Goal: Information Seeking & Learning: Stay updated

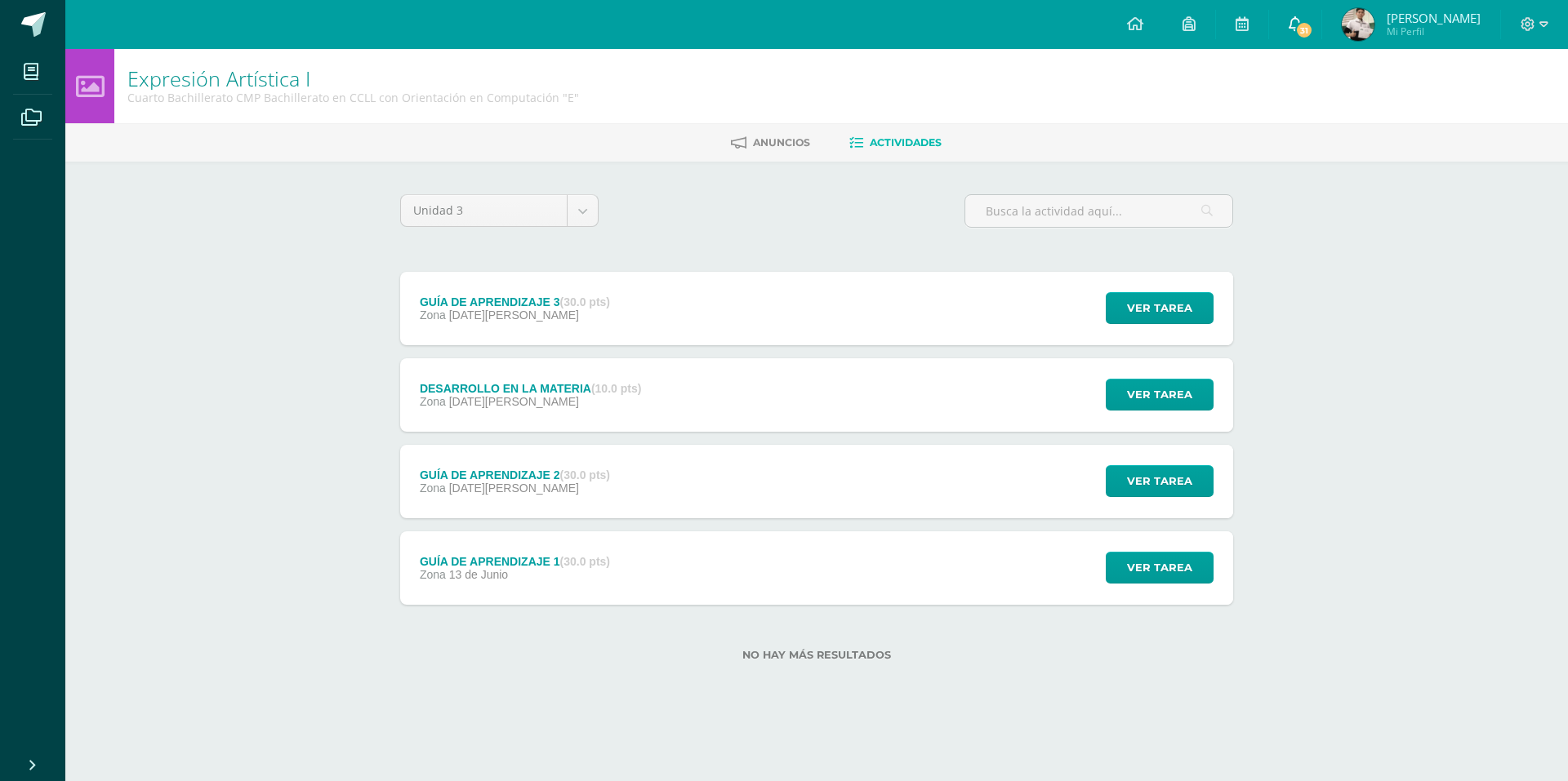
click at [1321, 22] on link "31" at bounding box center [1295, 24] width 52 height 49
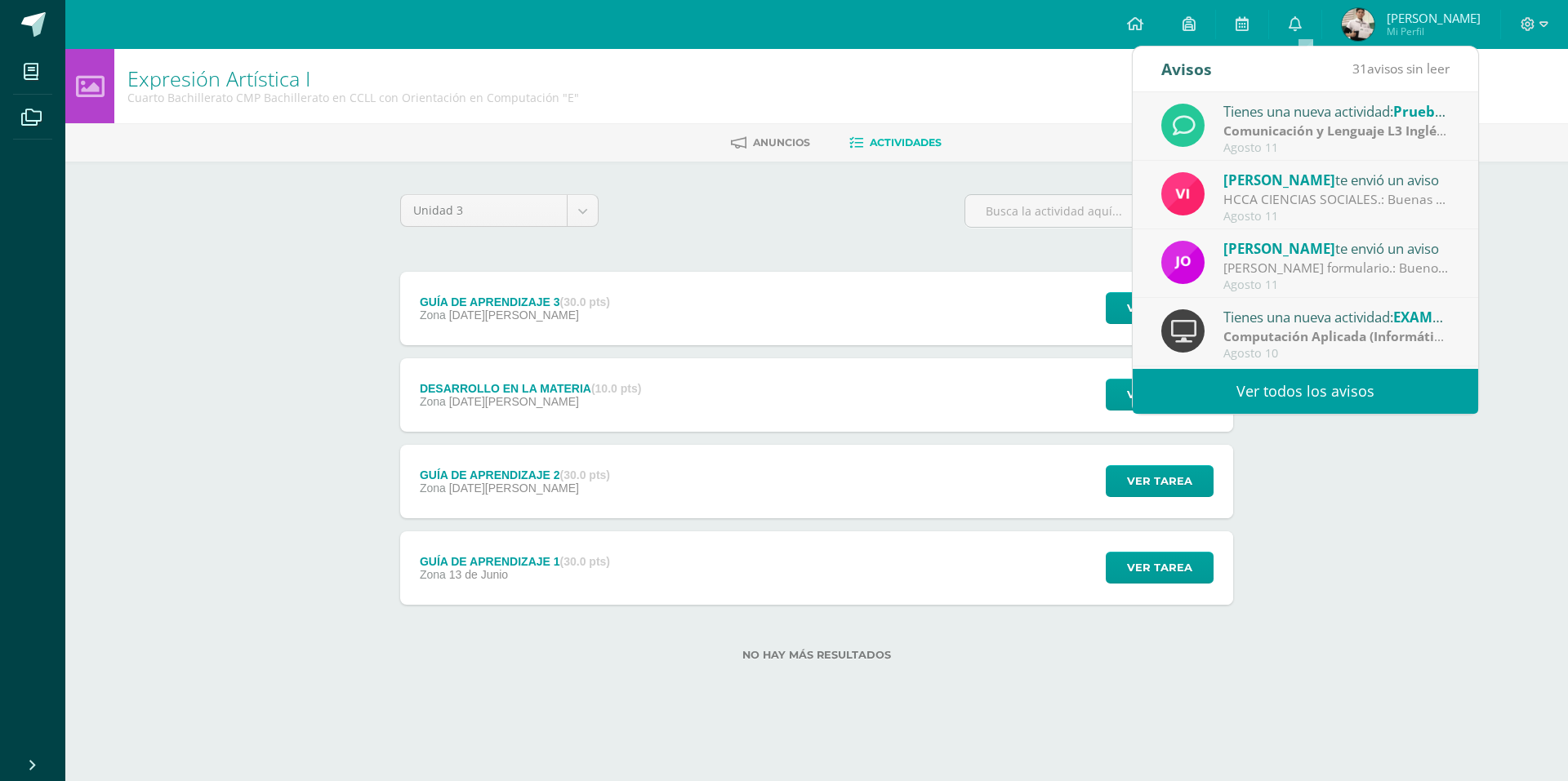
click at [1252, 381] on link "Ver todos los avisos" at bounding box center [1305, 392] width 346 height 45
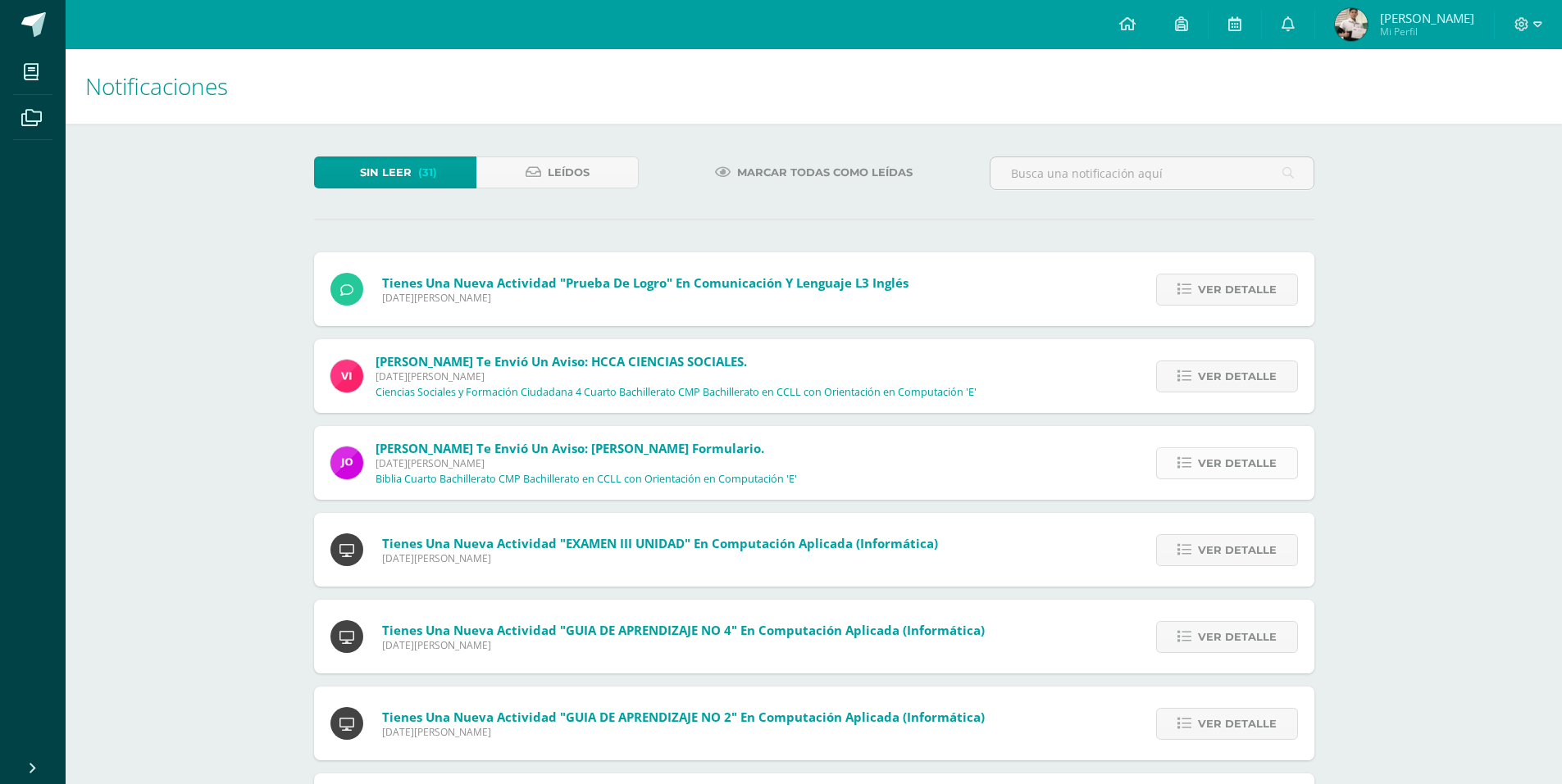
click at [1210, 460] on span "Ver detalle" at bounding box center [1237, 463] width 79 height 30
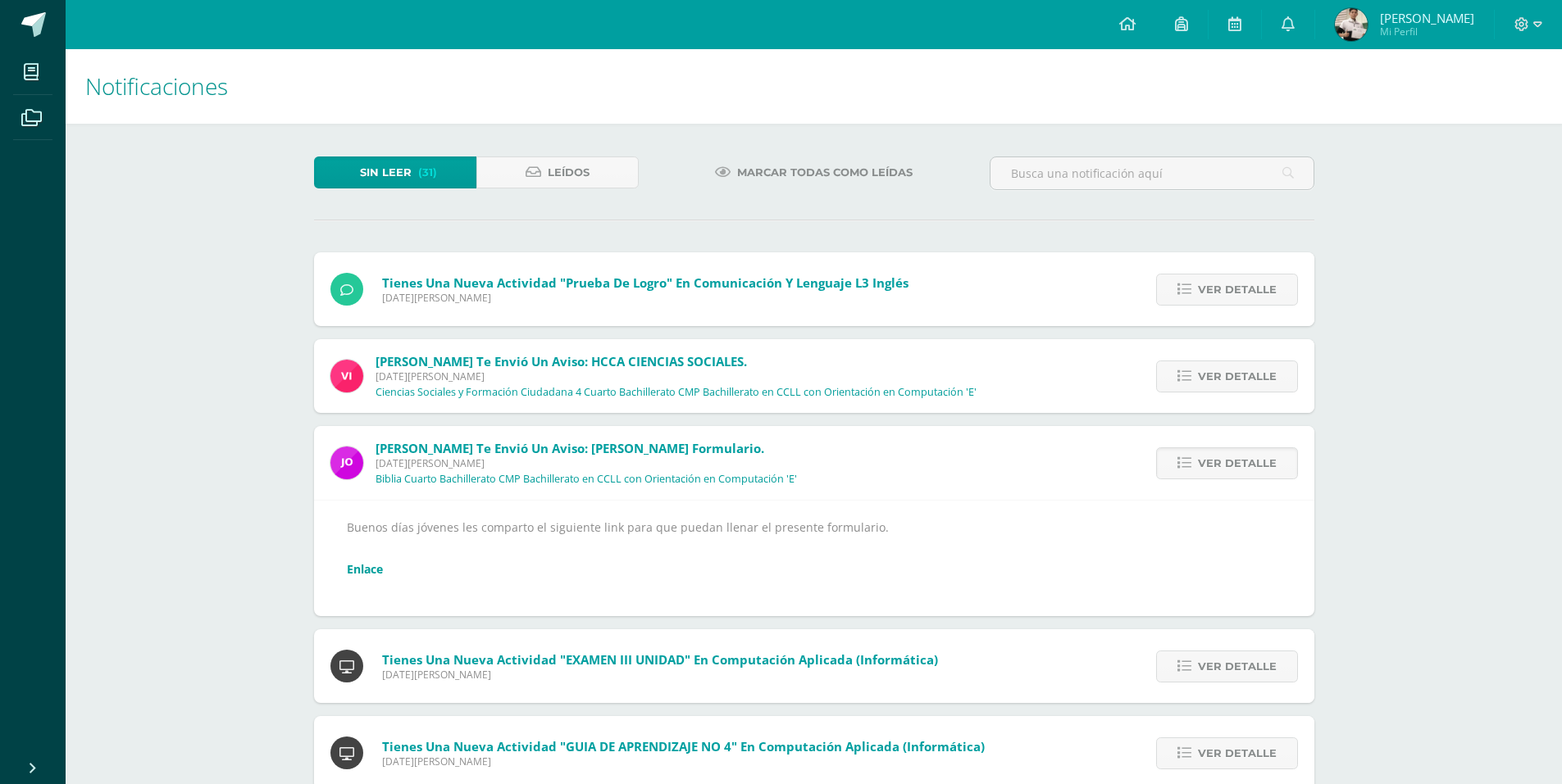
click at [363, 568] on link "Enlace" at bounding box center [365, 568] width 36 height 15
click at [1217, 384] on span "Ver detalle" at bounding box center [1237, 376] width 79 height 30
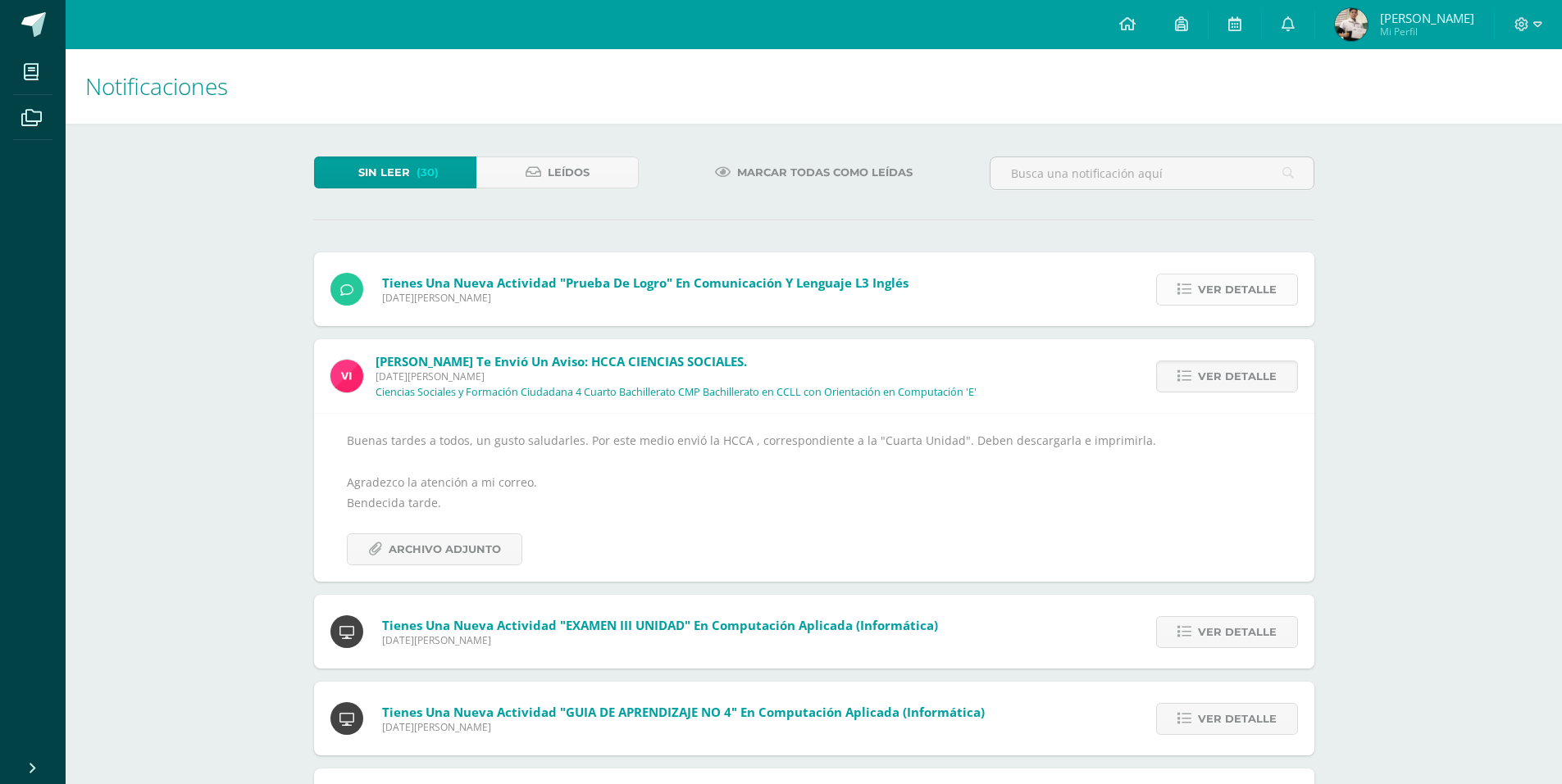
click at [1232, 295] on span "Ver detalle" at bounding box center [1237, 289] width 79 height 30
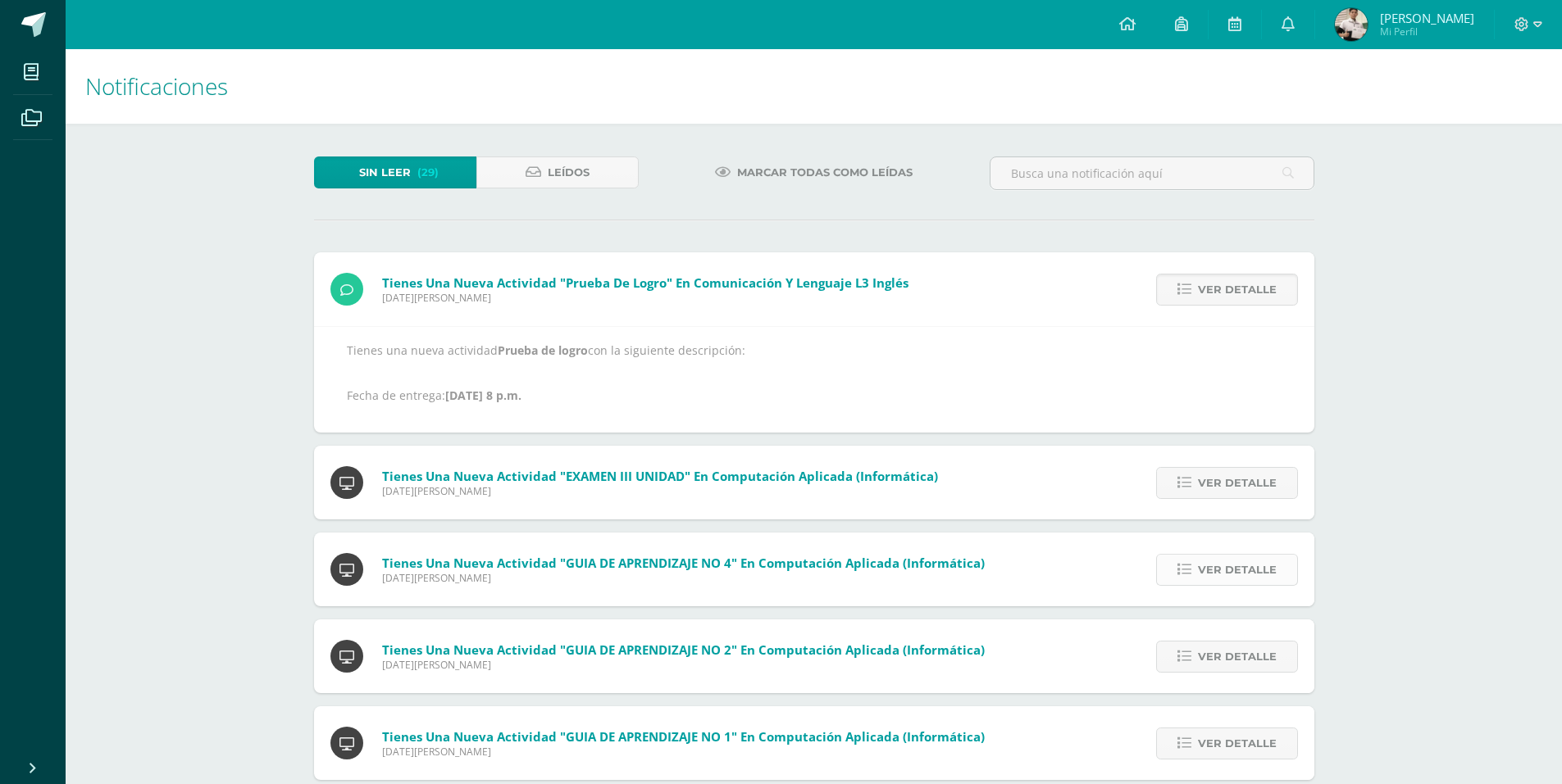
click at [1243, 572] on span "Ver detalle" at bounding box center [1237, 569] width 79 height 30
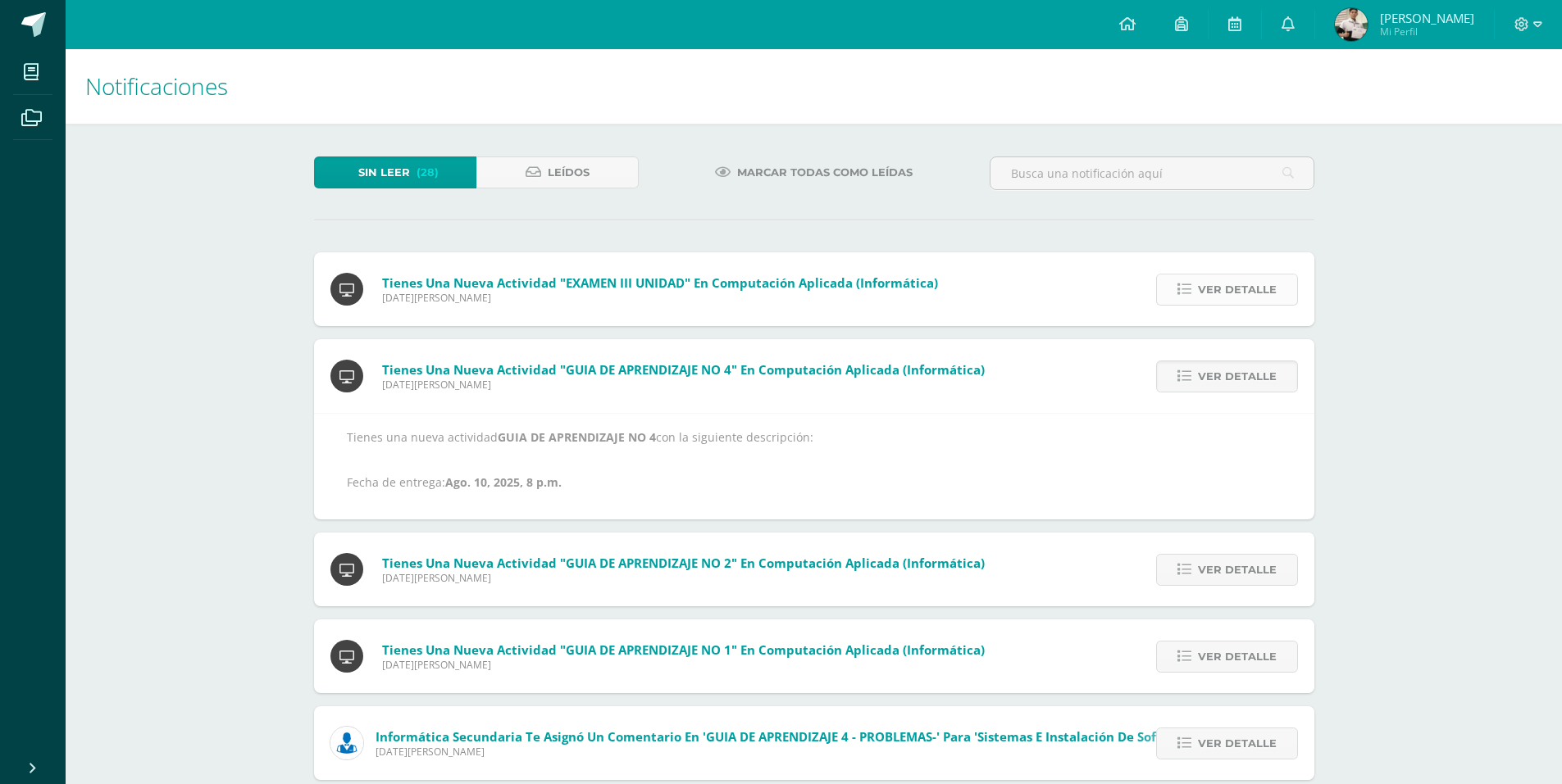
click at [1239, 285] on span "Ver detalle" at bounding box center [1237, 289] width 79 height 30
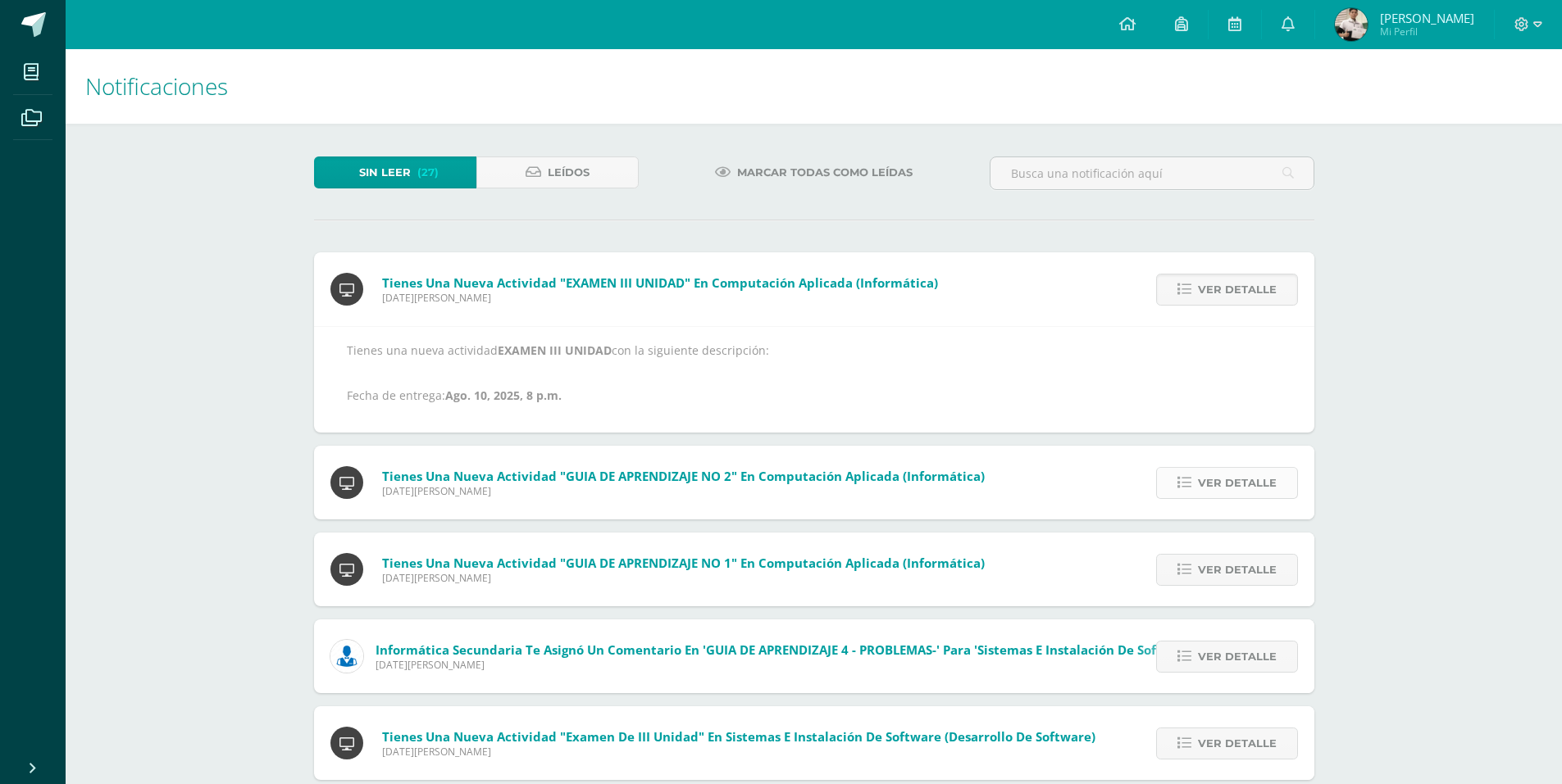
click at [1220, 483] on span "Ver detalle" at bounding box center [1237, 482] width 79 height 30
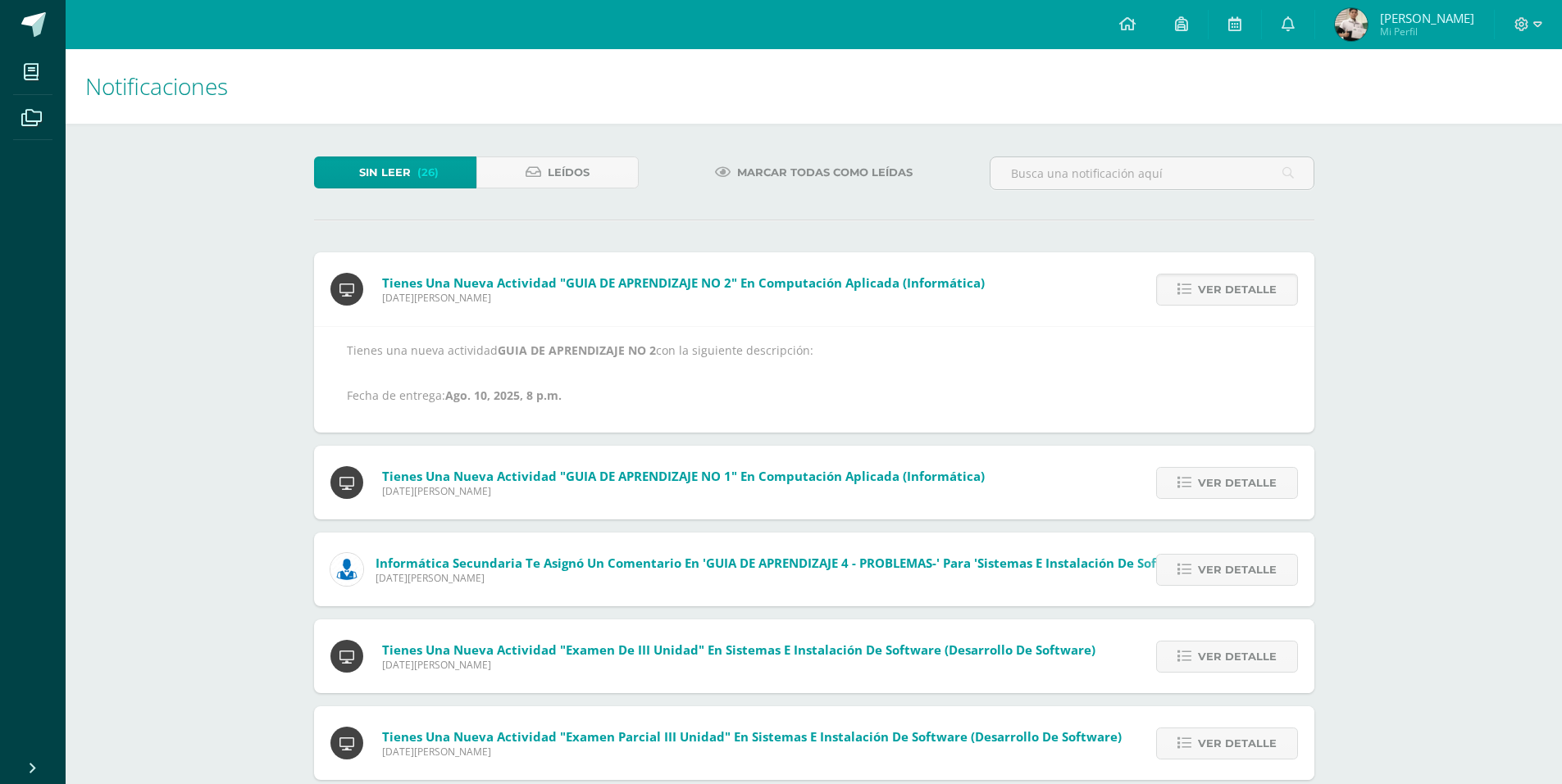
click at [1223, 464] on div "Ver detalle" at bounding box center [1223, 482] width 183 height 73
click at [1237, 301] on span "Ver detalle" at bounding box center [1237, 289] width 79 height 30
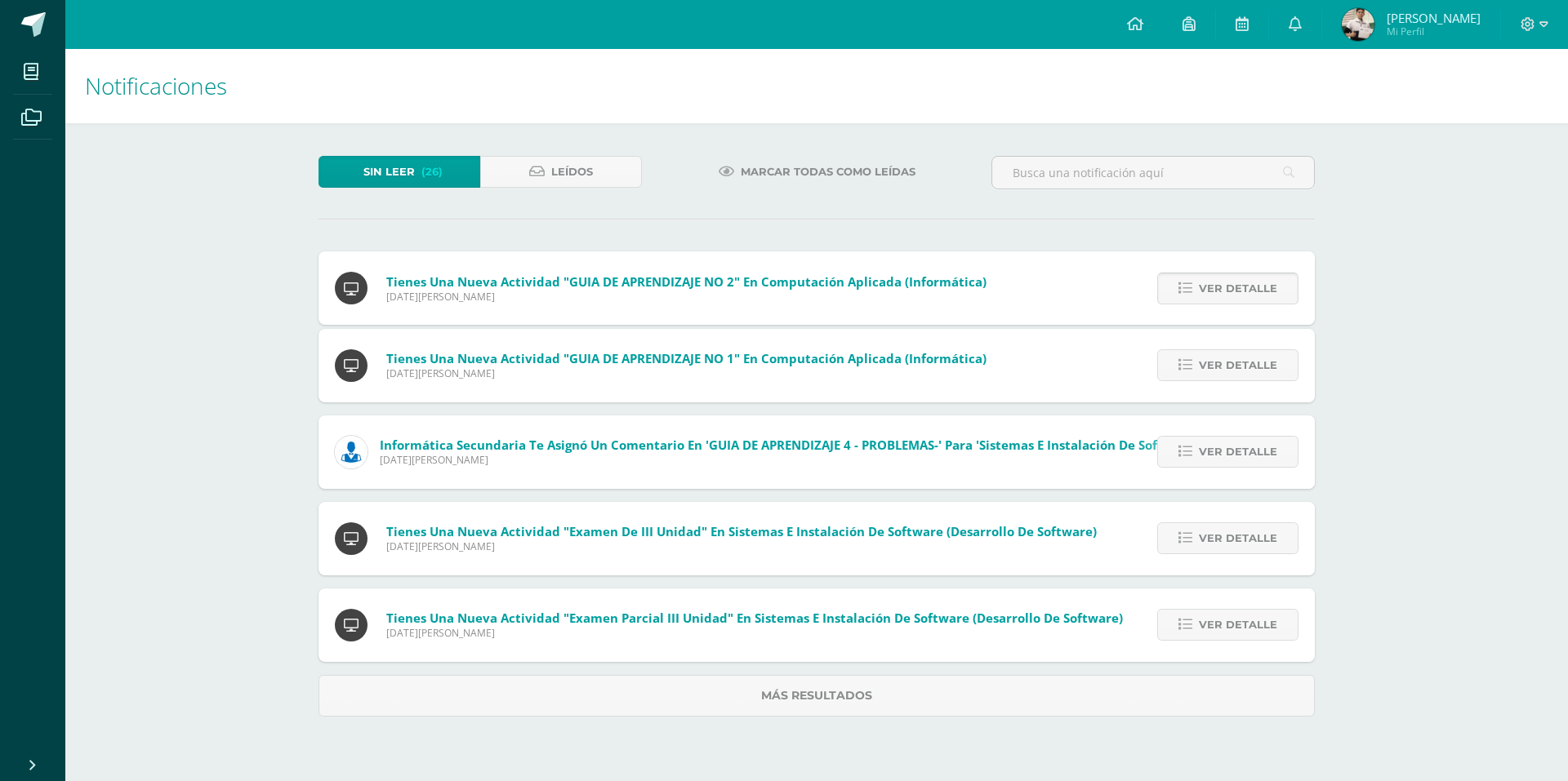
click at [1233, 300] on div "Tienes una nueva actividad "GUIA DE APRENDIZAJE NO 2" En Computación Aplicada (…" at bounding box center [817, 484] width 996 height 465
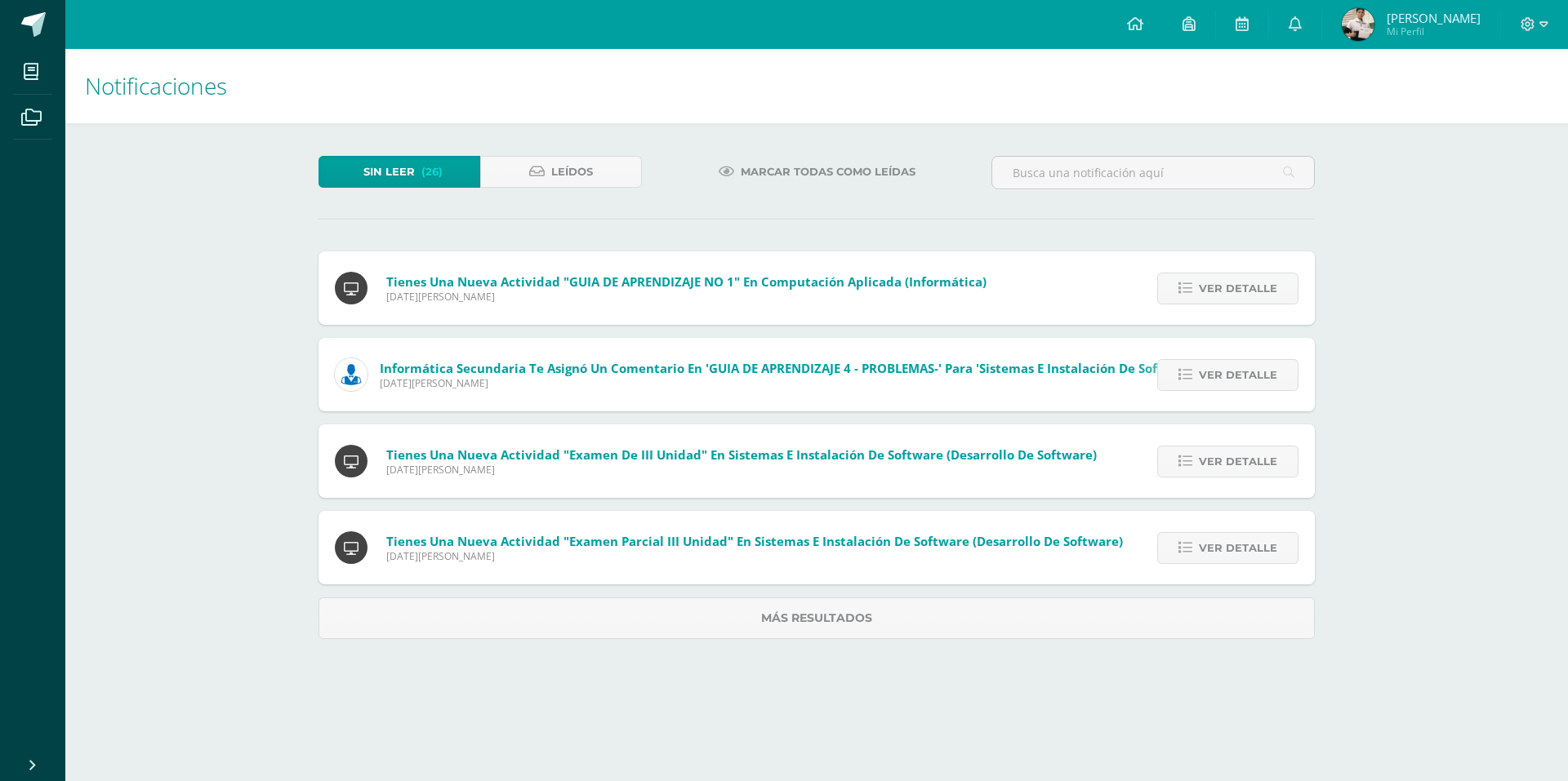
click at [1233, 300] on span "Ver detalle" at bounding box center [1237, 288] width 79 height 30
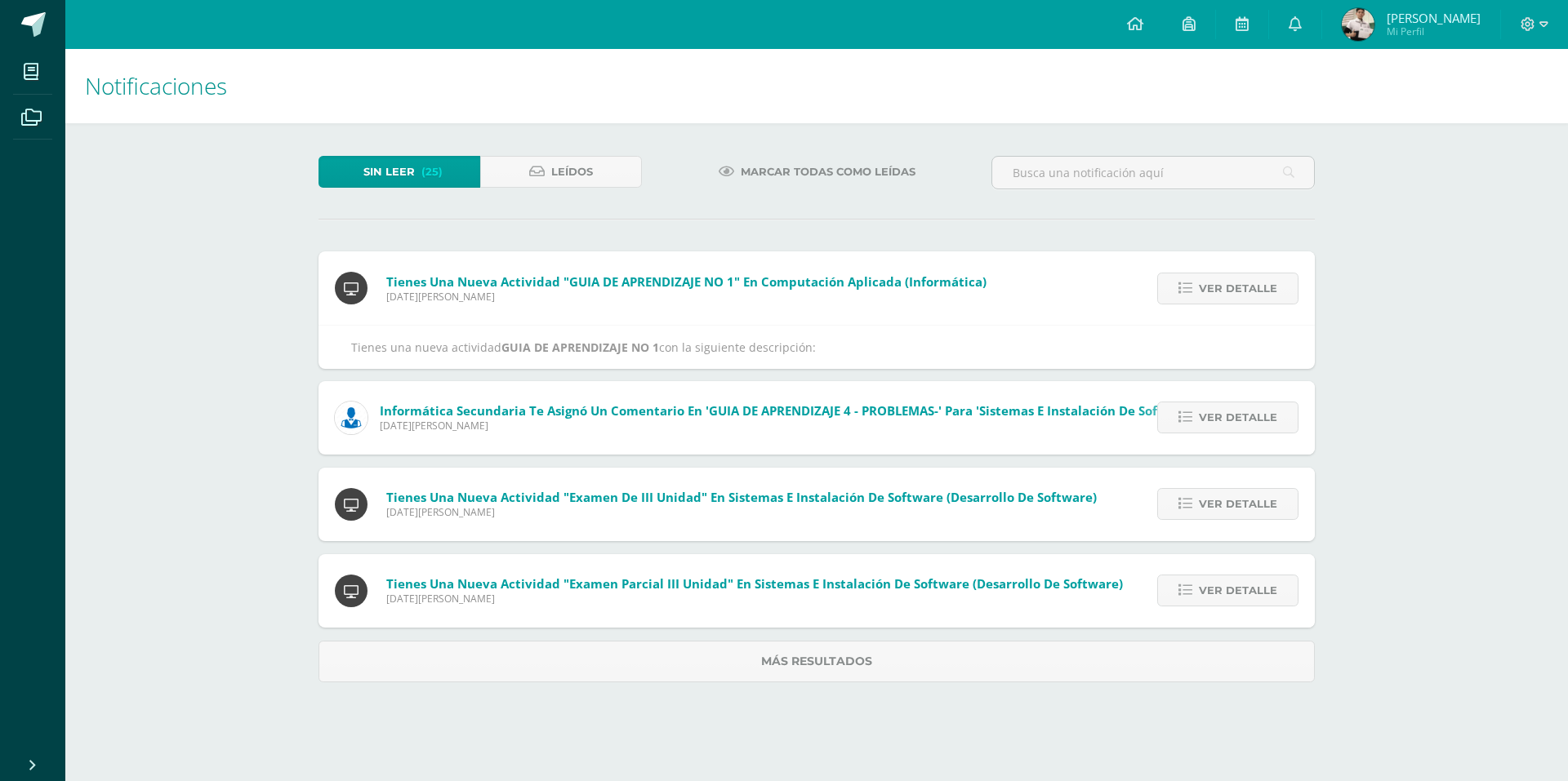
click at [1233, 300] on span "Ver detalle" at bounding box center [1237, 288] width 79 height 30
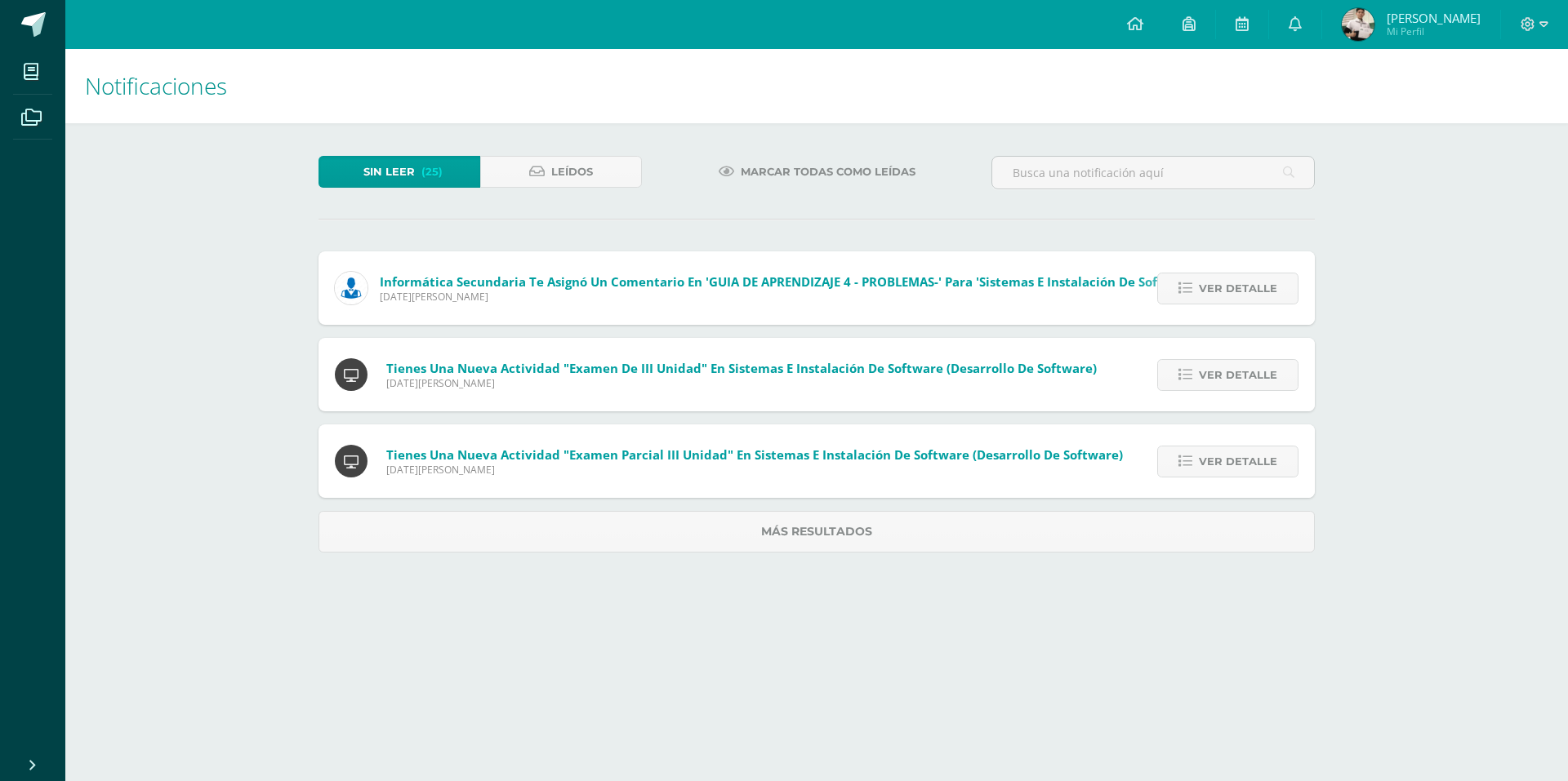
click at [1233, 300] on div "Tienes una nueva actividad "GUIA DE APRENDIZAJE NO 1" En Computación Aplicada (…" at bounding box center [817, 403] width 996 height 302
click at [1233, 300] on span "Ver detalle" at bounding box center [1237, 288] width 79 height 30
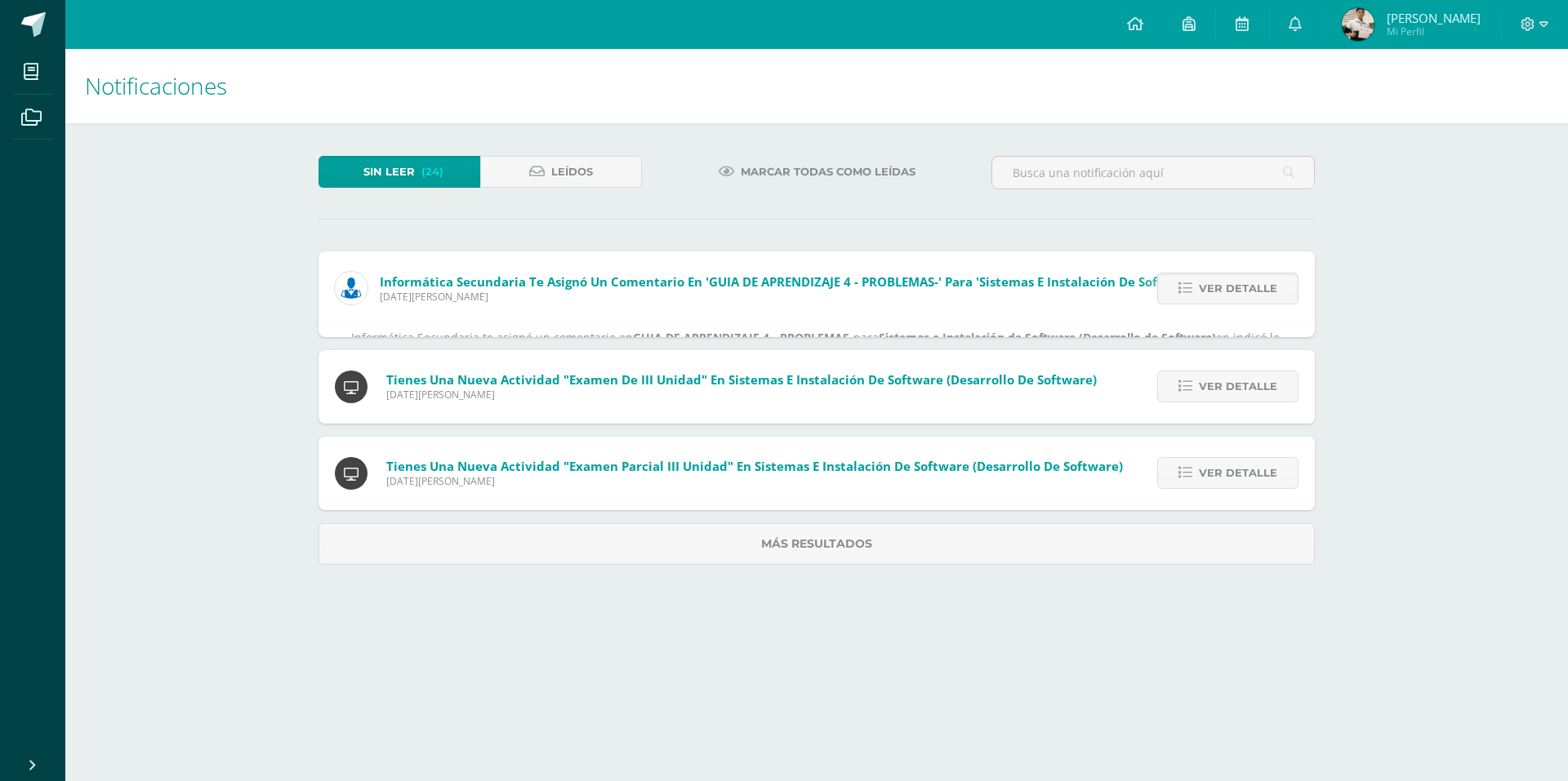
click at [1233, 300] on span "Ver detalle" at bounding box center [1237, 288] width 79 height 30
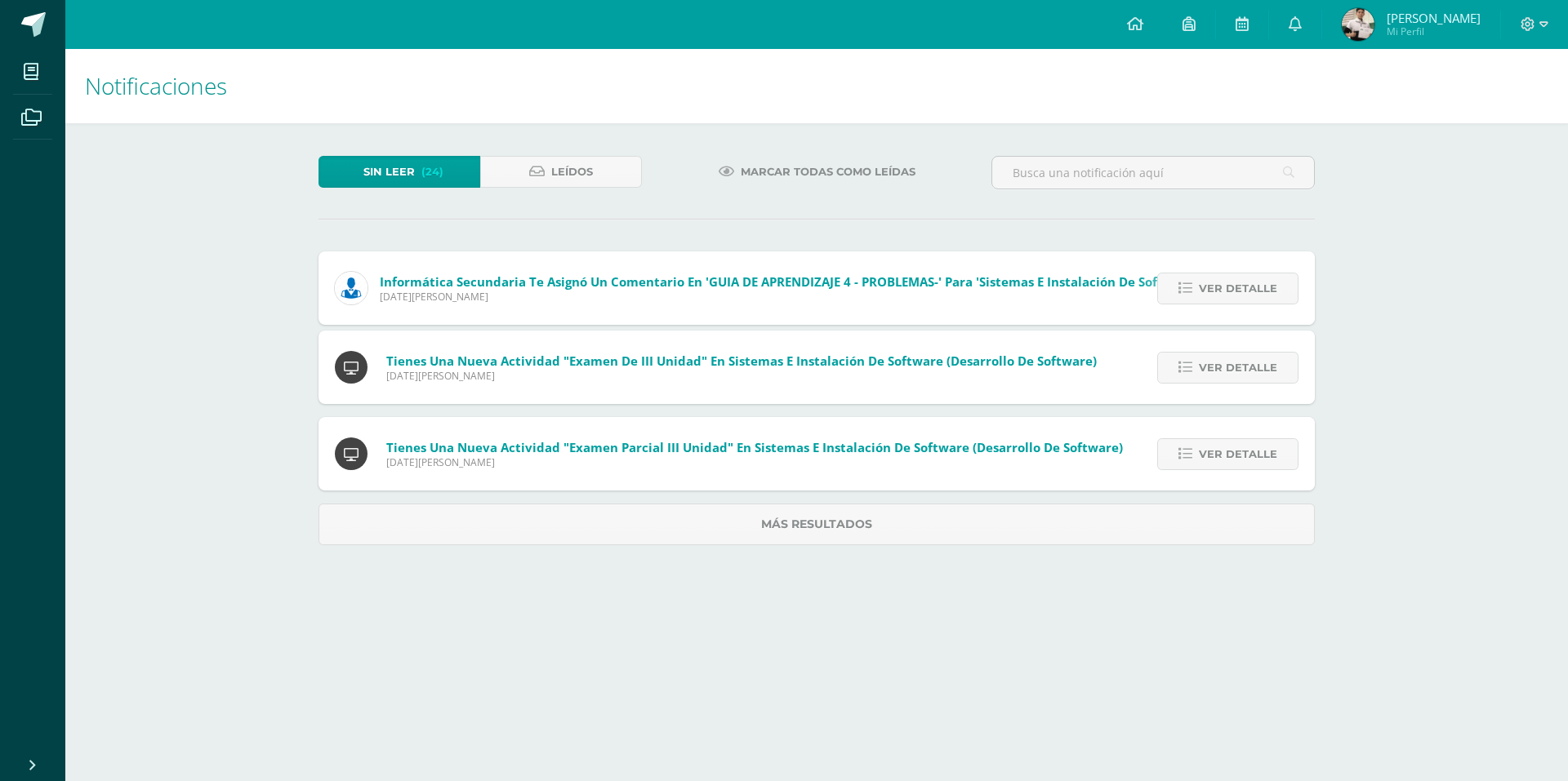
click at [1233, 300] on span "Ver detalle" at bounding box center [1237, 288] width 79 height 30
click at [1233, 353] on span "Ver detalle" at bounding box center [1237, 367] width 79 height 30
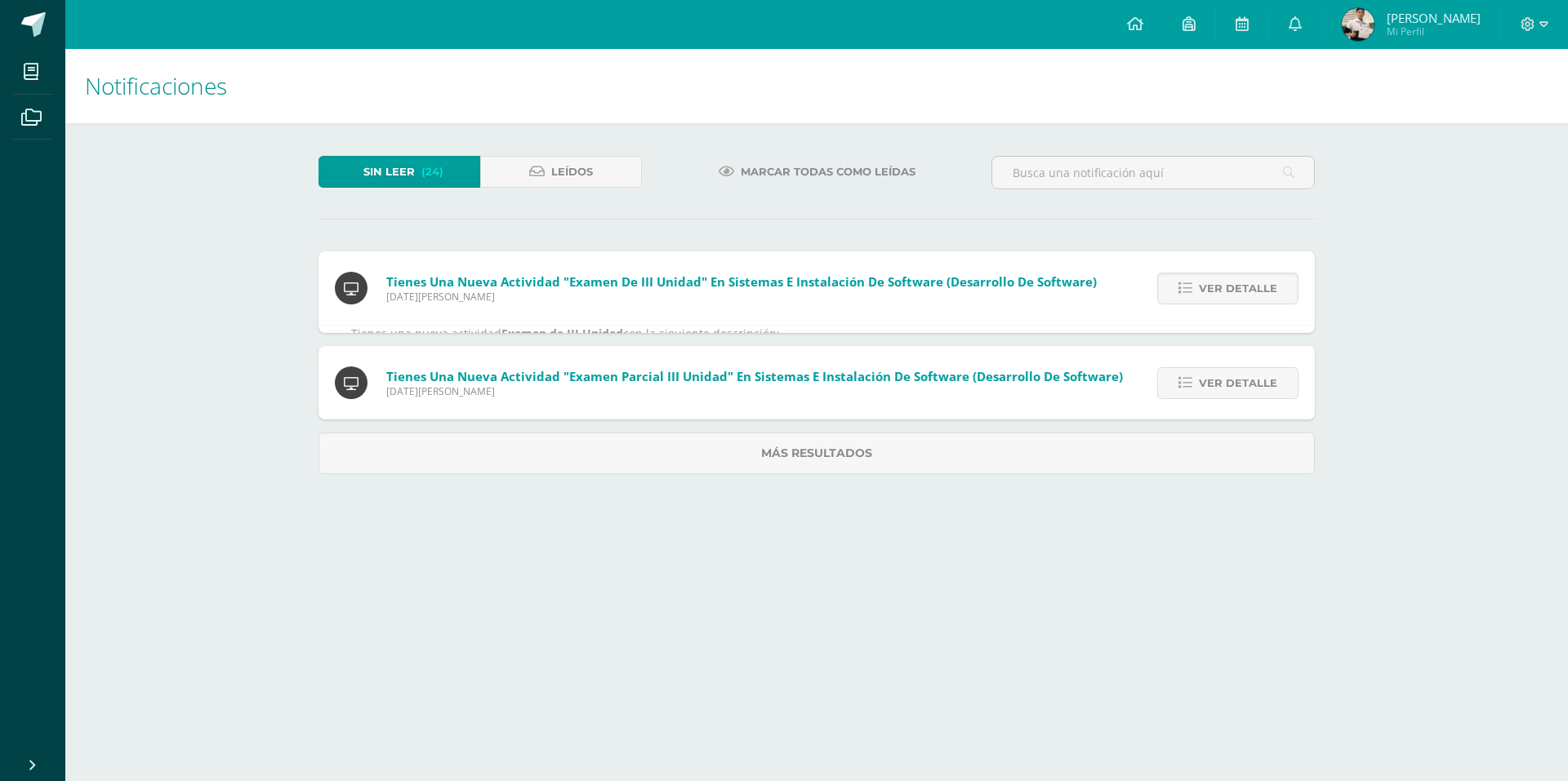
click at [1233, 304] on div "Ver detalle" at bounding box center [1224, 288] width 182 height 73
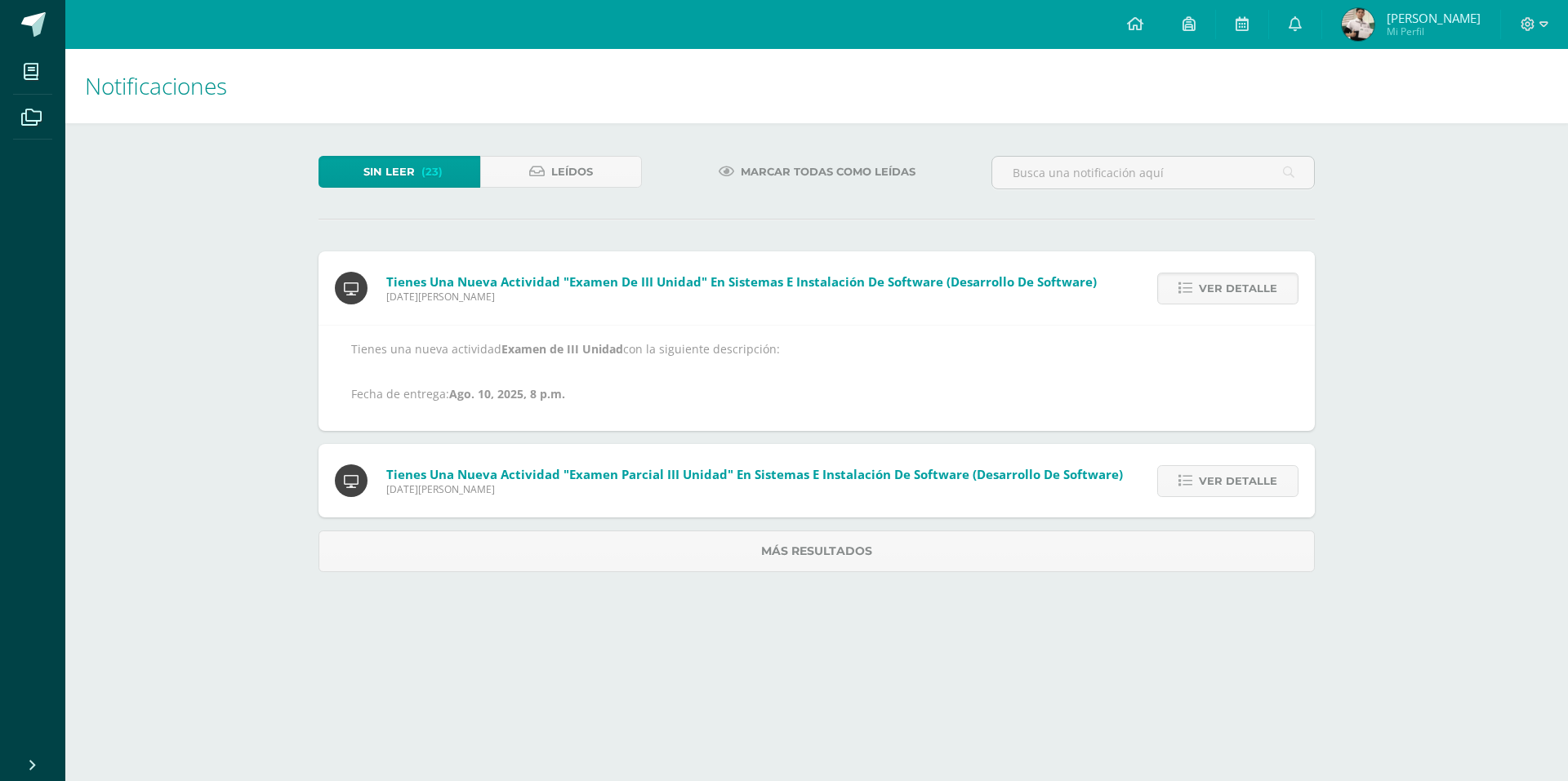
click at [1233, 304] on div "Ver detalle" at bounding box center [1224, 288] width 182 height 73
click at [1218, 287] on span "Ver detalle" at bounding box center [1237, 288] width 79 height 30
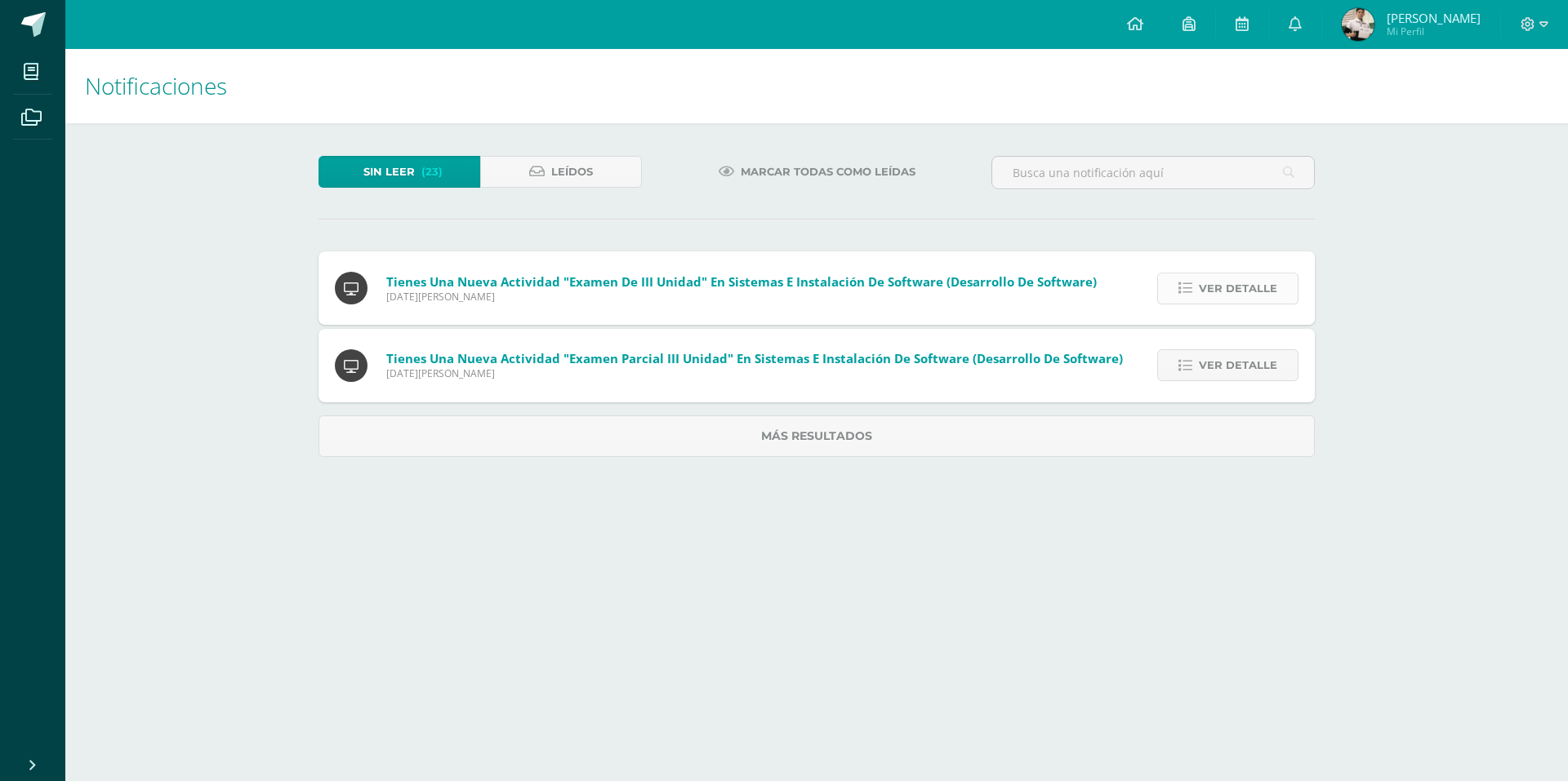
click at [1217, 350] on span "Ver detalle" at bounding box center [1237, 365] width 79 height 30
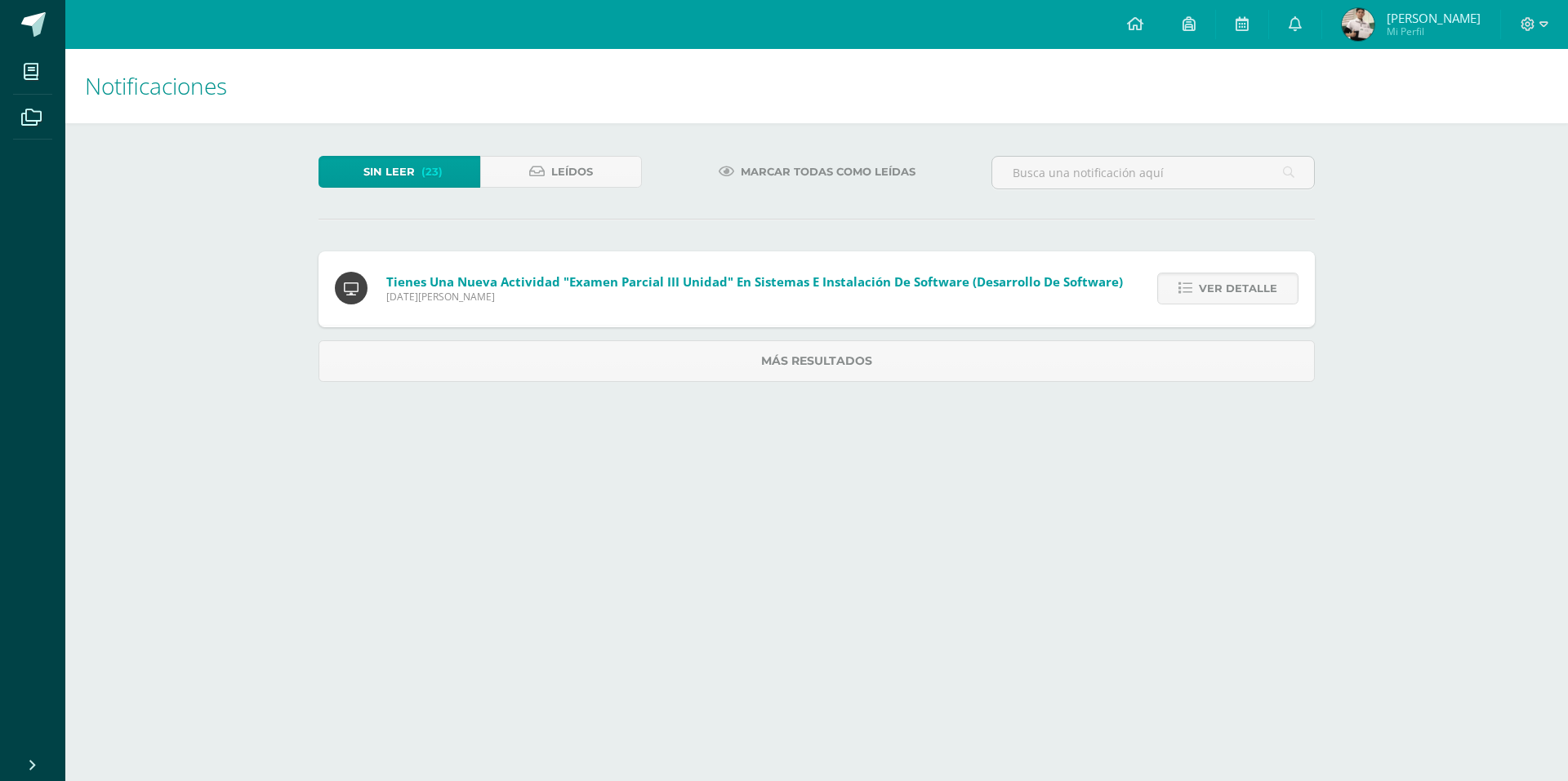
click at [1217, 287] on span "Ver detalle" at bounding box center [1237, 288] width 79 height 30
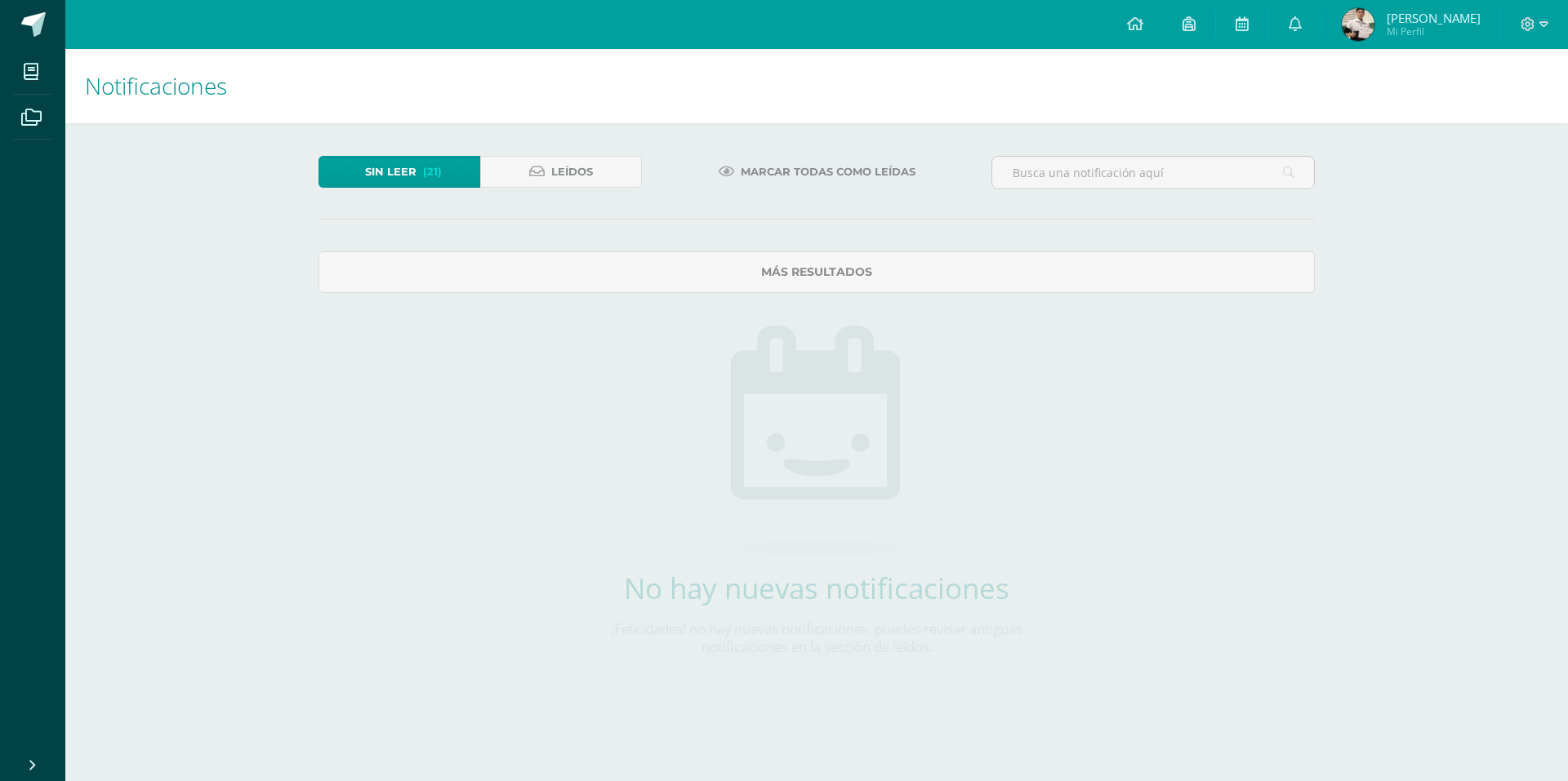
click at [987, 295] on div "No hay nuevas notificaciones ¡Felicidades! no hay nuevas notificaciones, puedes…" at bounding box center [817, 501] width 482 height 415
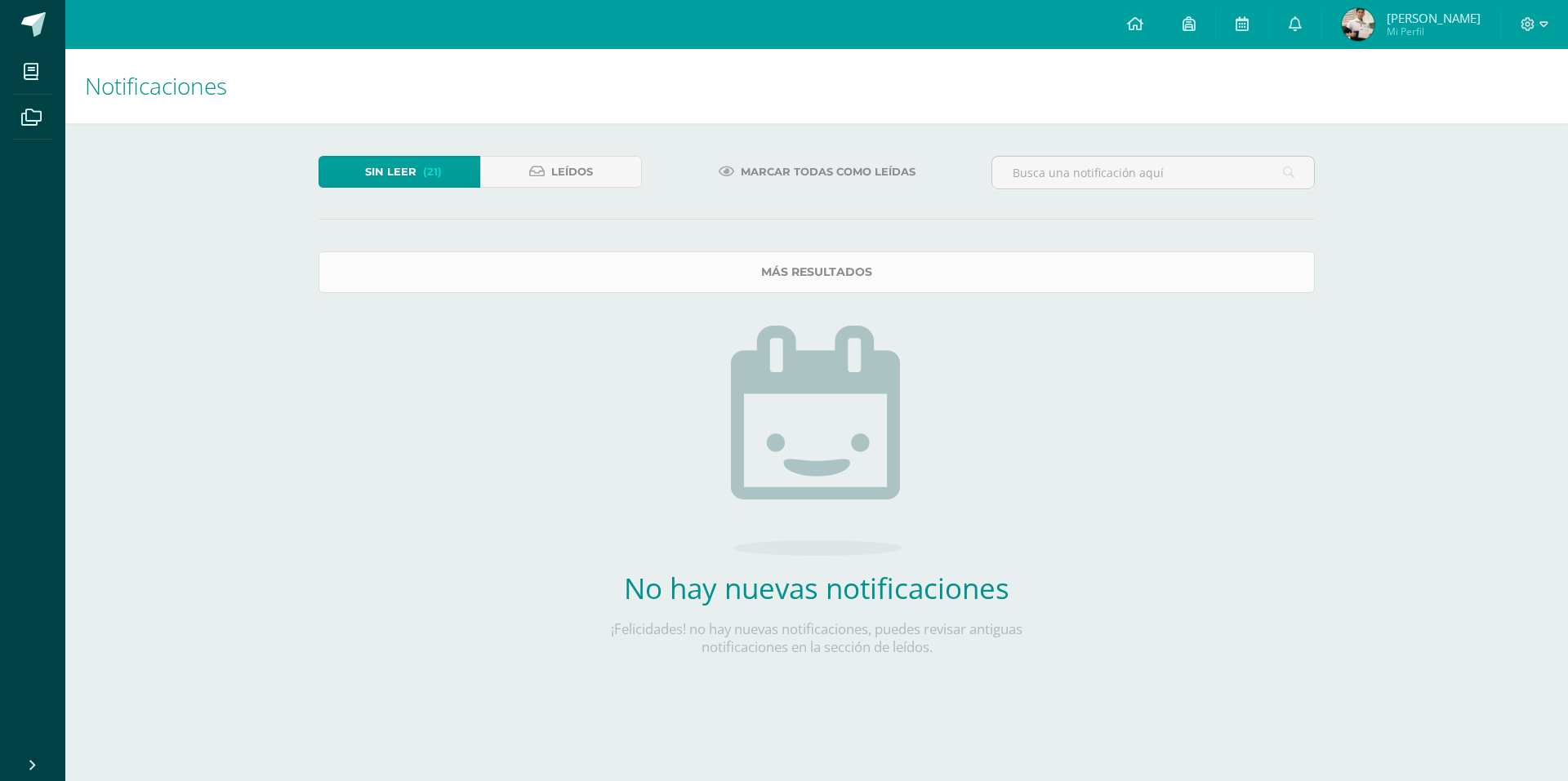
click at [985, 279] on link "Más resultados" at bounding box center [817, 273] width 996 height 42
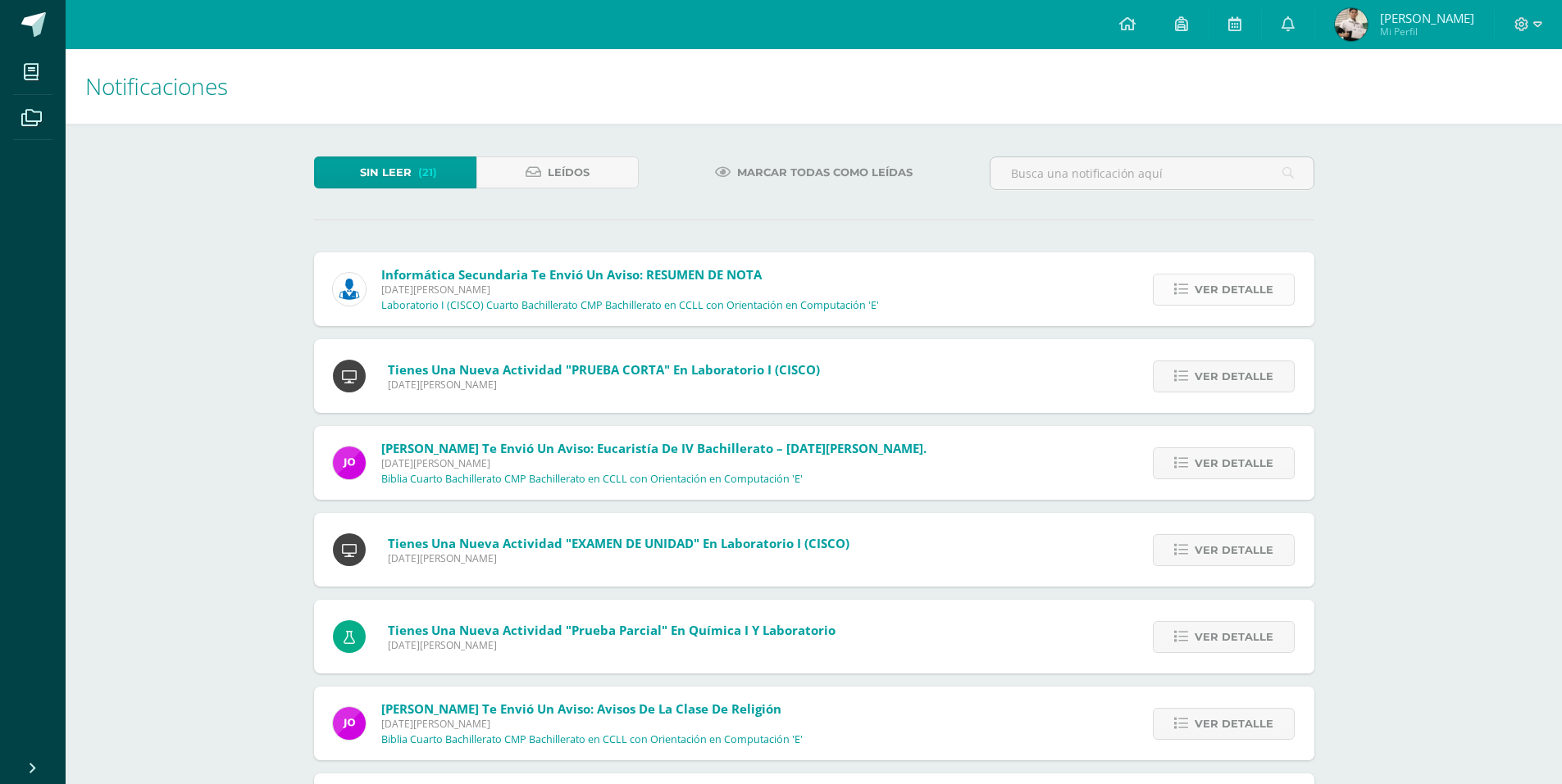
click at [1222, 286] on span "Ver detalle" at bounding box center [1234, 289] width 79 height 30
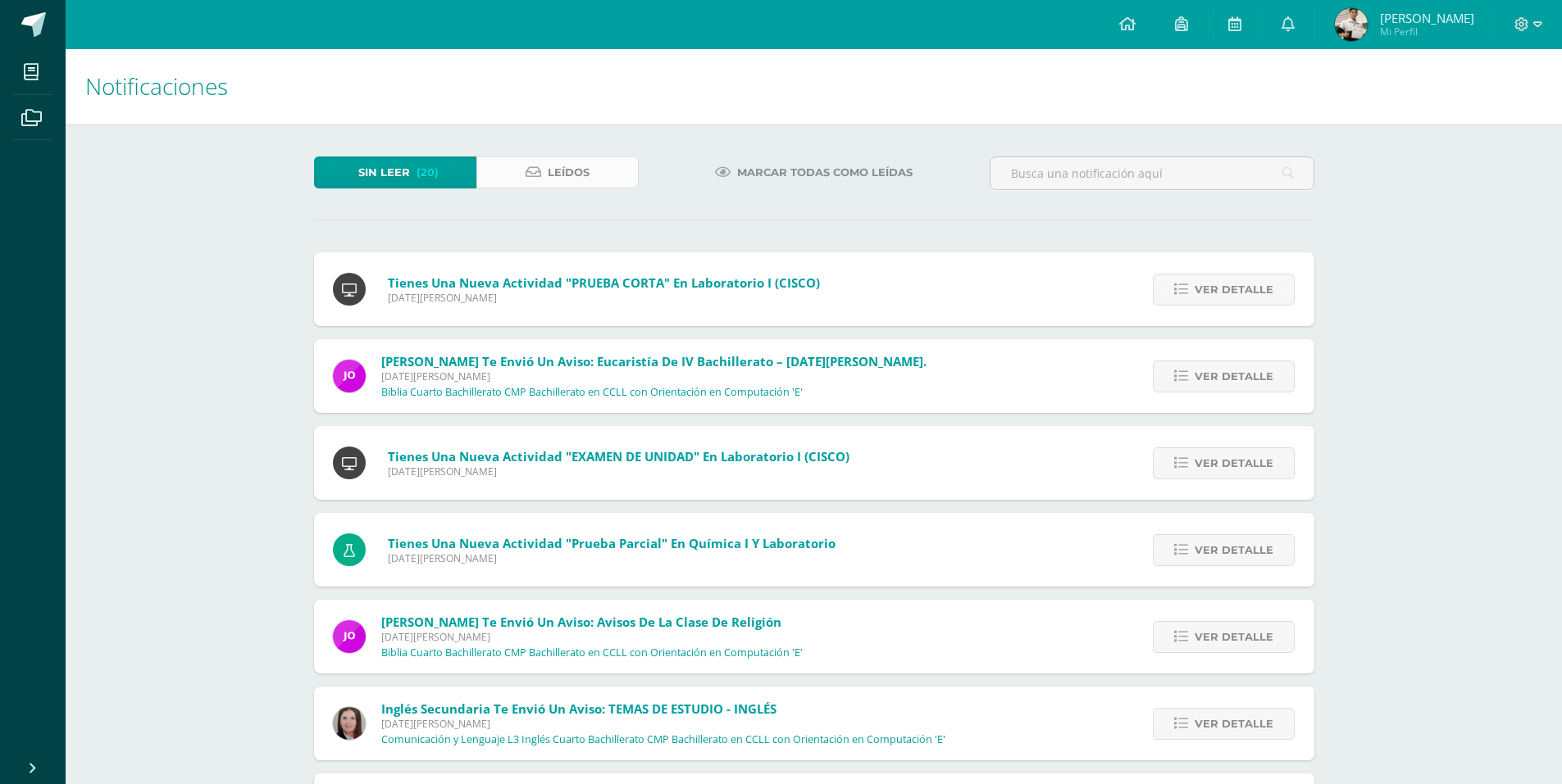
click at [543, 176] on link "Leídos" at bounding box center [557, 172] width 162 height 32
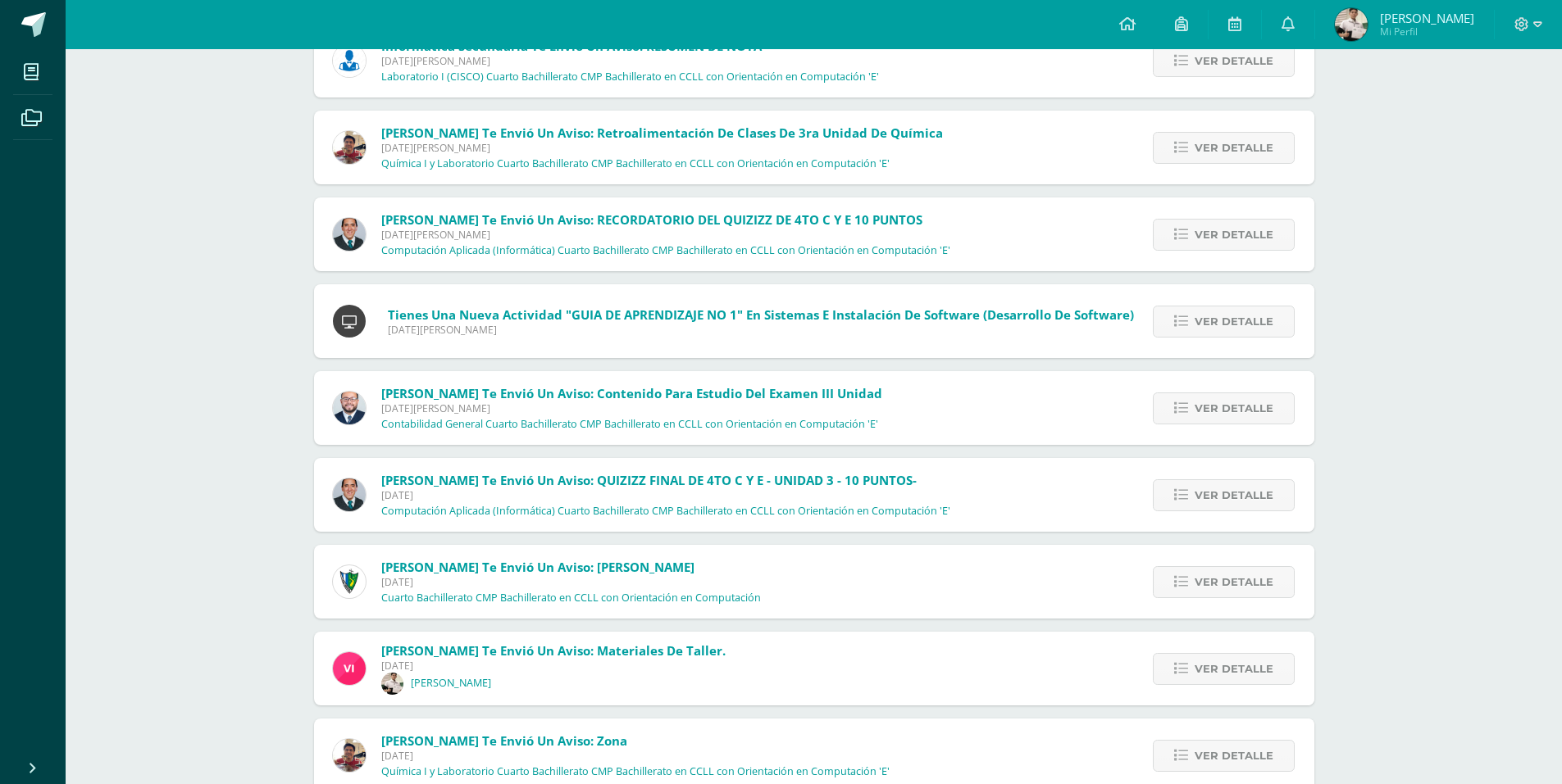
scroll to position [411, 0]
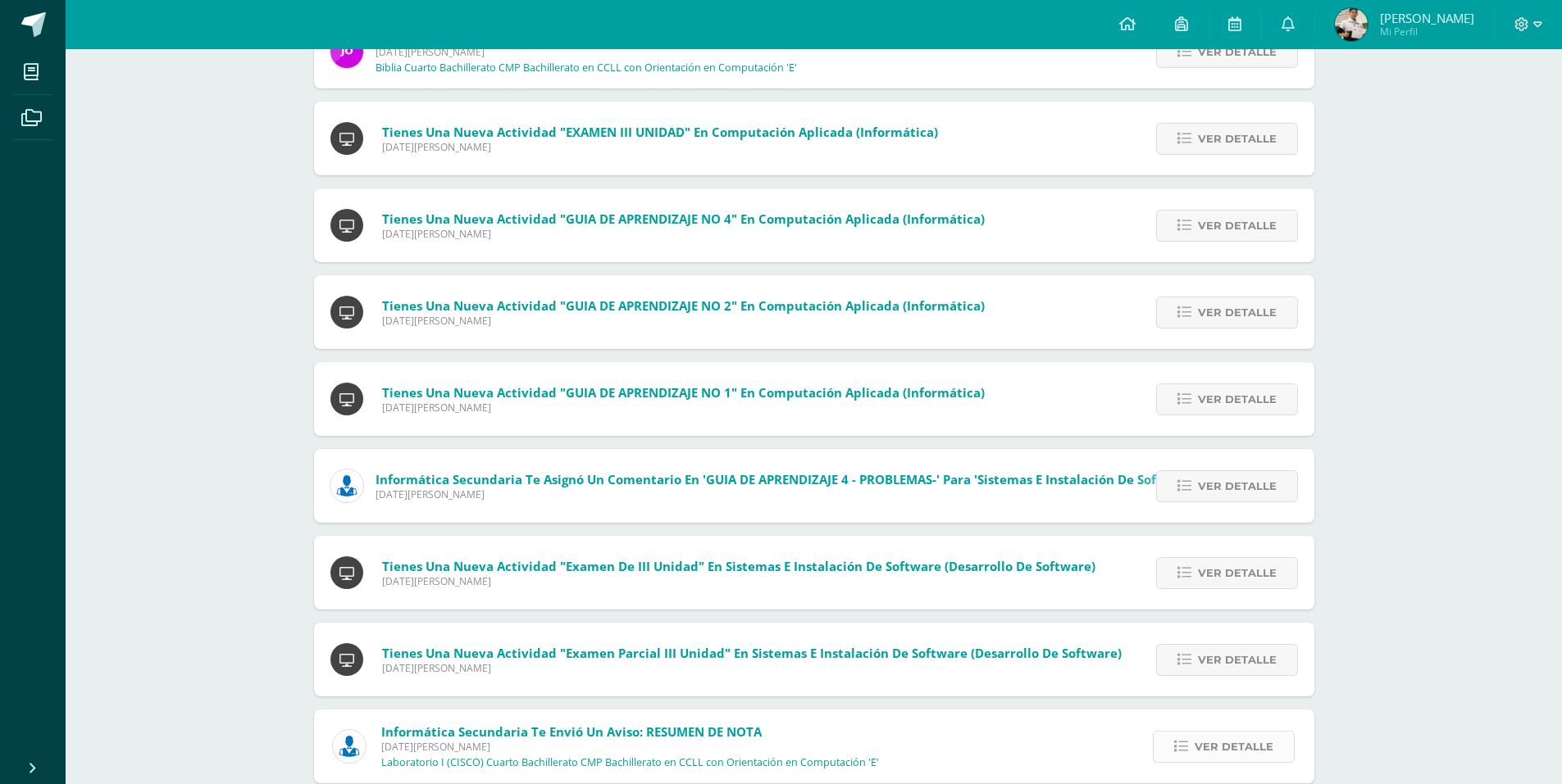
click at [1218, 751] on span "Ver detalle" at bounding box center [1234, 747] width 79 height 30
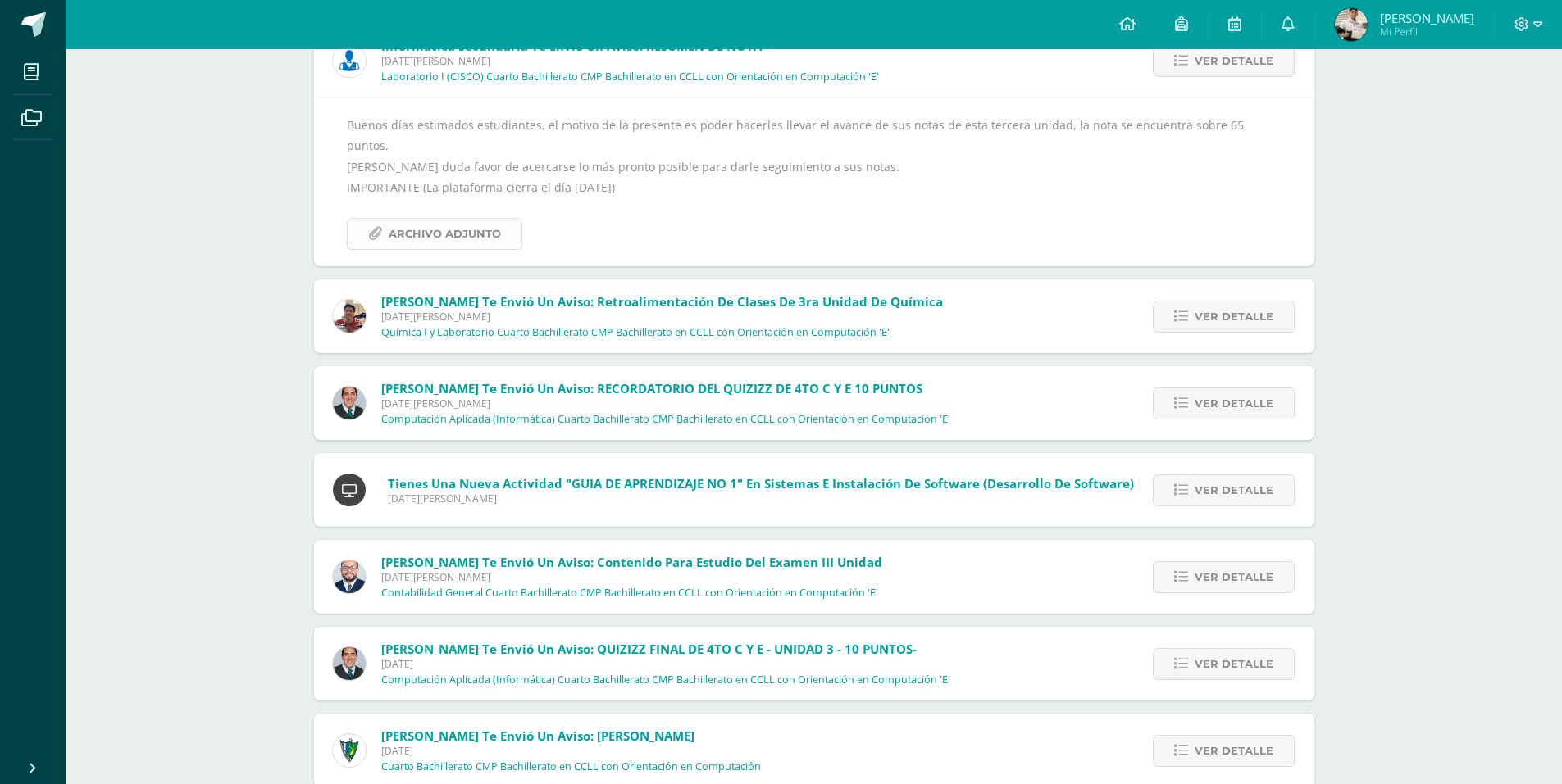
click at [450, 220] on span "Archivo Adjunto" at bounding box center [445, 233] width 112 height 30
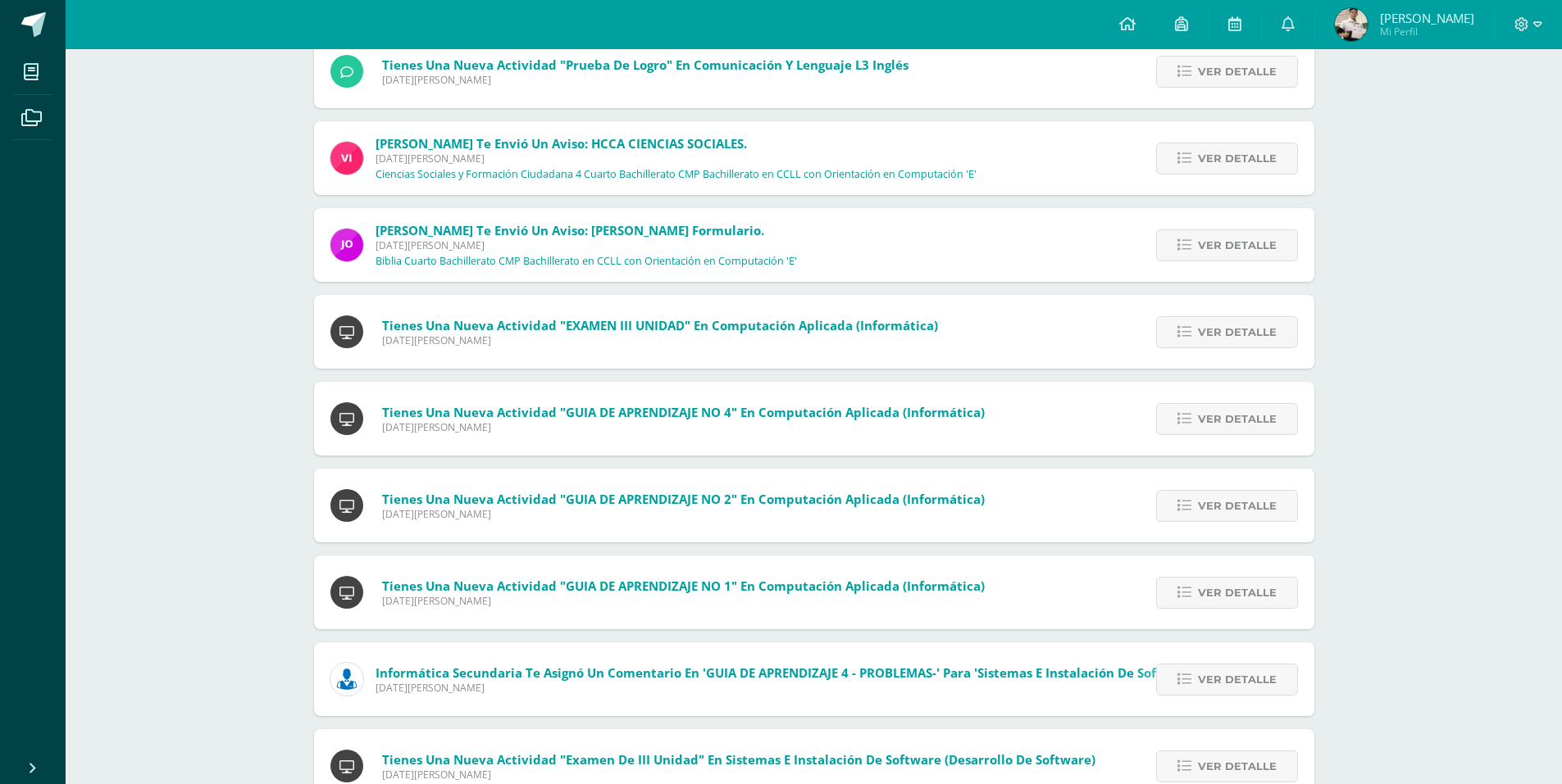
scroll to position [0, 0]
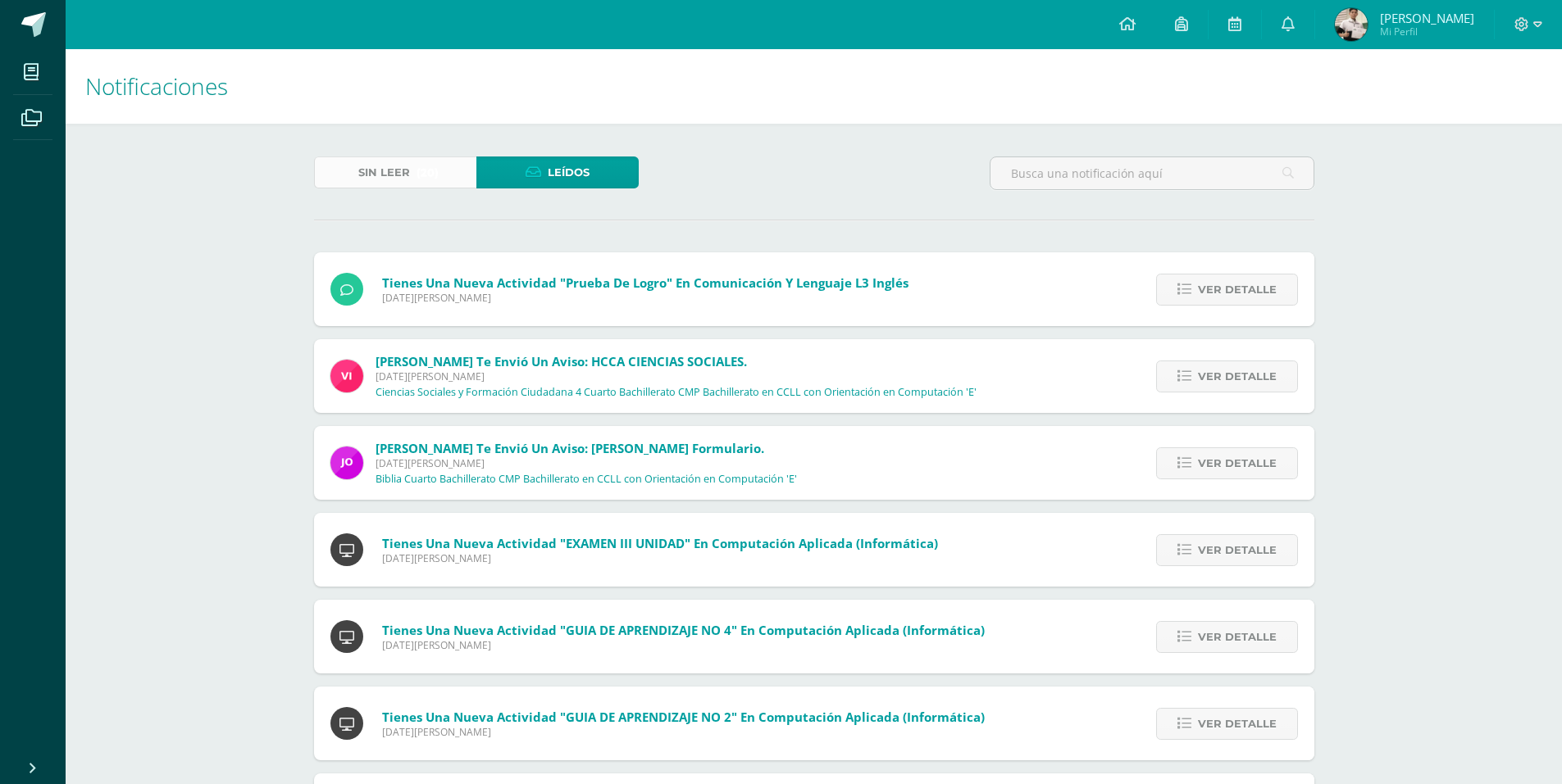
click at [356, 173] on link "Sin leer (20)" at bounding box center [394, 172] width 162 height 32
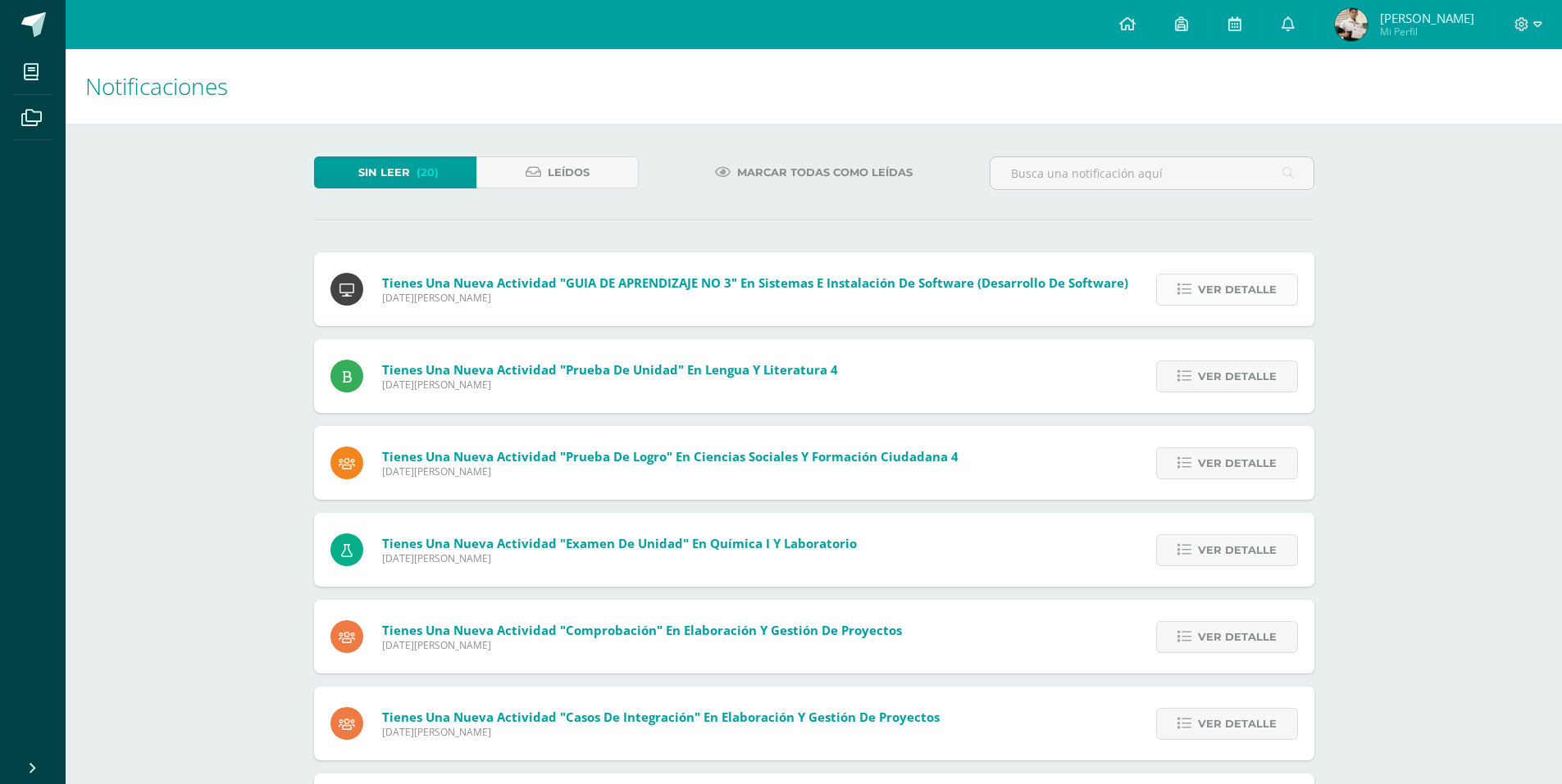
click at [1241, 301] on span "Ver detalle" at bounding box center [1237, 289] width 79 height 30
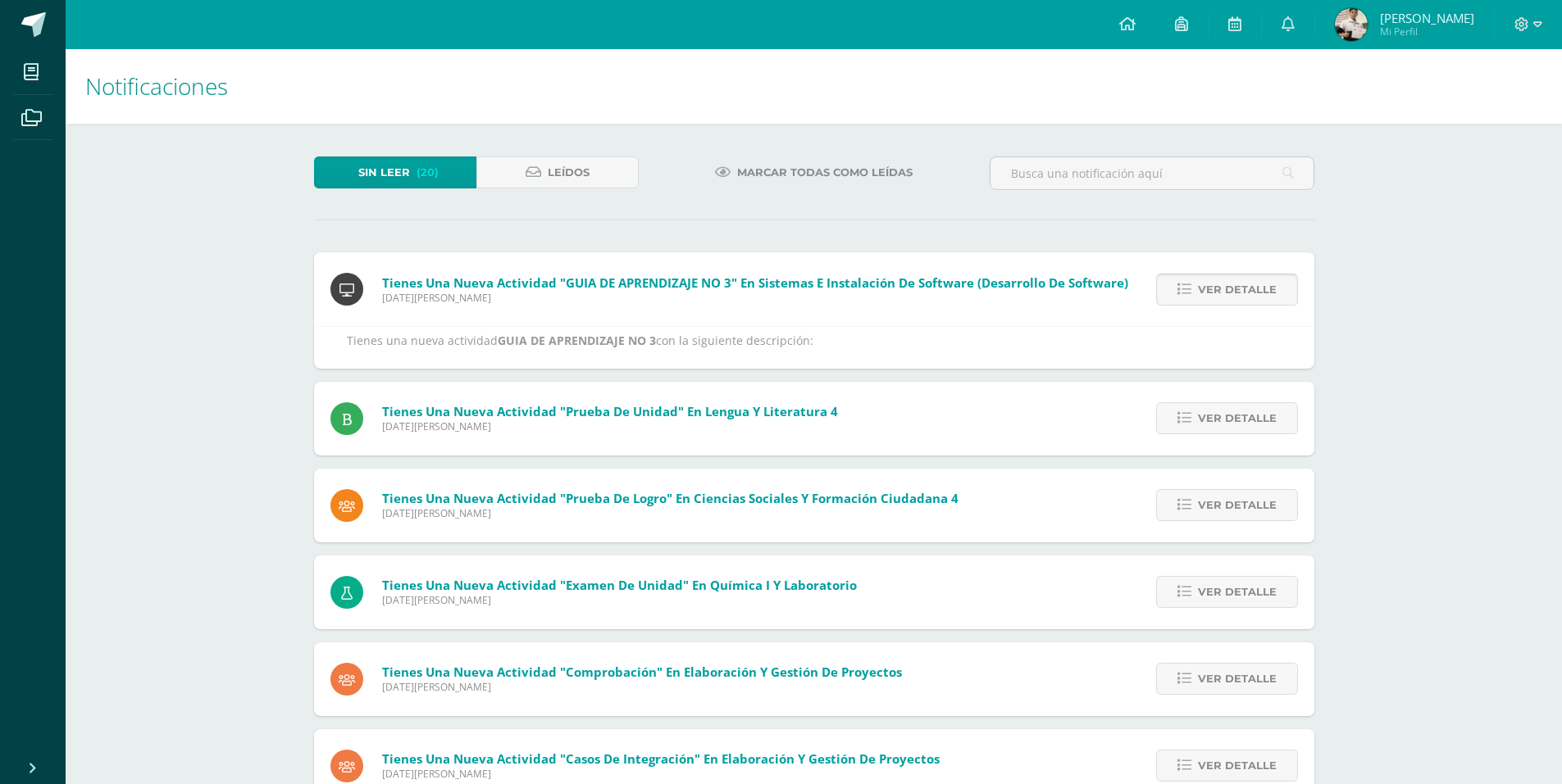
click at [1233, 296] on span "Ver detalle" at bounding box center [1237, 289] width 79 height 30
click at [1209, 305] on link "Ver detalle" at bounding box center [1227, 289] width 141 height 32
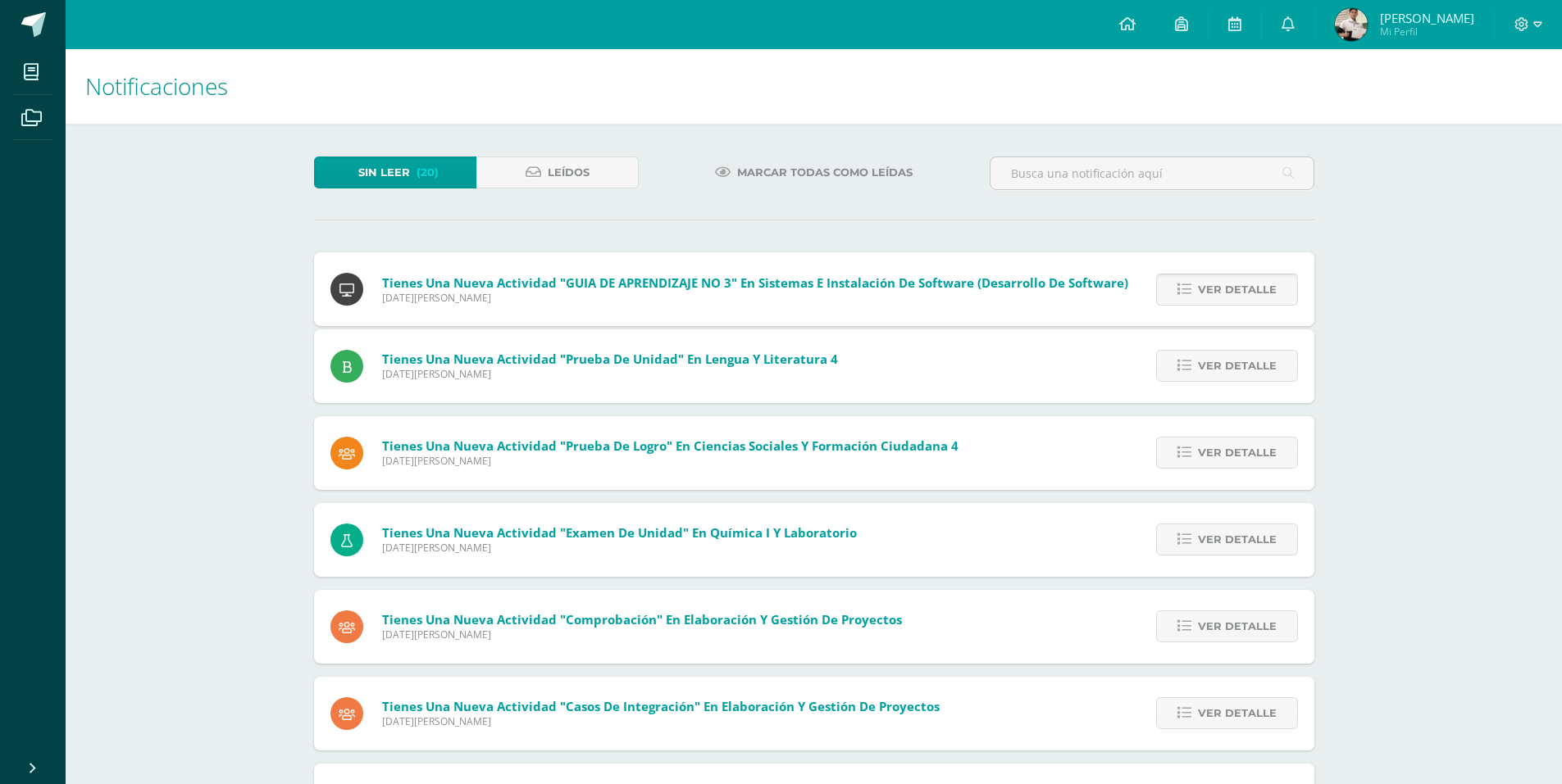
click at [1206, 300] on div "Tienes una nueva actividad "GUIA DE APRENDIZAJE NO 3" En Sistemas e Instalación…" at bounding box center [813, 703] width 1000 height 901
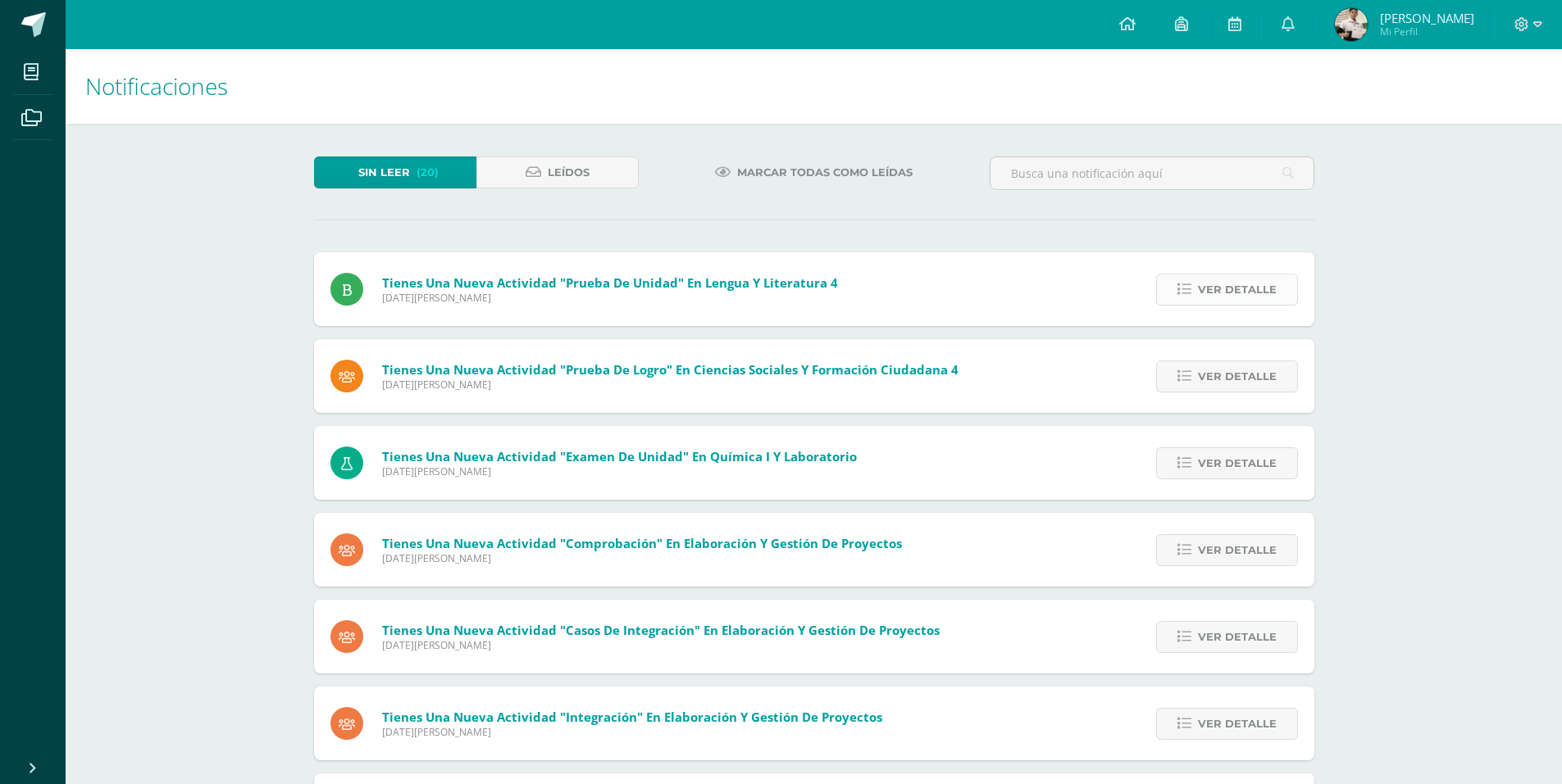
click at [1200, 295] on span "Ver detalle" at bounding box center [1237, 289] width 79 height 30
click at [1195, 292] on link "Ver detalle" at bounding box center [1227, 289] width 141 height 32
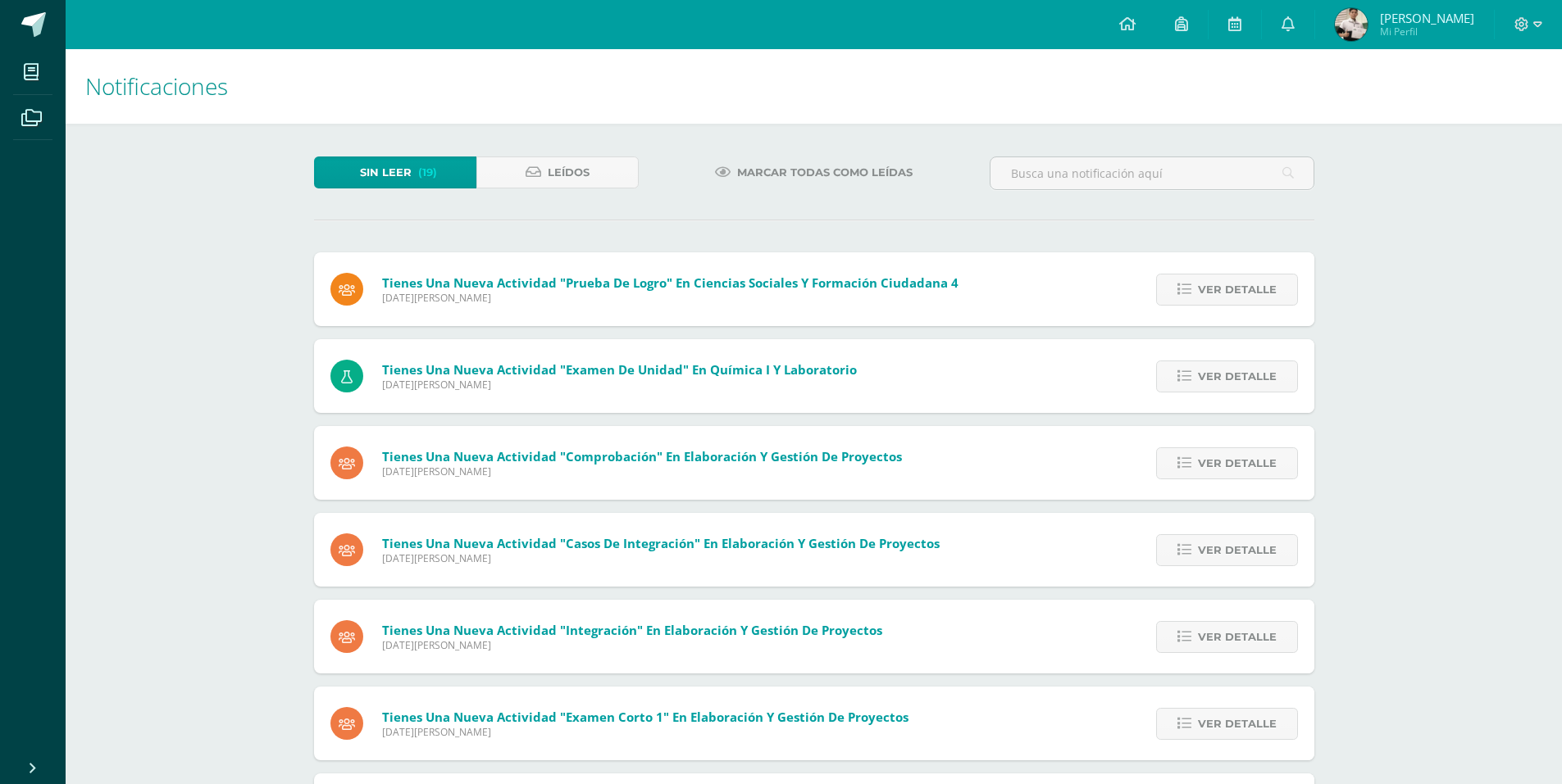
click at [1191, 285] on div "Tienes una nueva actividad "Prueba de unidad" En Lengua y Literatura 4 Viernes …" at bounding box center [813, 621] width 1000 height 737
click at [1191, 285] on icon at bounding box center [1184, 289] width 14 height 14
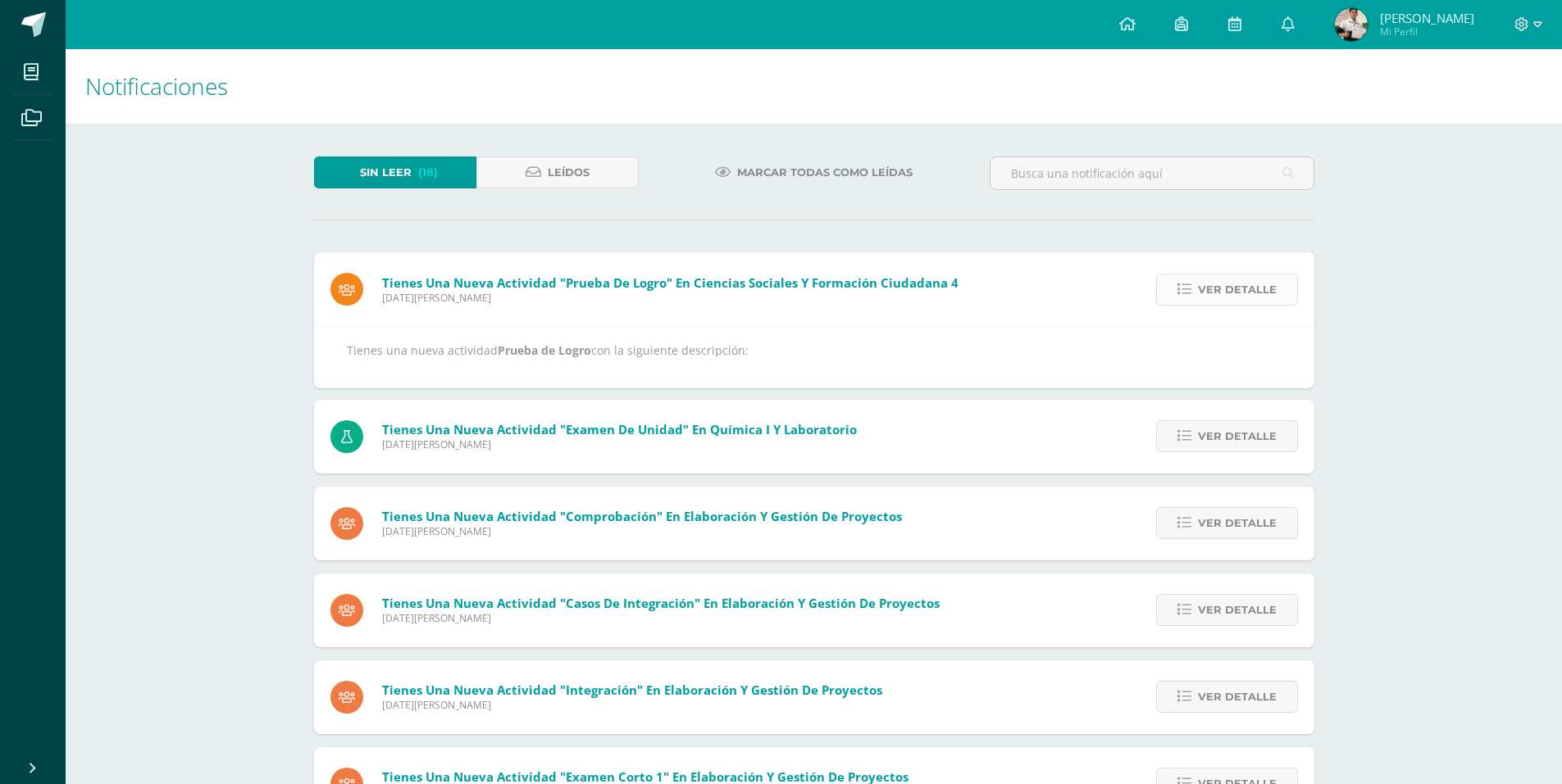
click at [1191, 285] on icon at bounding box center [1184, 289] width 14 height 14
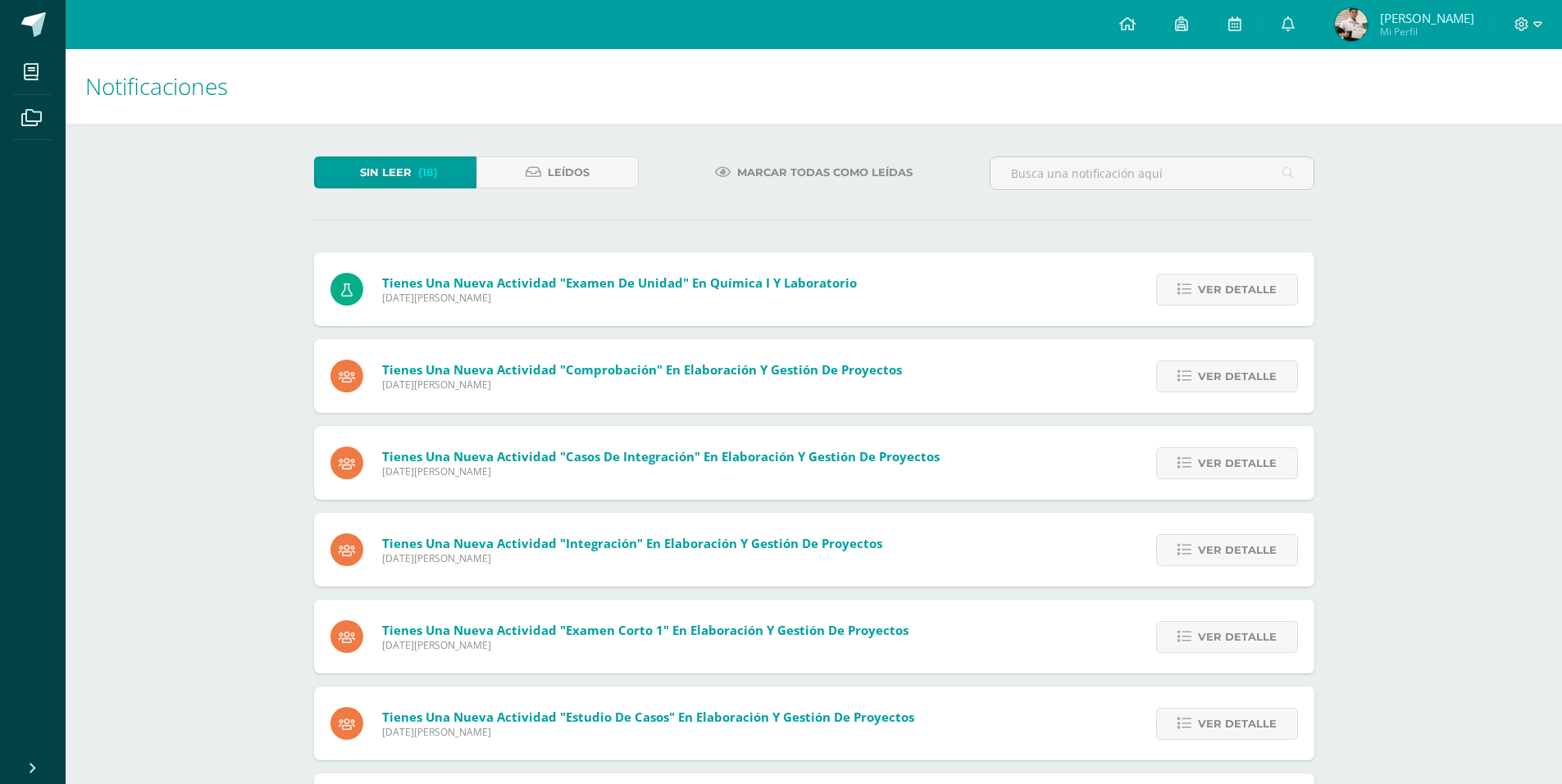
click at [1191, 285] on icon at bounding box center [1184, 289] width 14 height 14
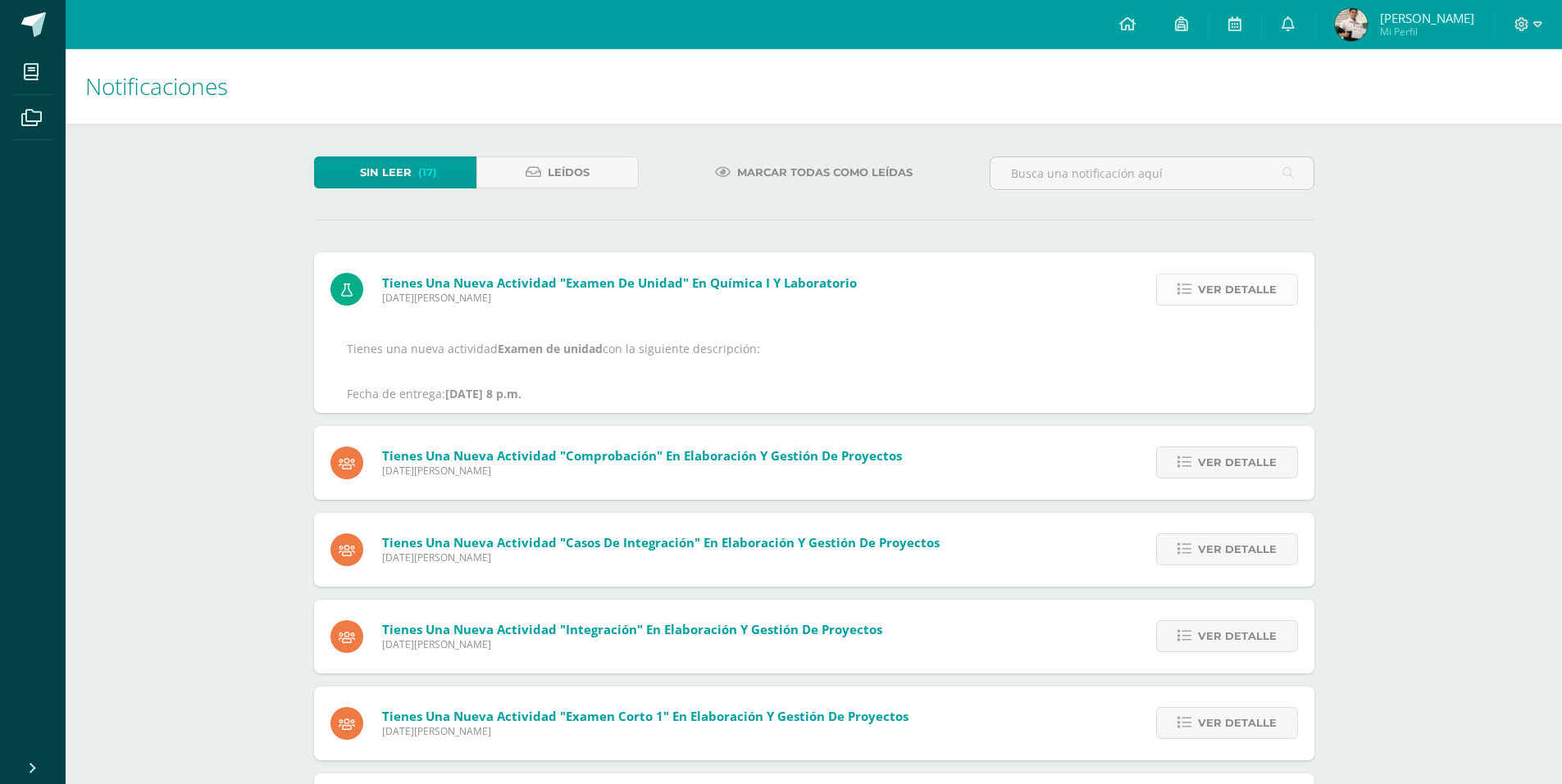
click at [1195, 285] on link "Ver detalle" at bounding box center [1227, 289] width 141 height 32
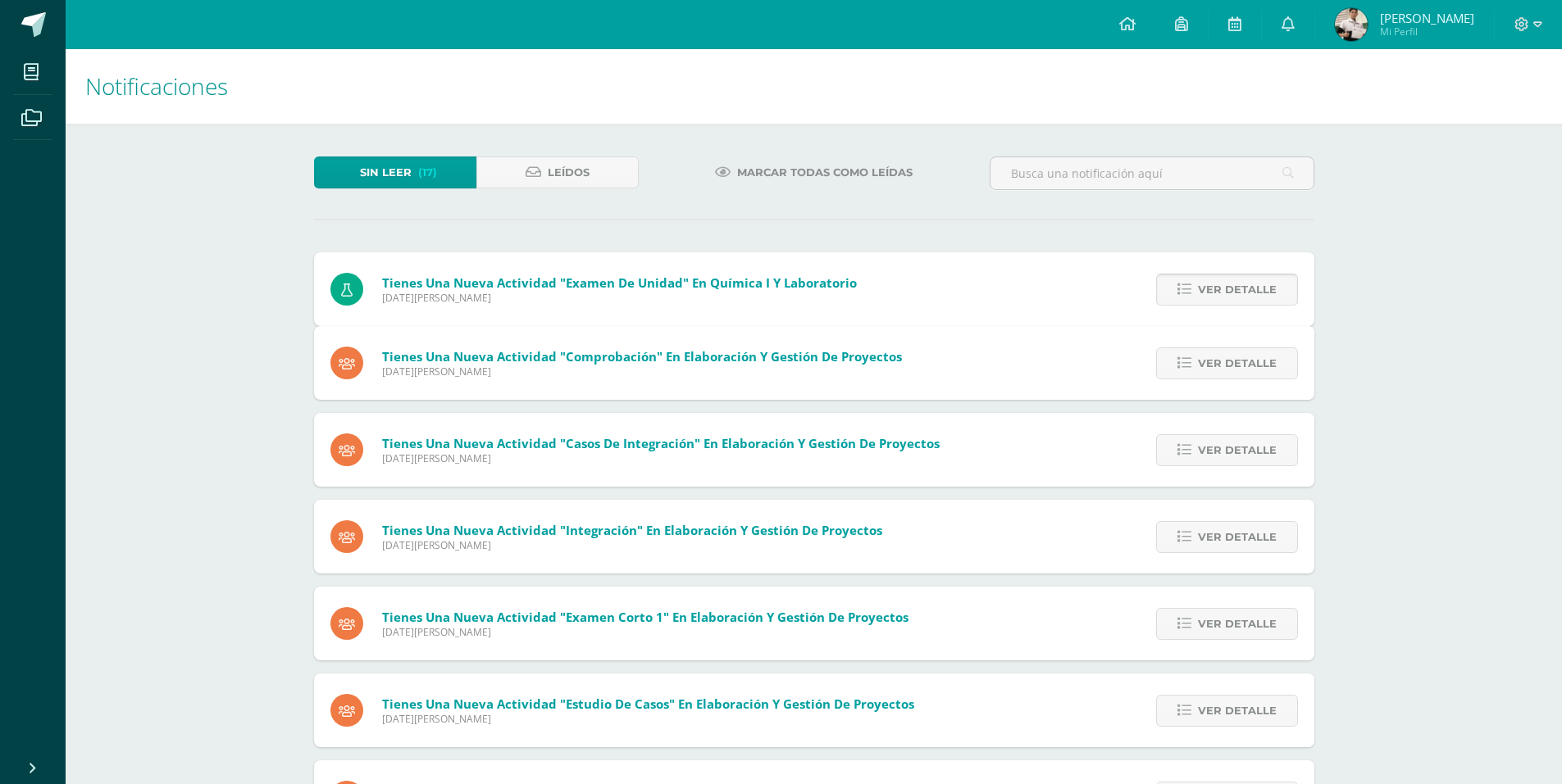
click at [1195, 347] on link "Ver detalle" at bounding box center [1227, 363] width 141 height 32
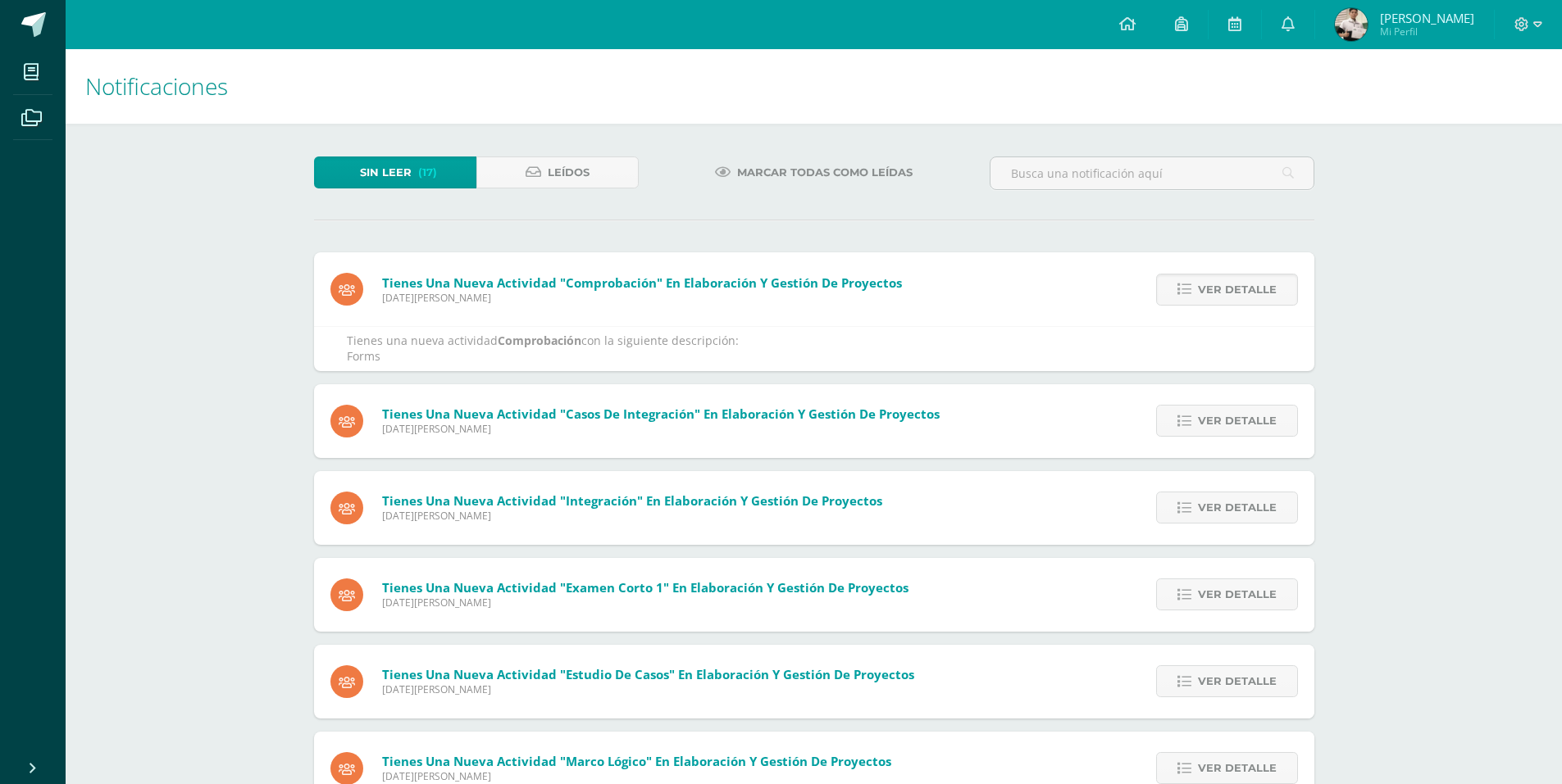
click at [1195, 285] on link "Ver detalle" at bounding box center [1227, 289] width 141 height 32
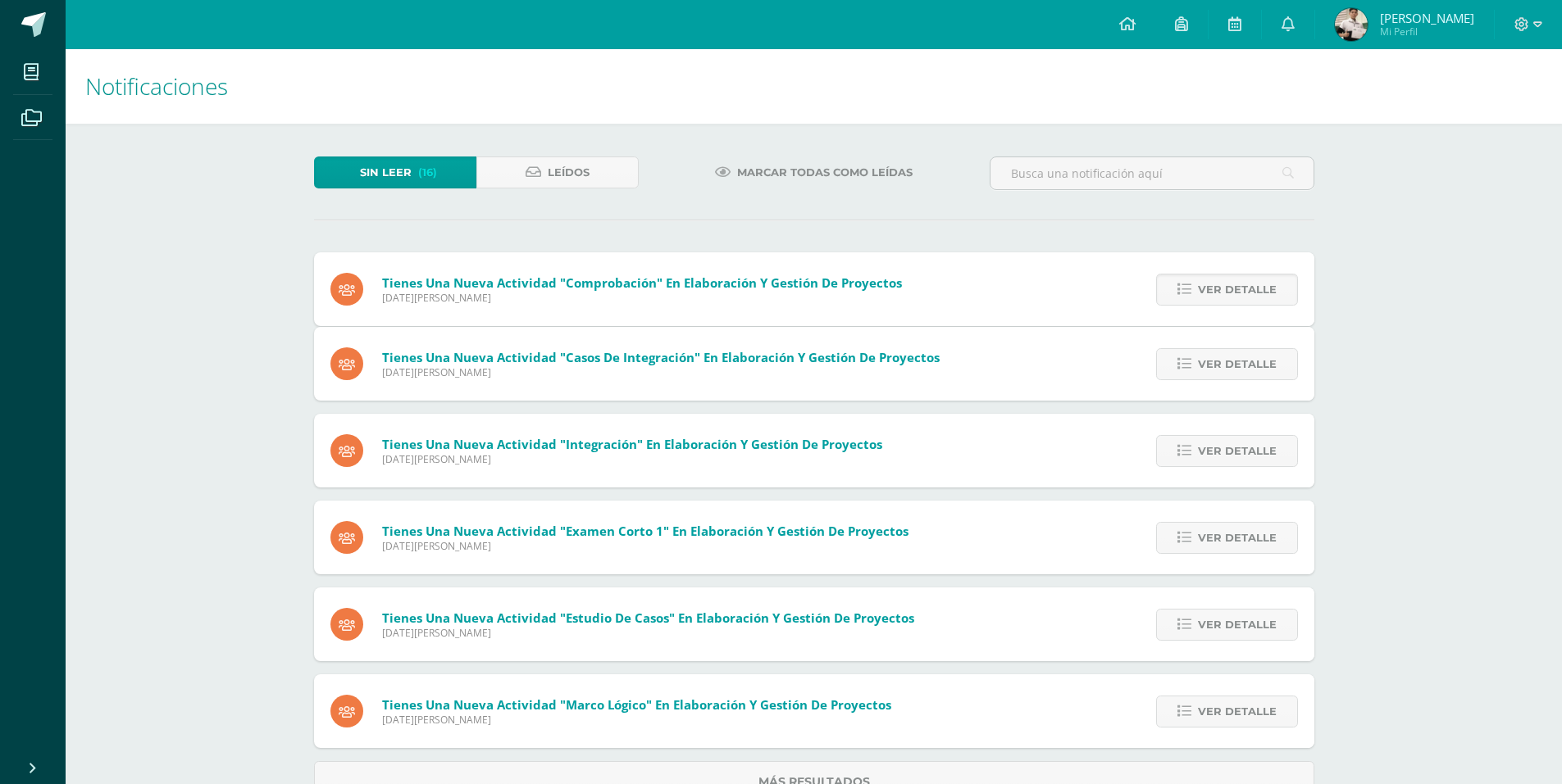
click at [1191, 357] on icon at bounding box center [1184, 363] width 14 height 14
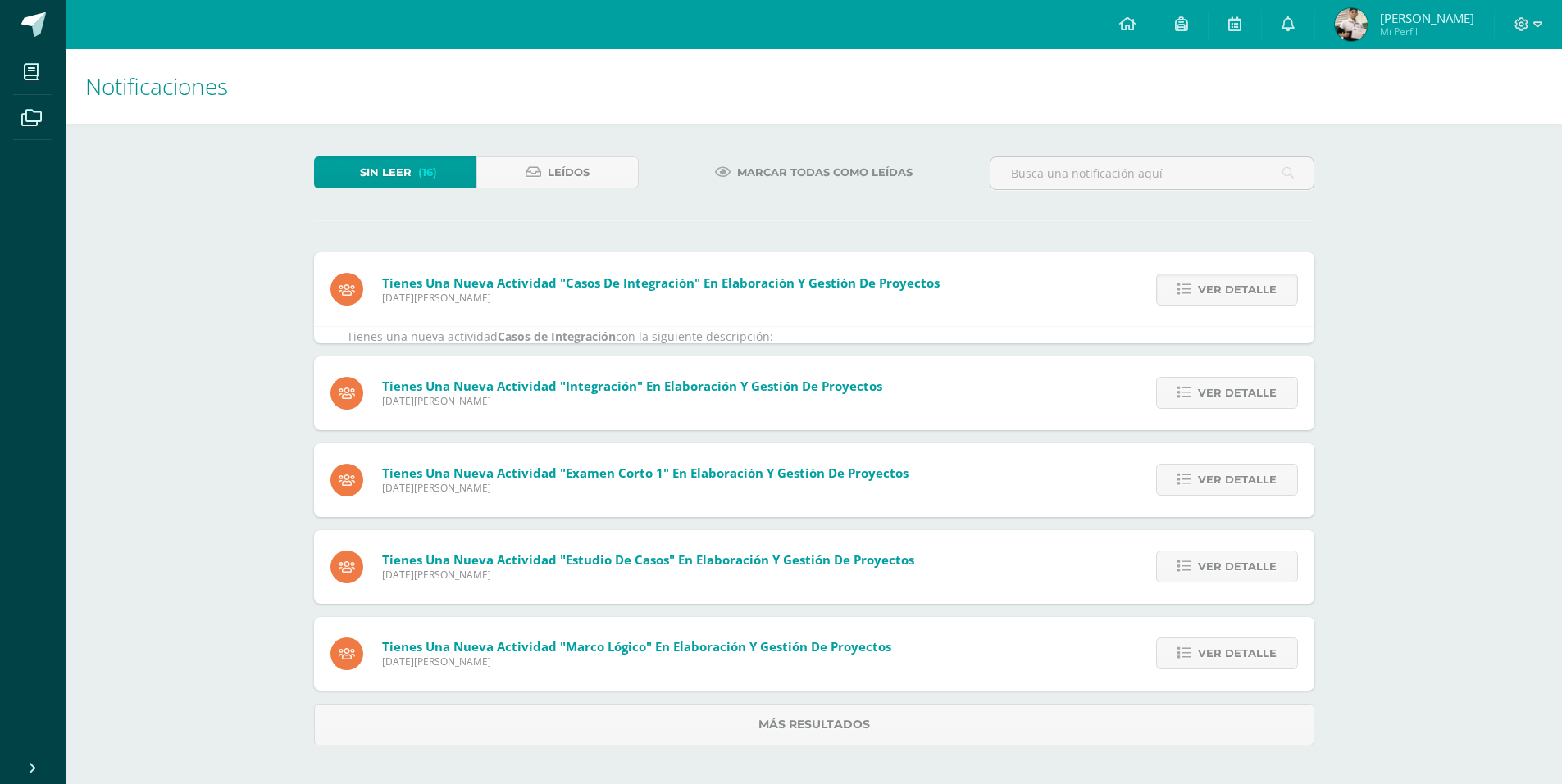
click at [1195, 285] on link "Ver detalle" at bounding box center [1227, 289] width 141 height 32
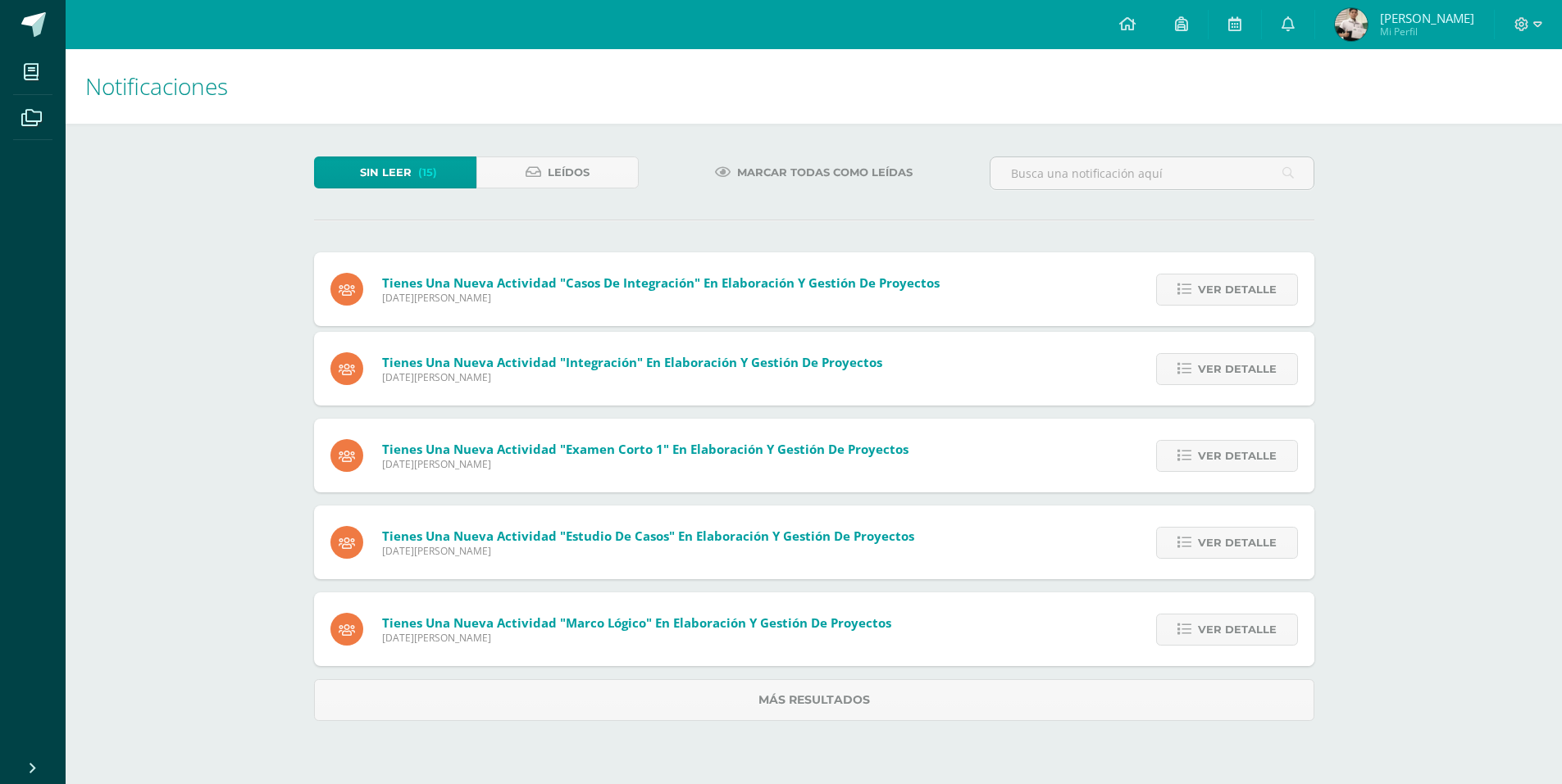
click at [1195, 285] on link "Ver detalle" at bounding box center [1227, 289] width 141 height 32
click at [1195, 285] on div "Tienes una nueva actividad "Casos de Integración" En Elaboración y Gestión de P…" at bounding box center [820, 487] width 1000 height 469
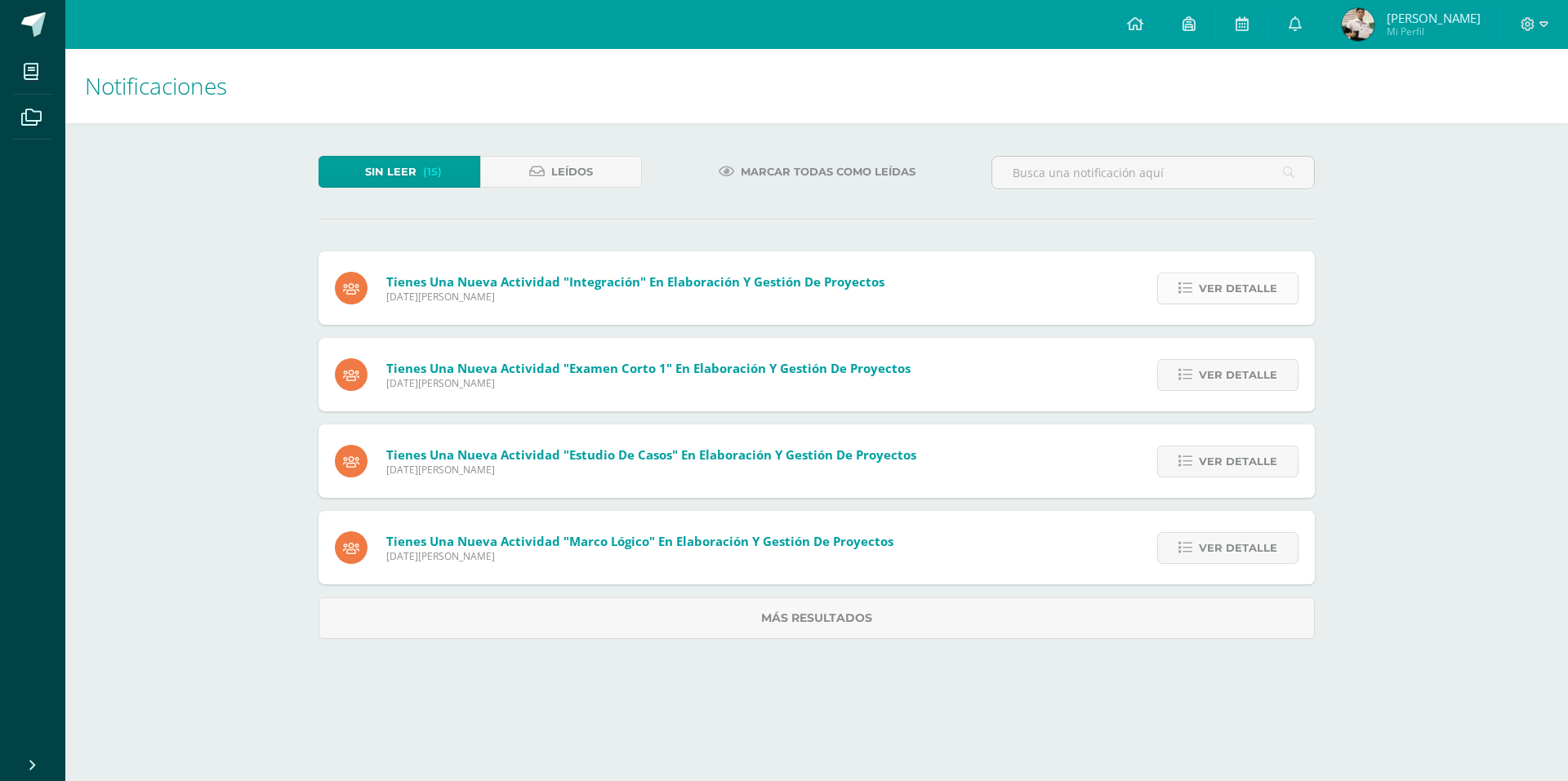
click at [1190, 284] on icon at bounding box center [1185, 288] width 14 height 14
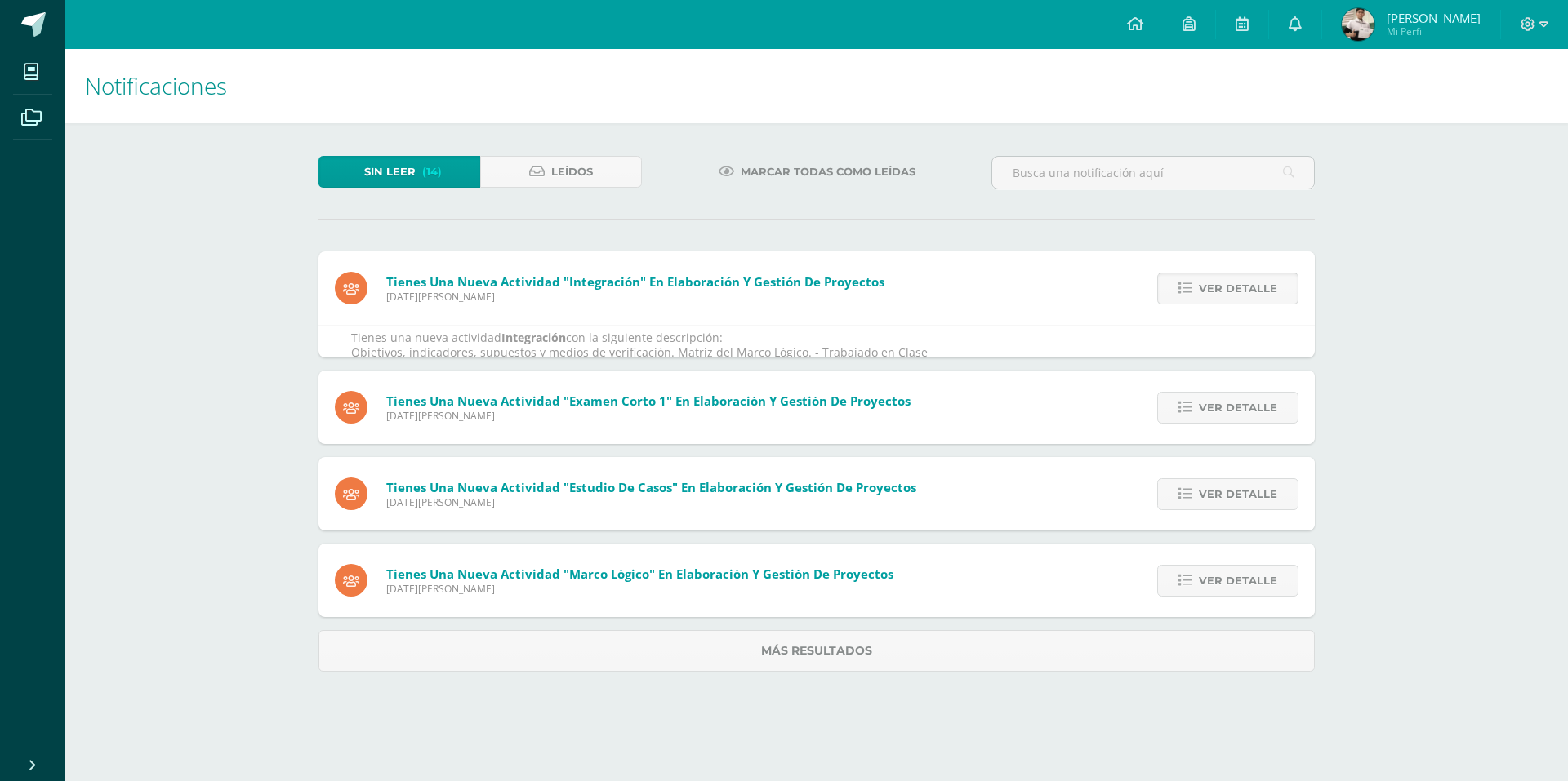
click at [1190, 283] on icon at bounding box center [1185, 288] width 14 height 14
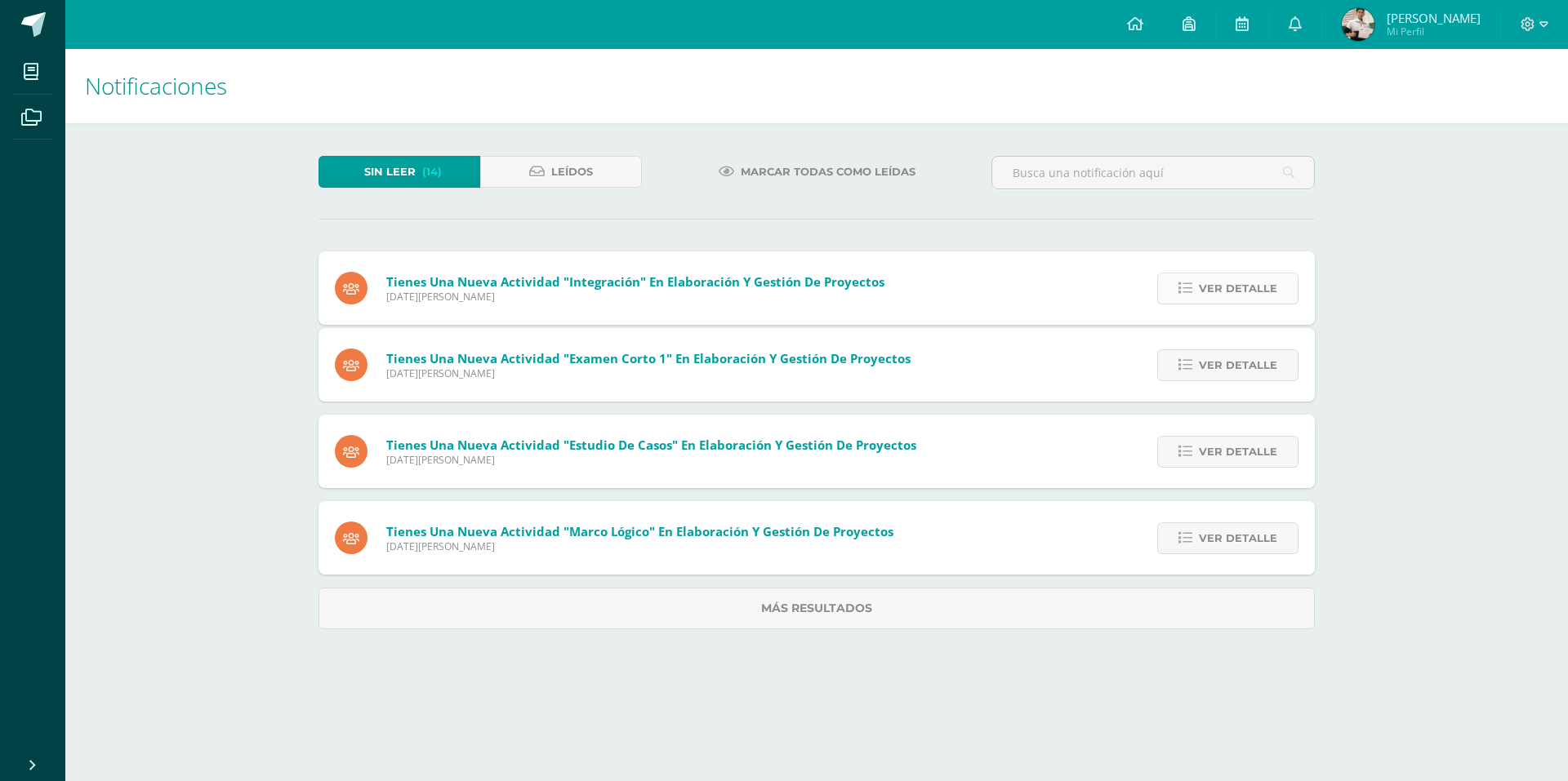
click at [1190, 283] on icon at bounding box center [1185, 288] width 14 height 14
click at [1190, 358] on icon at bounding box center [1185, 365] width 14 height 14
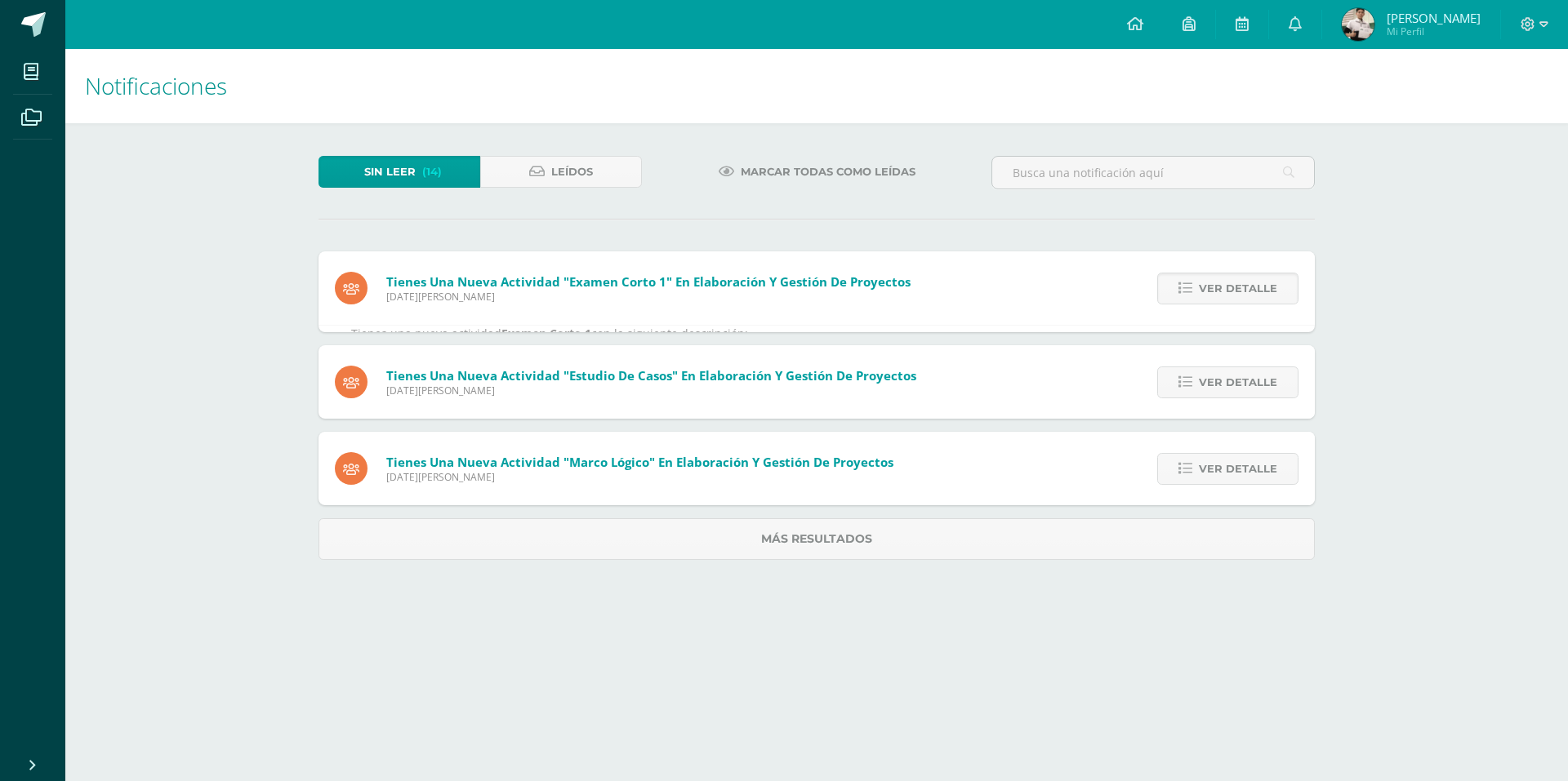
click at [1190, 283] on icon at bounding box center [1185, 288] width 14 height 14
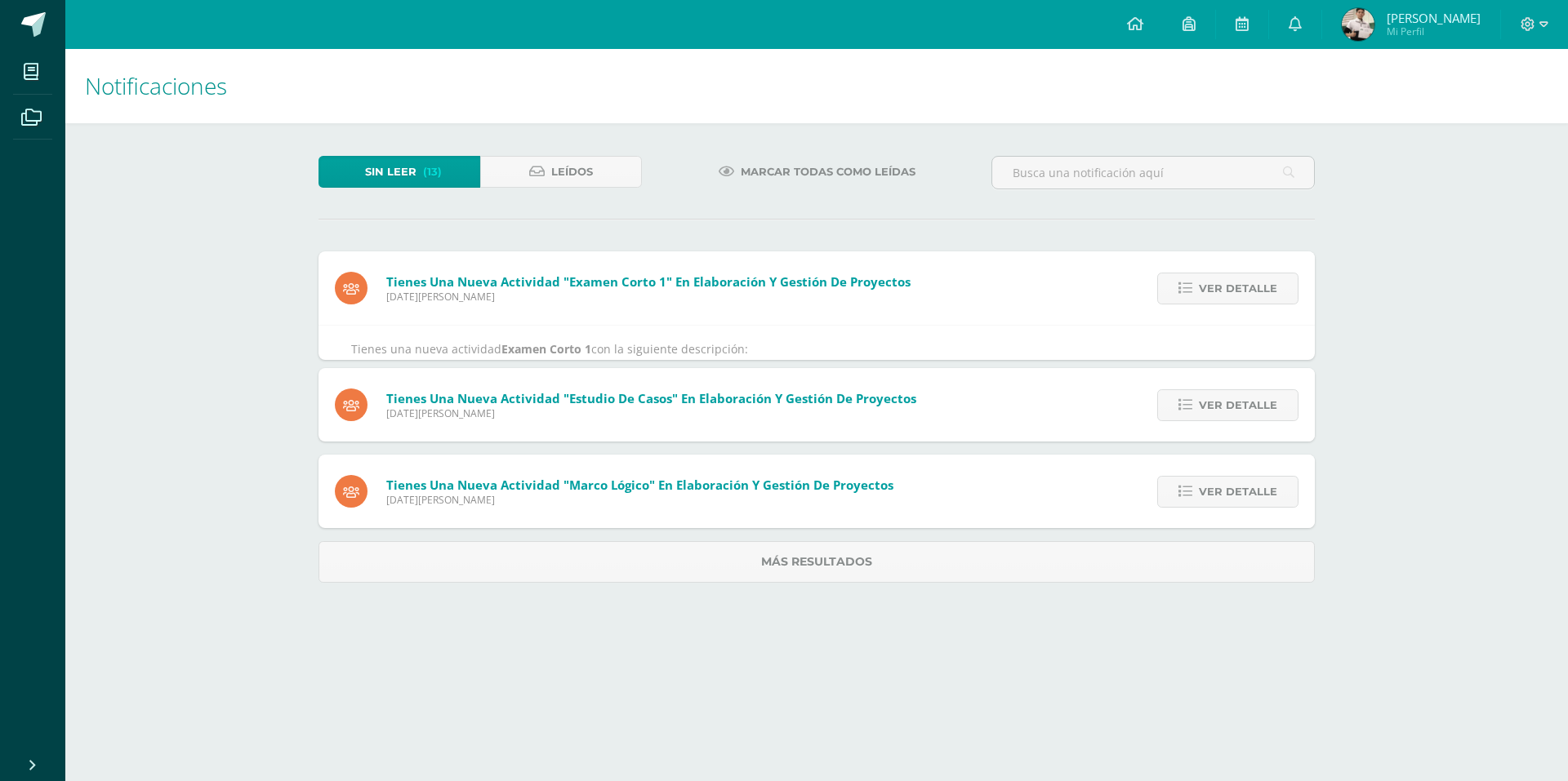
click at [1190, 283] on icon at bounding box center [1185, 288] width 14 height 14
click at [1190, 283] on div "Tienes una nueva actividad "Examen Corto 1" En Elaboración y Gestión de Proyect…" at bounding box center [817, 417] width 996 height 331
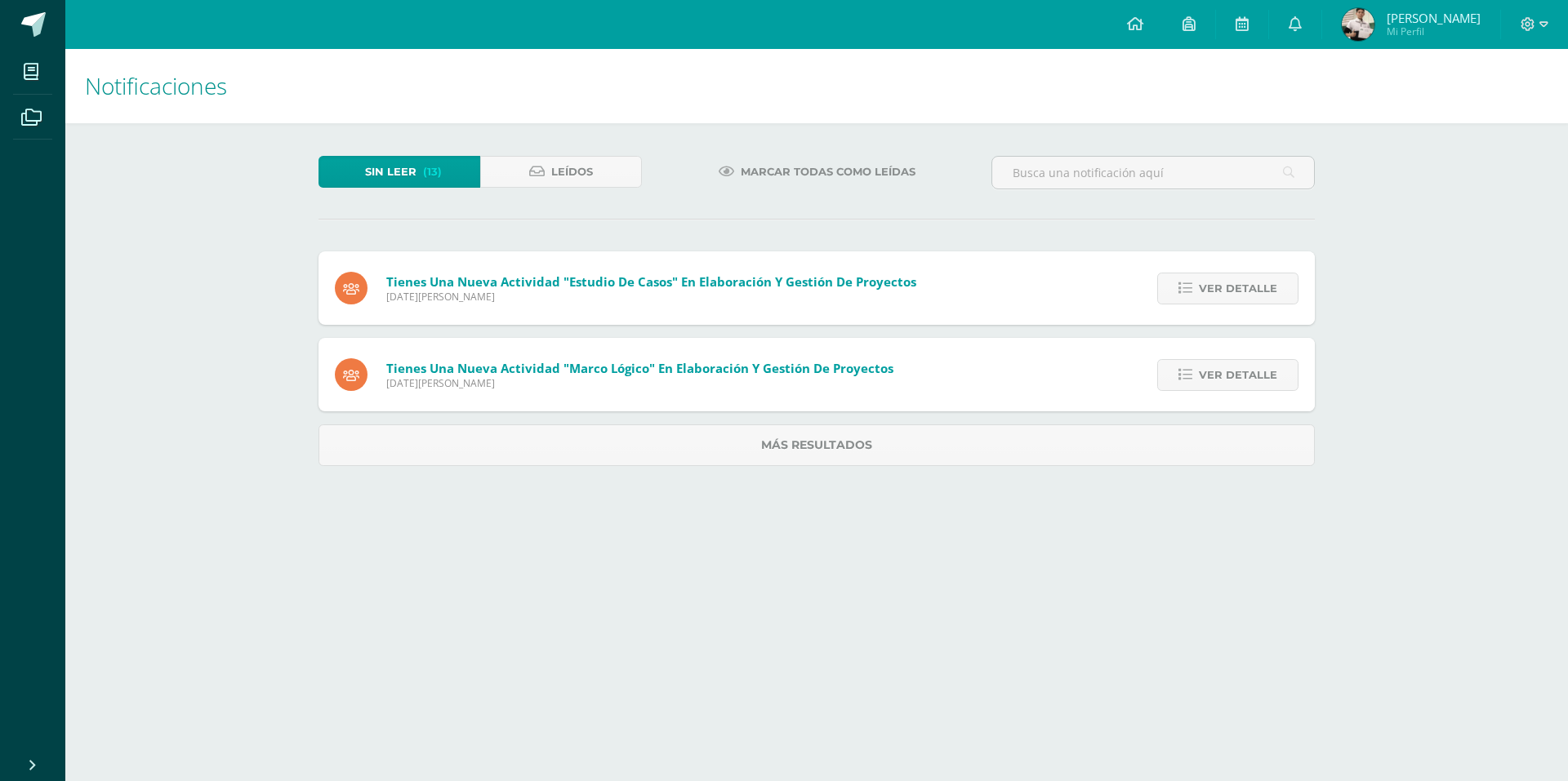
click at [1190, 283] on icon at bounding box center [1185, 288] width 14 height 14
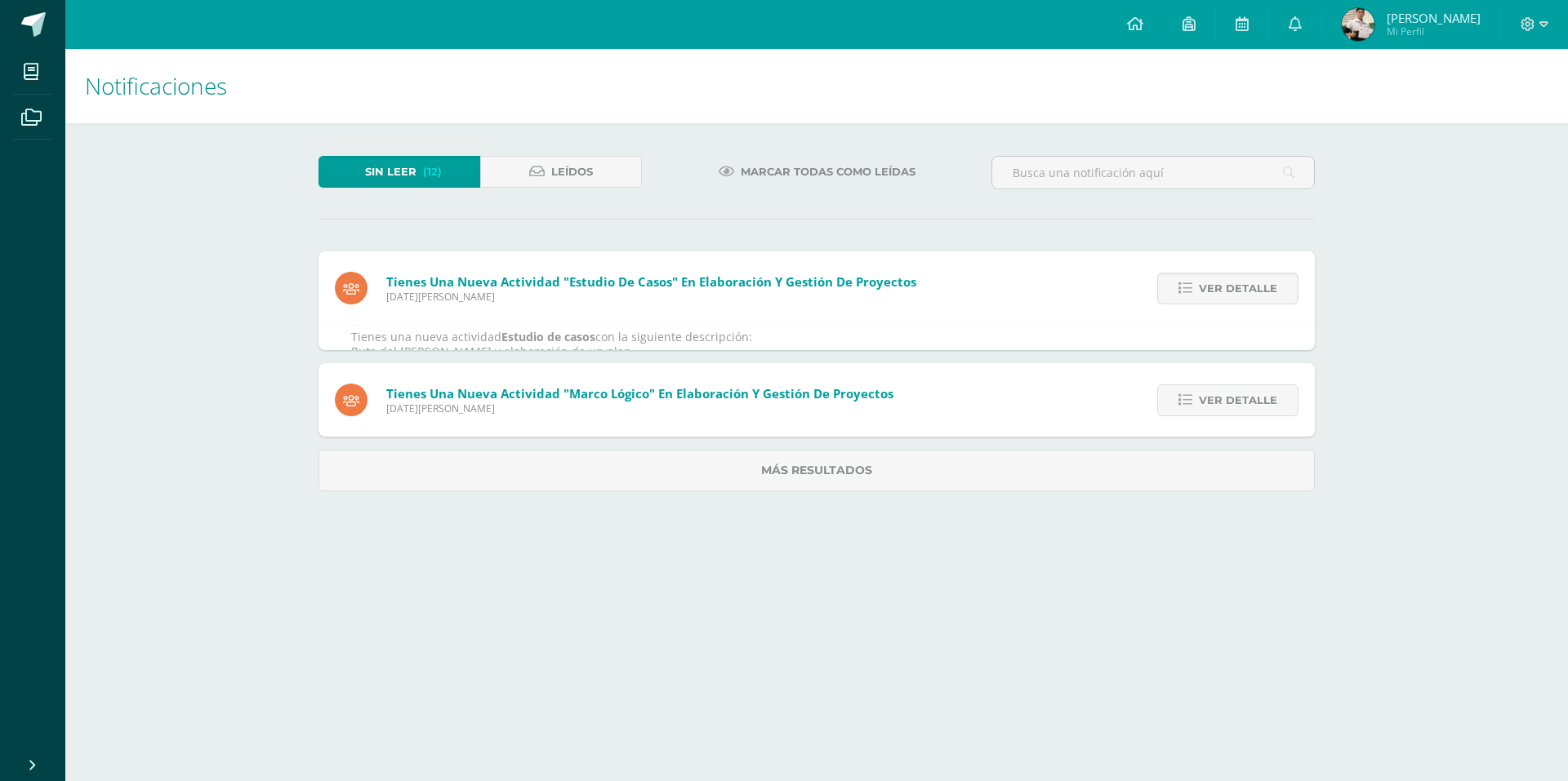
click at [1190, 283] on icon at bounding box center [1185, 288] width 14 height 14
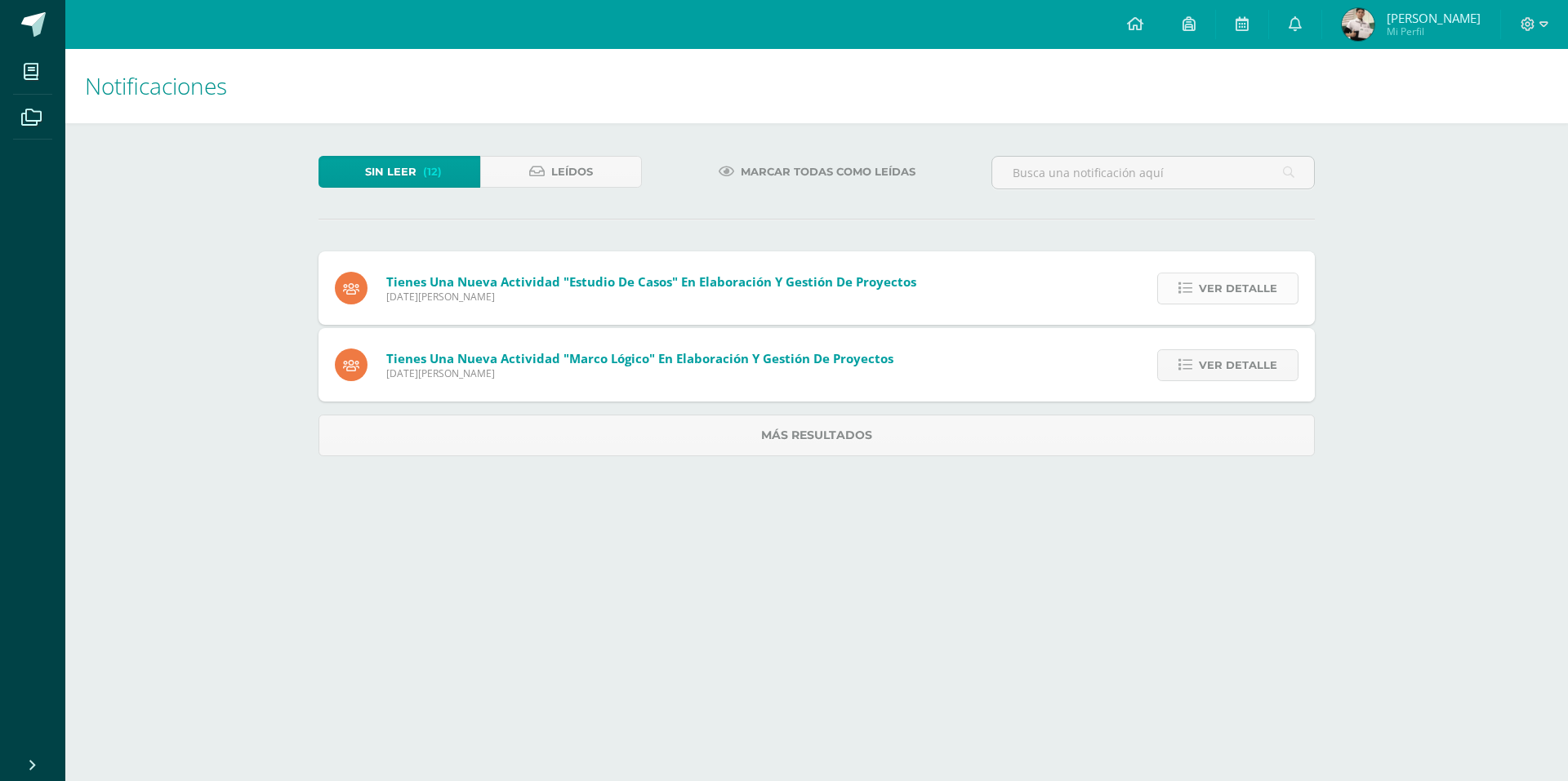
click at [1190, 282] on icon at bounding box center [1185, 288] width 14 height 14
click at [1190, 358] on icon at bounding box center [1185, 365] width 14 height 14
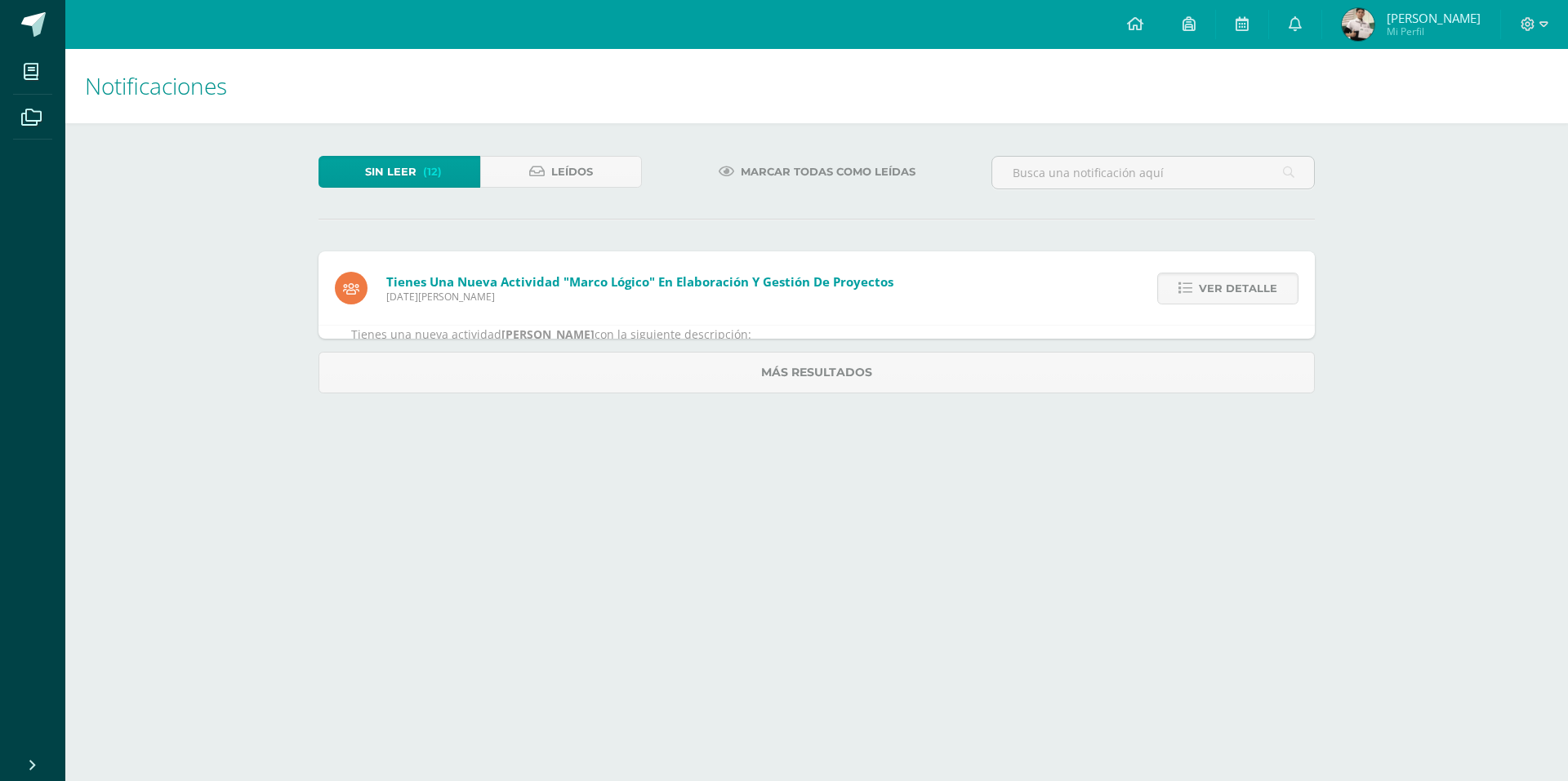
click at [1190, 282] on icon at bounding box center [1185, 288] width 14 height 14
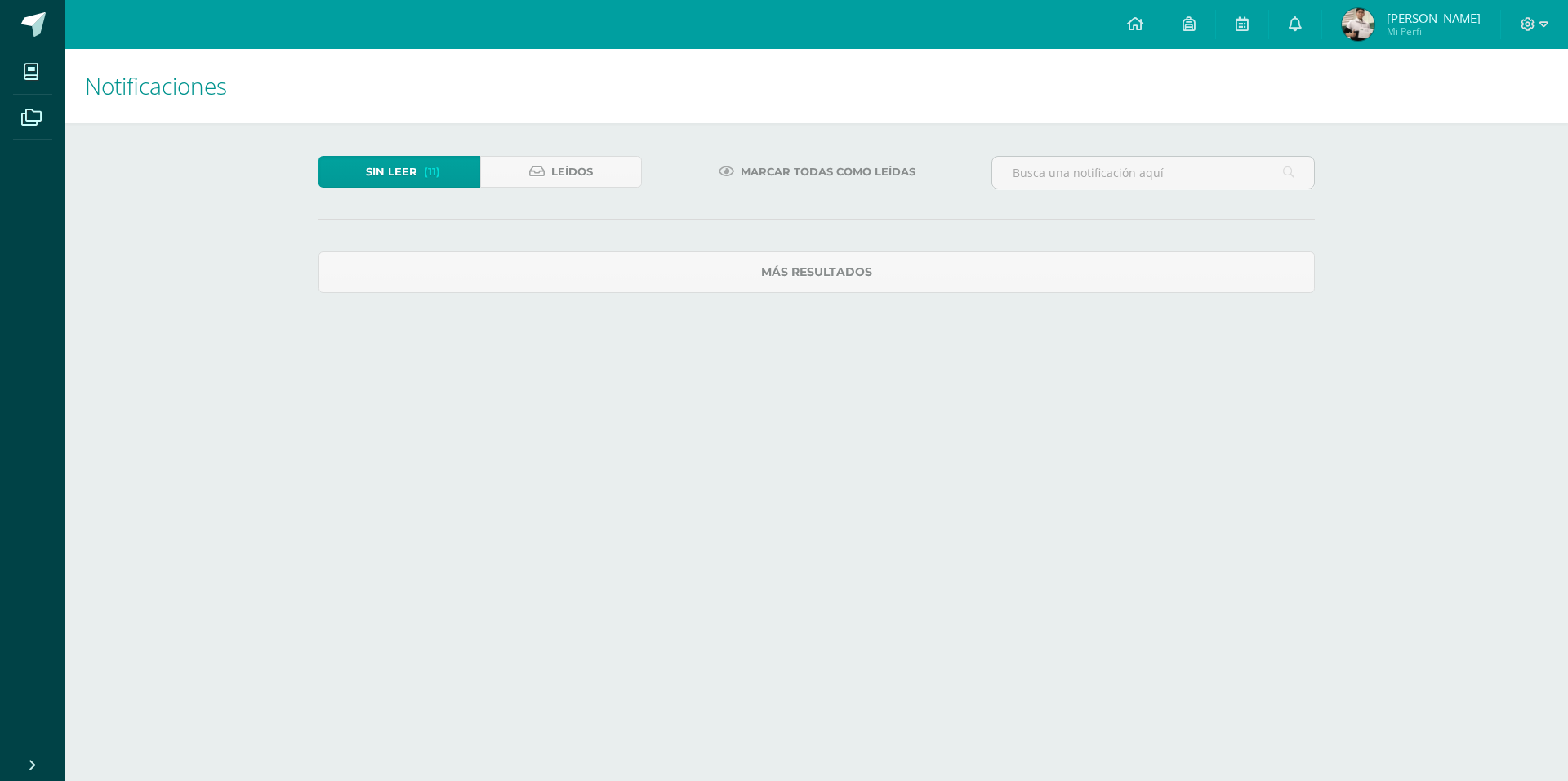
click at [1133, 319] on div "Sin leer (11) Leídos Marcar todas como leídas Tienes una nueva actividad "Marco…" at bounding box center [817, 225] width 1062 height 202
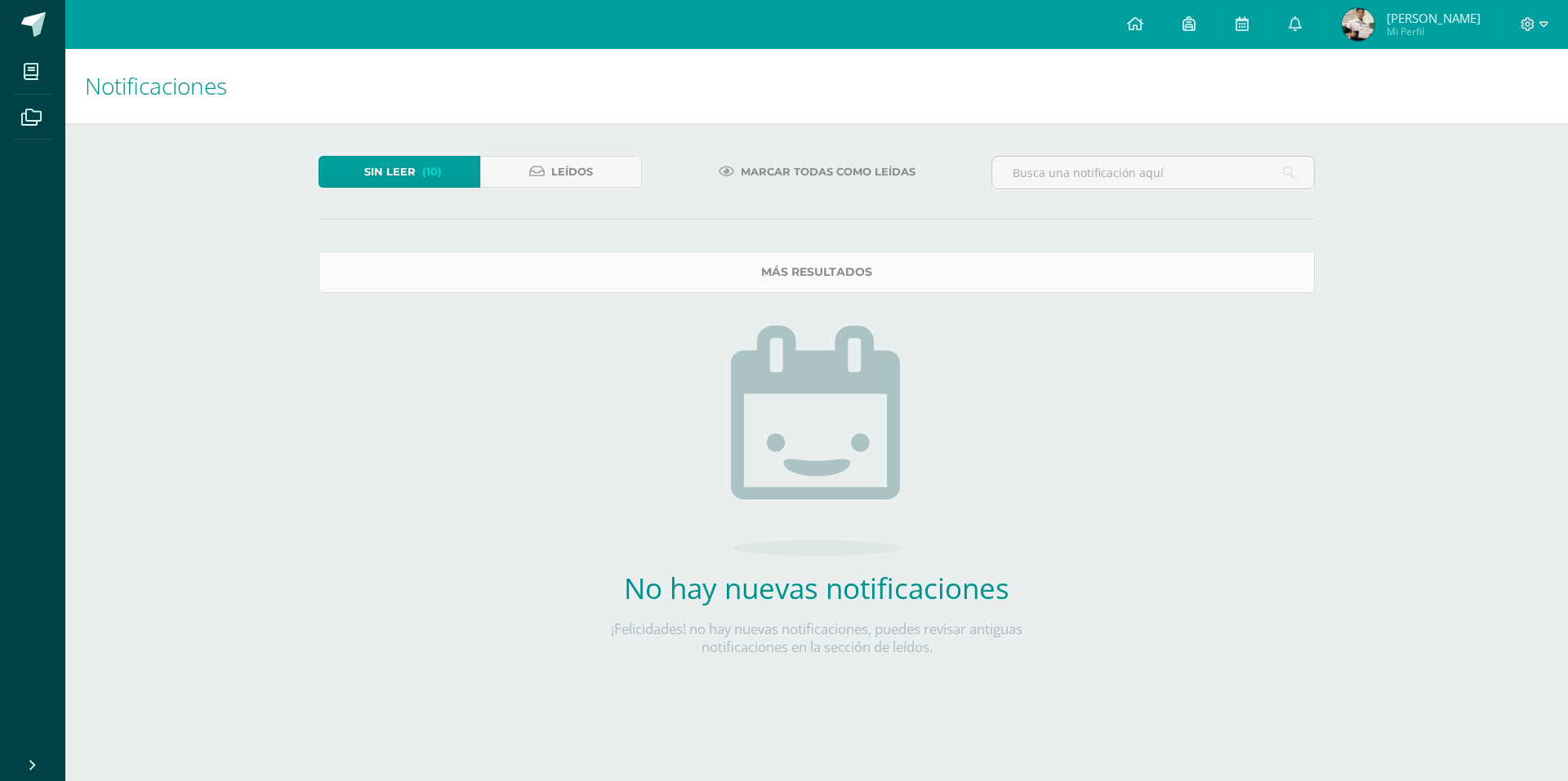
click at [1125, 285] on link "Más resultados" at bounding box center [817, 273] width 996 height 42
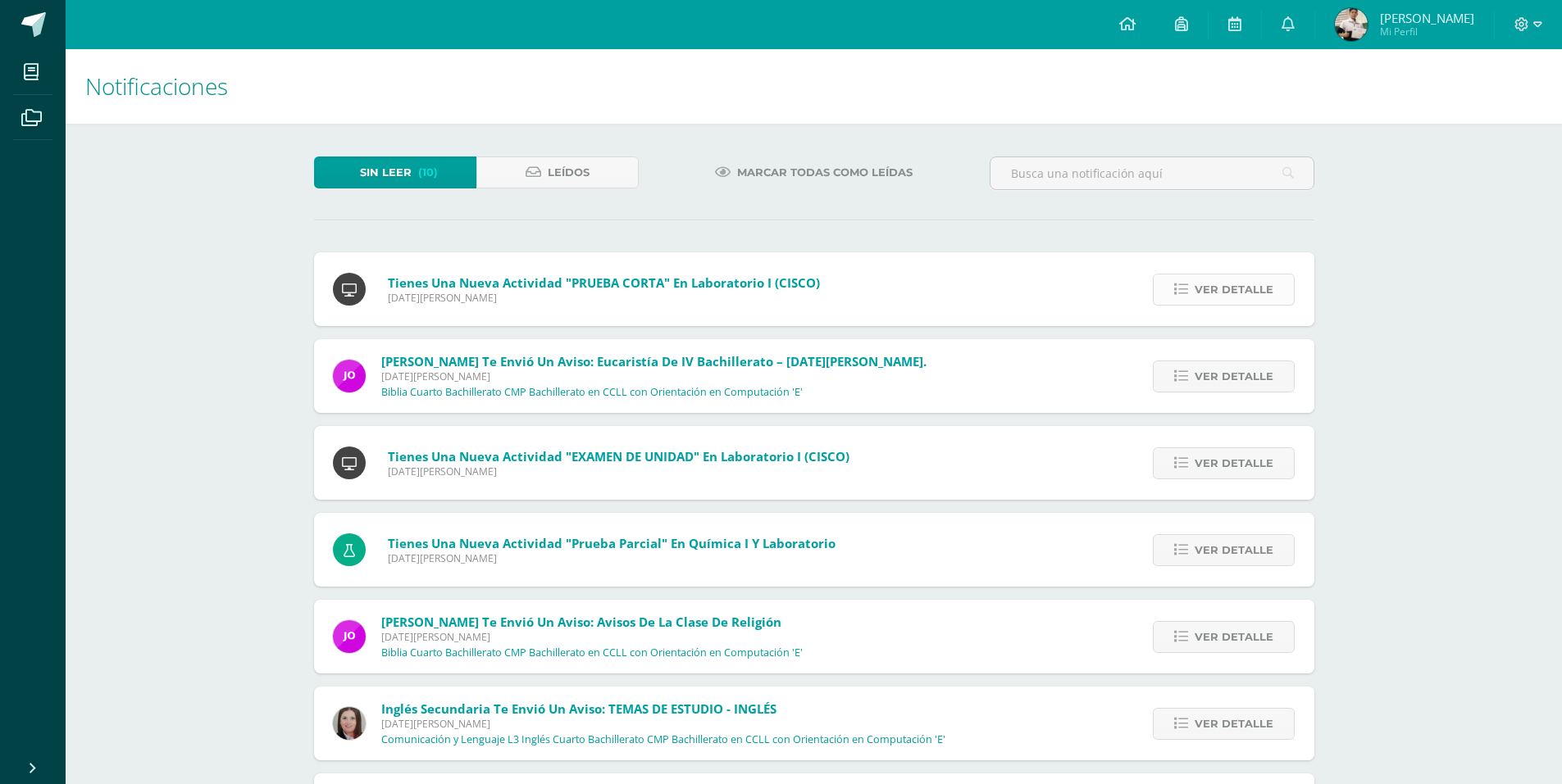
click at [1212, 286] on span "Ver detalle" at bounding box center [1234, 289] width 79 height 30
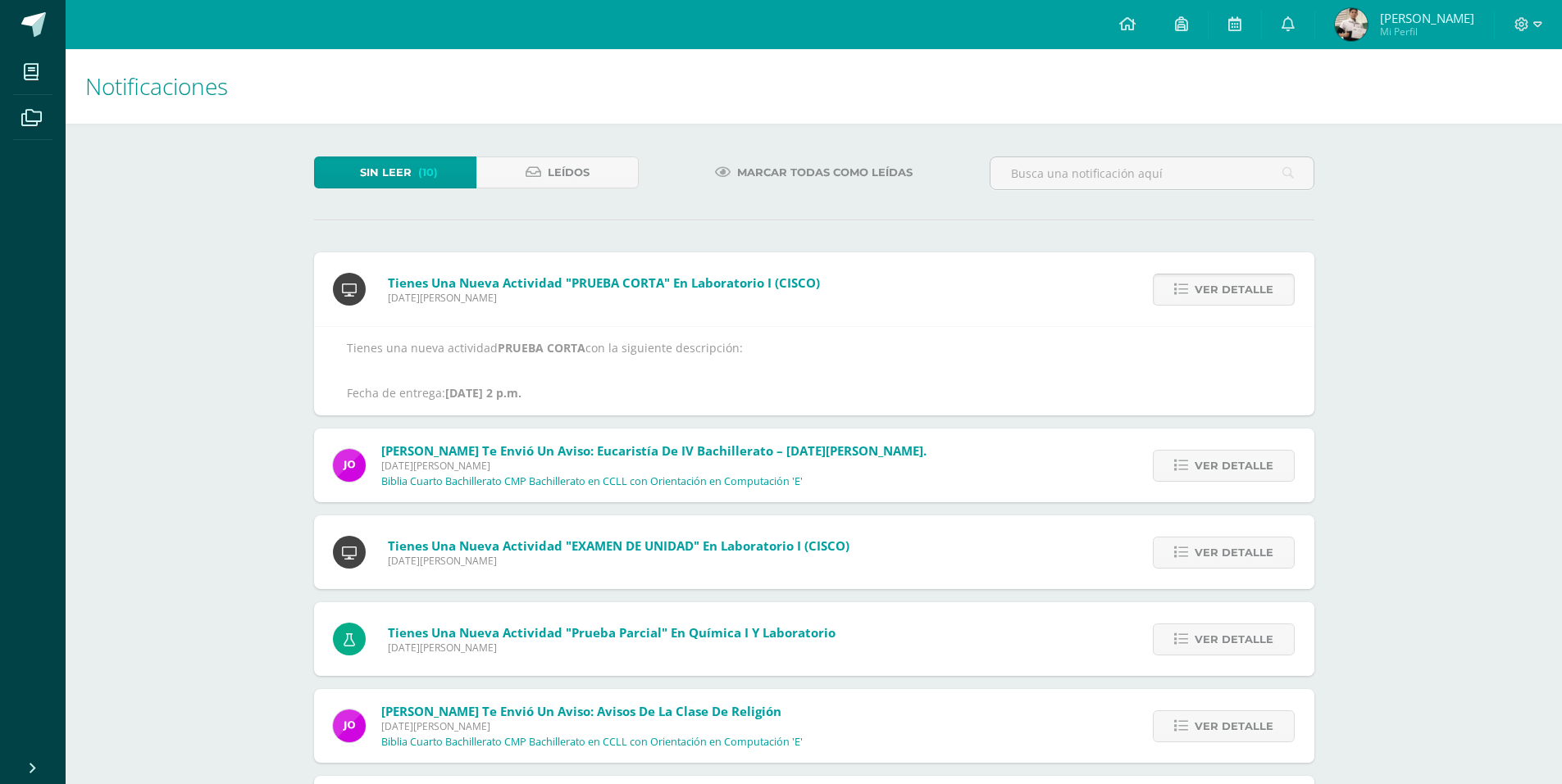
click at [1211, 286] on span "Ver detalle" at bounding box center [1234, 289] width 79 height 30
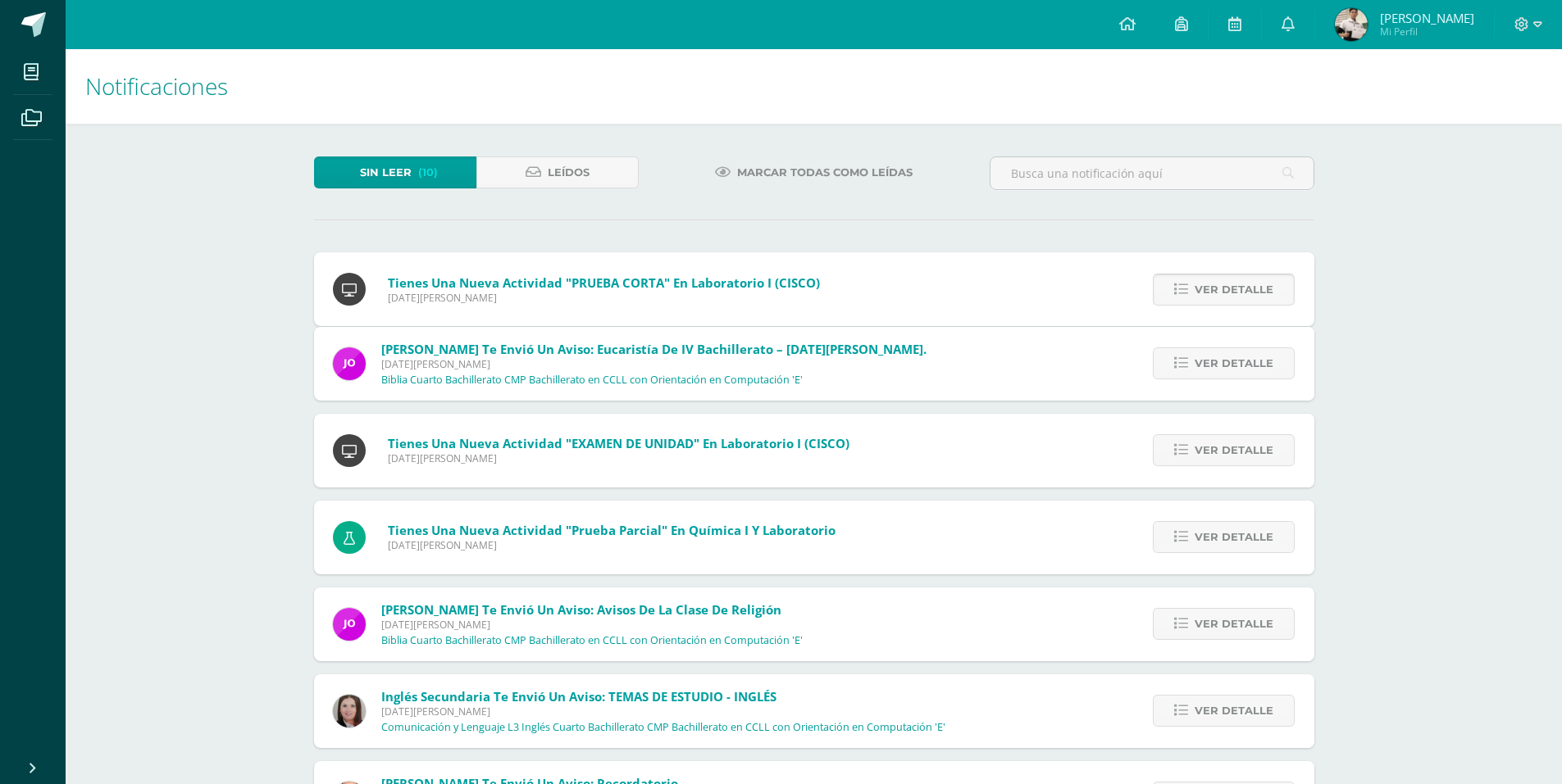
click at [1211, 286] on div "Tienes una nueva actividad "PRUEBA CORTA" En Laboratorio I (CISCO) Jueves 07 de…" at bounding box center [813, 674] width 1000 height 843
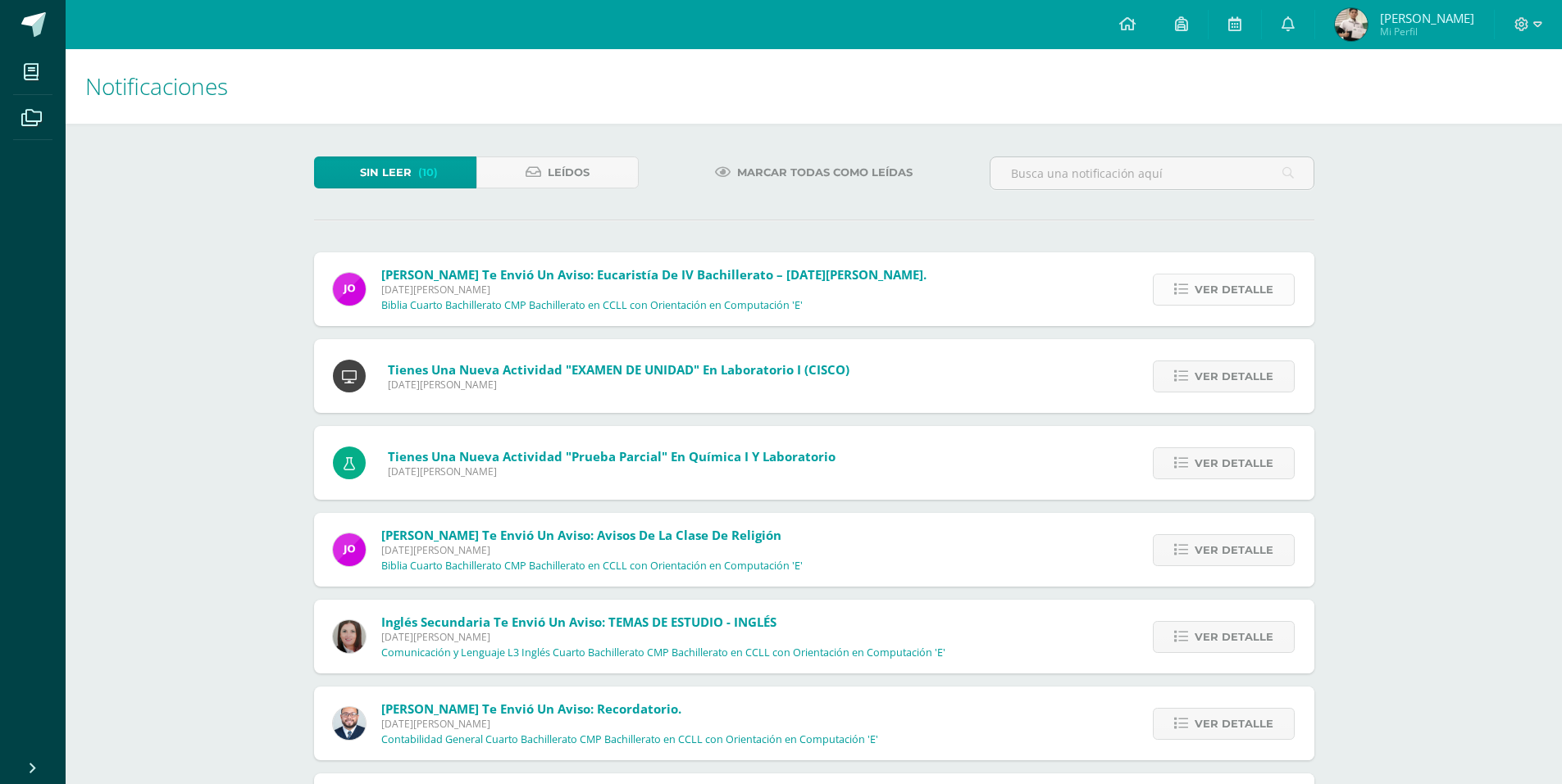
drag, startPoint x: 1211, startPoint y: 286, endPoint x: 1203, endPoint y: 286, distance: 8.0
click at [1203, 286] on span "Ver detalle" at bounding box center [1234, 289] width 79 height 30
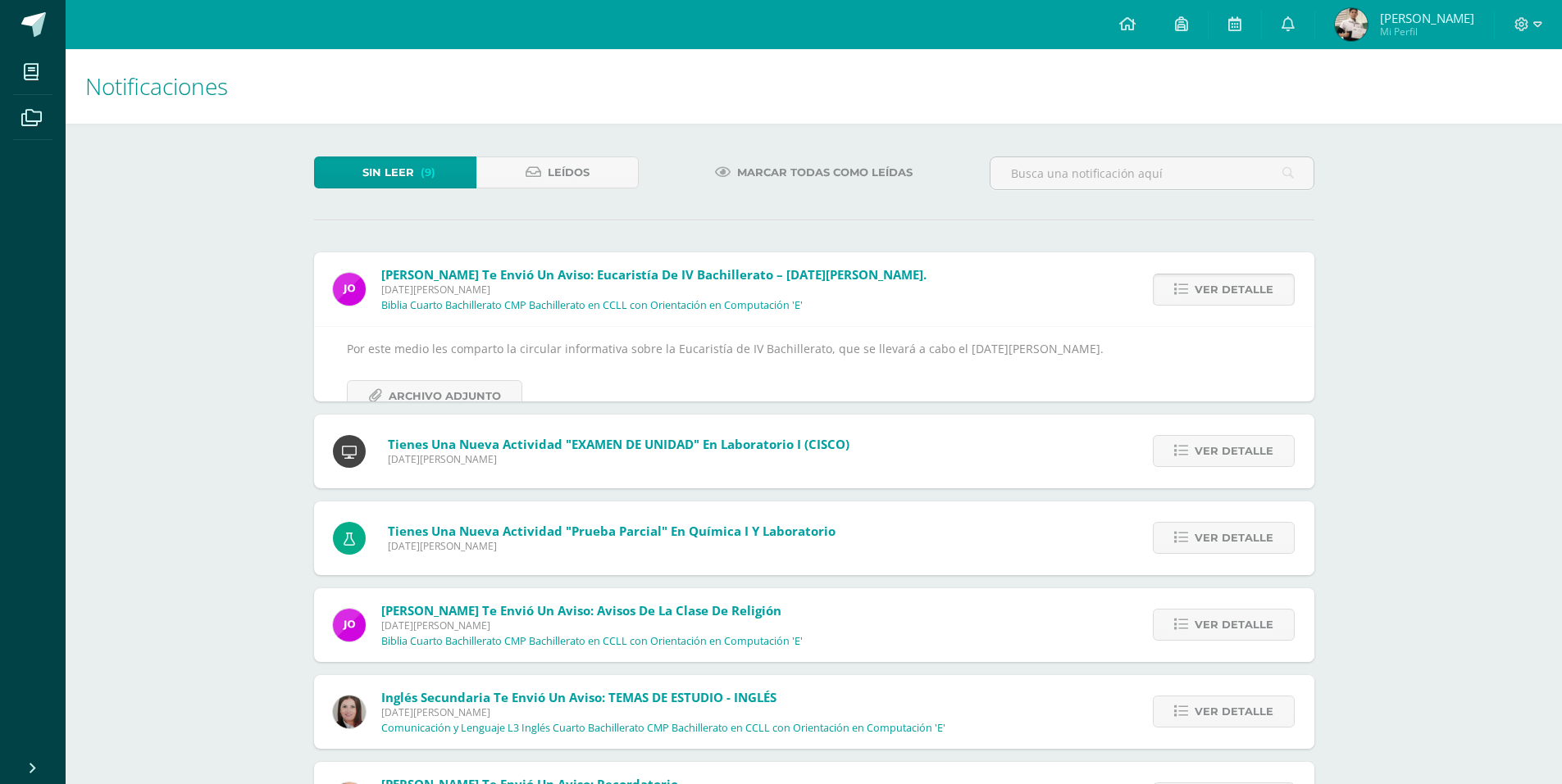
click at [1203, 286] on span "Ver detalle" at bounding box center [1234, 289] width 79 height 30
click at [1202, 286] on span "Ver detalle" at bounding box center [1234, 289] width 79 height 30
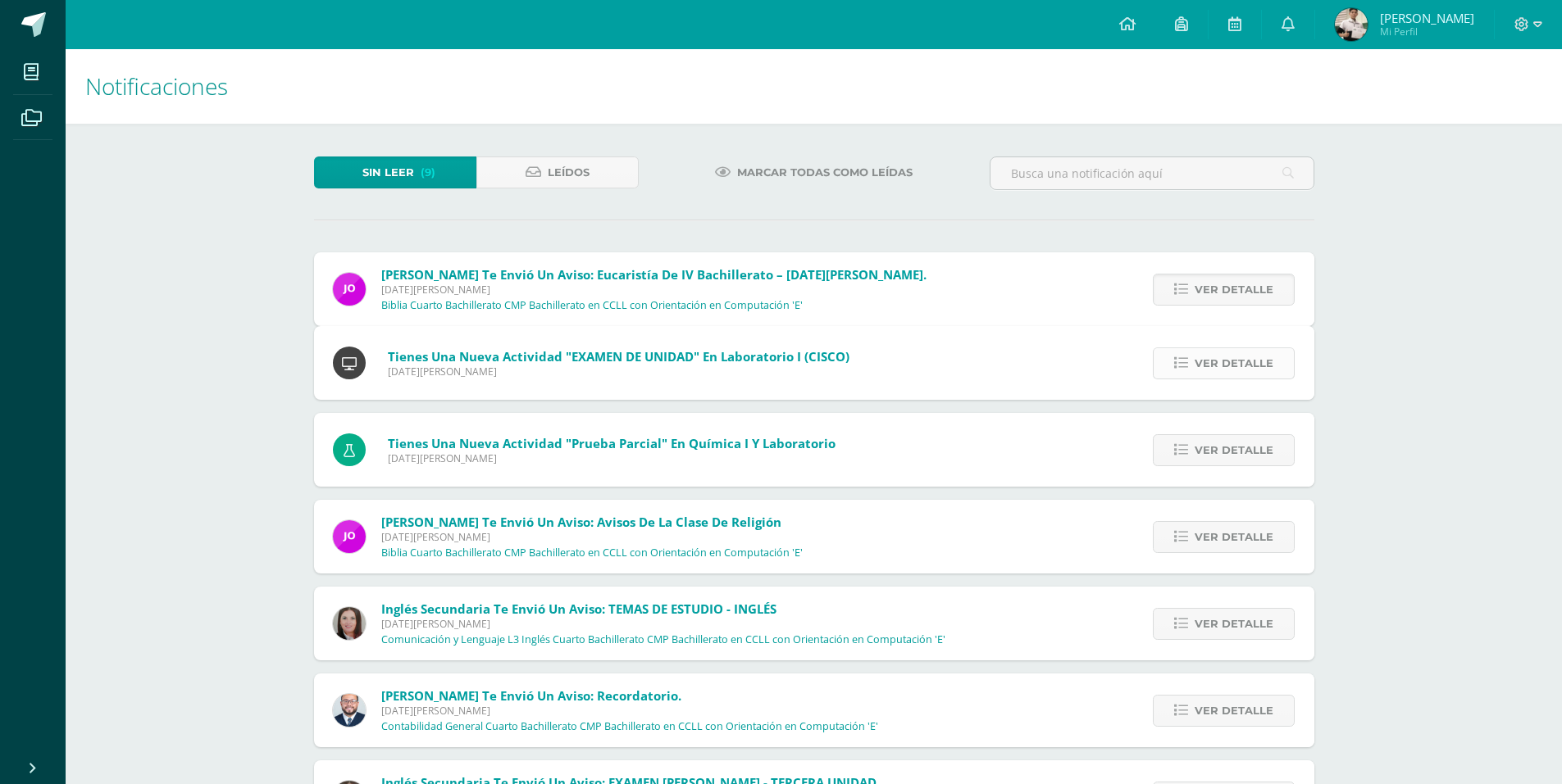
click at [1200, 286] on div "Jorge Lemus te envió un aviso: Eucaristía de IV bachillerato – 10 de agosto de …" at bounding box center [813, 631] width 1000 height 756
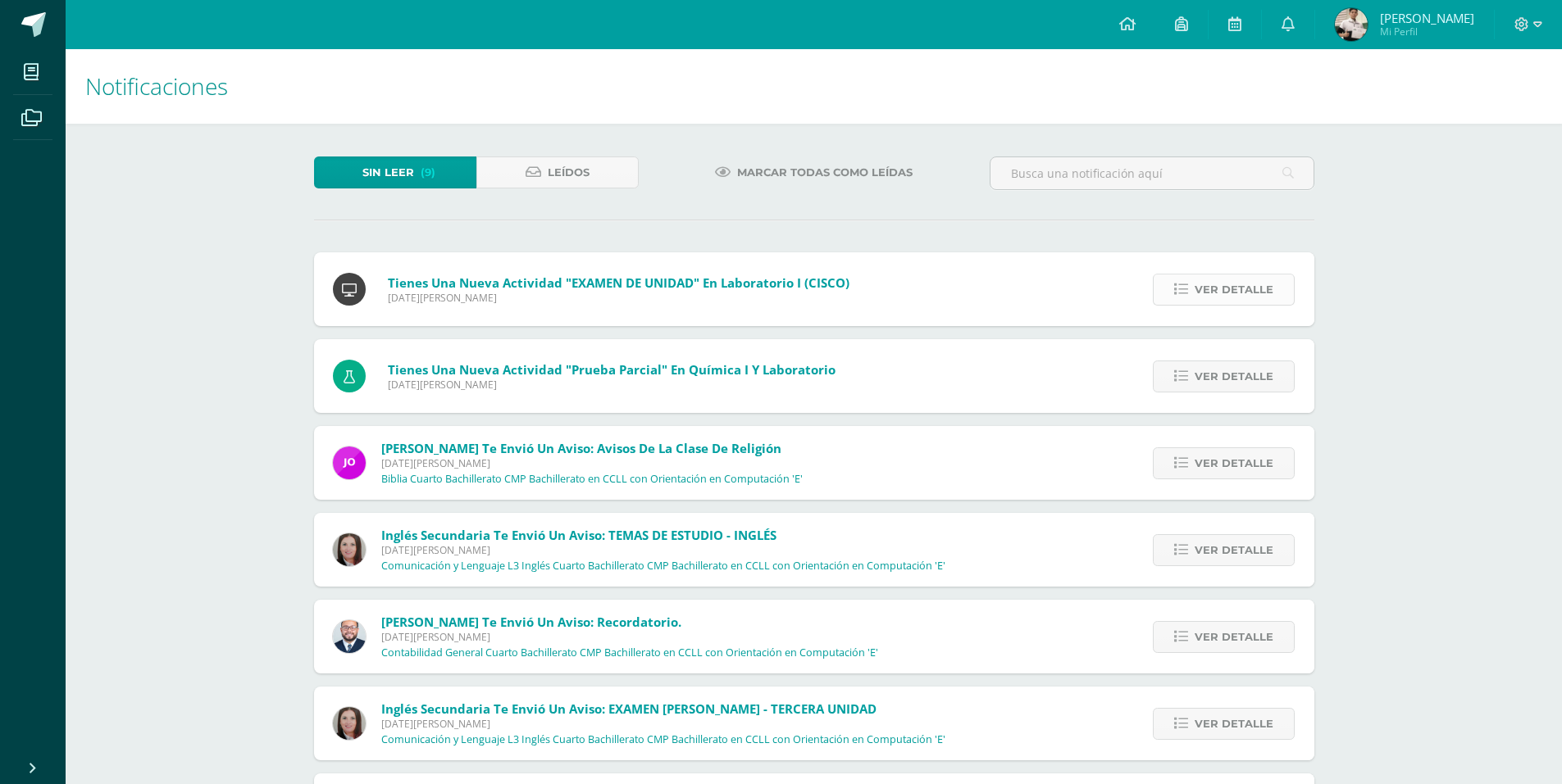
click at [1194, 286] on link "Ver detalle" at bounding box center [1223, 289] width 141 height 32
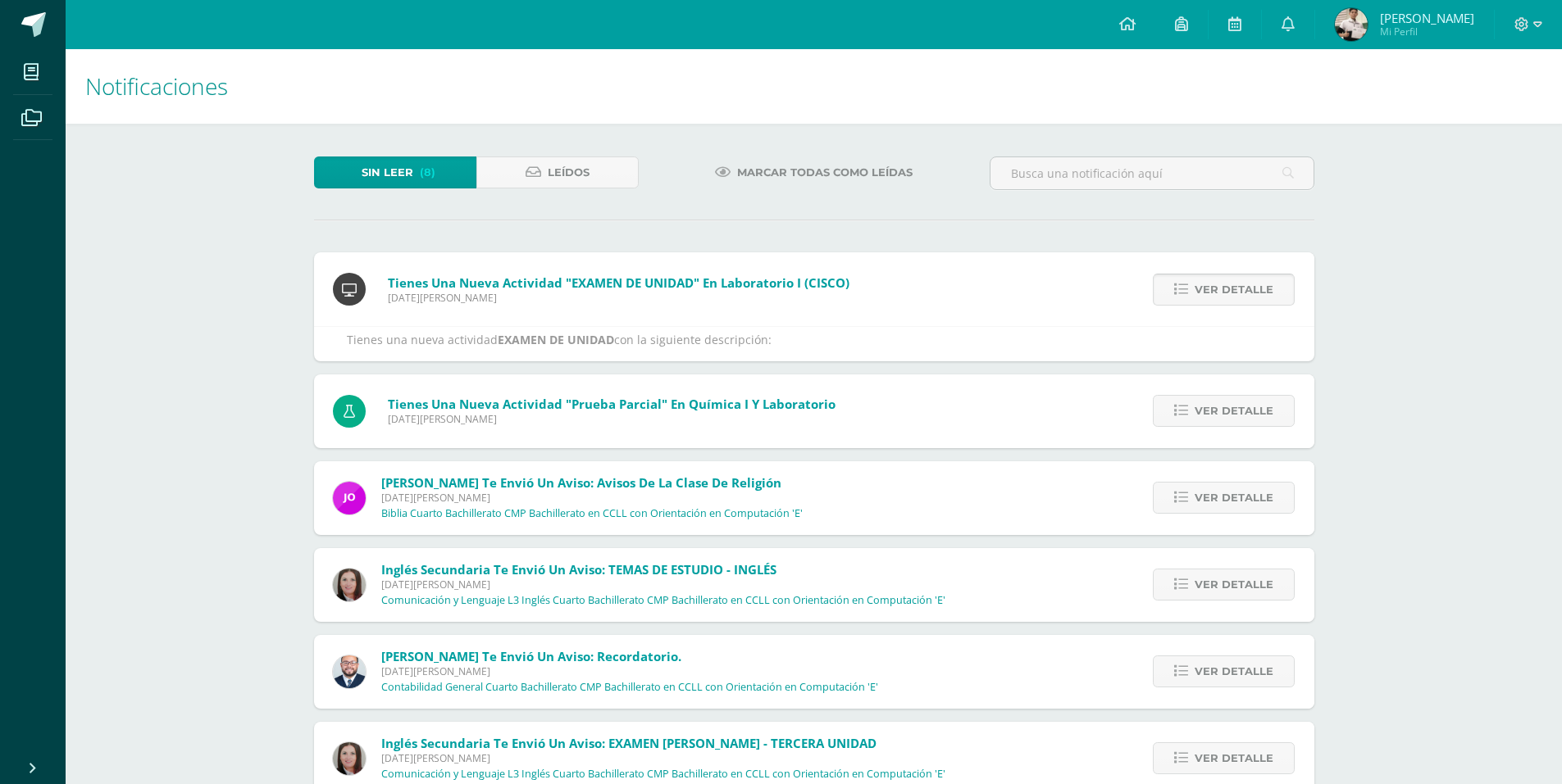
click at [1192, 286] on link "Ver detalle" at bounding box center [1223, 289] width 141 height 32
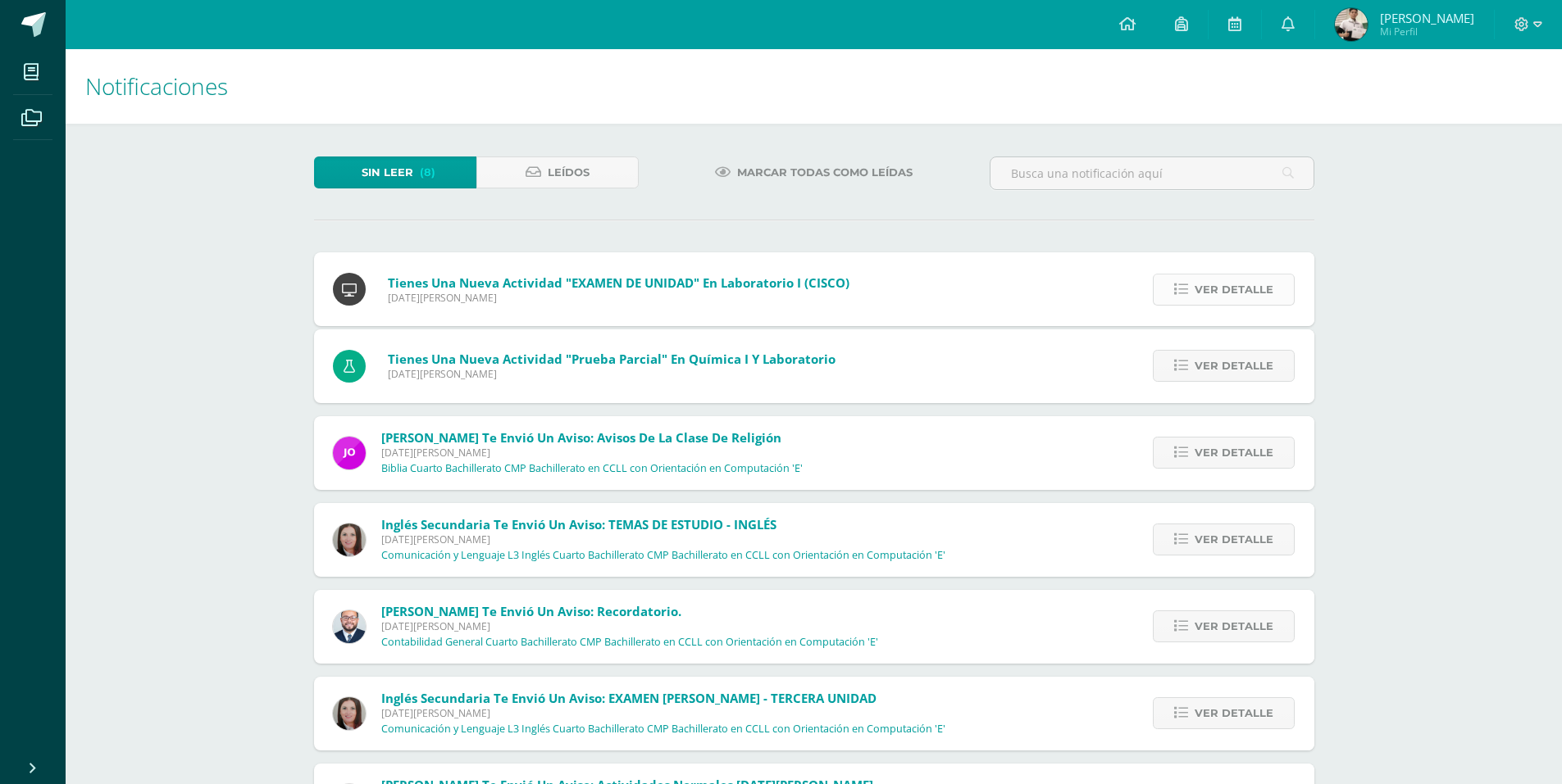
click at [1189, 285] on link "Ver detalle" at bounding box center [1223, 289] width 141 height 32
click at [1188, 359] on icon at bounding box center [1180, 365] width 14 height 14
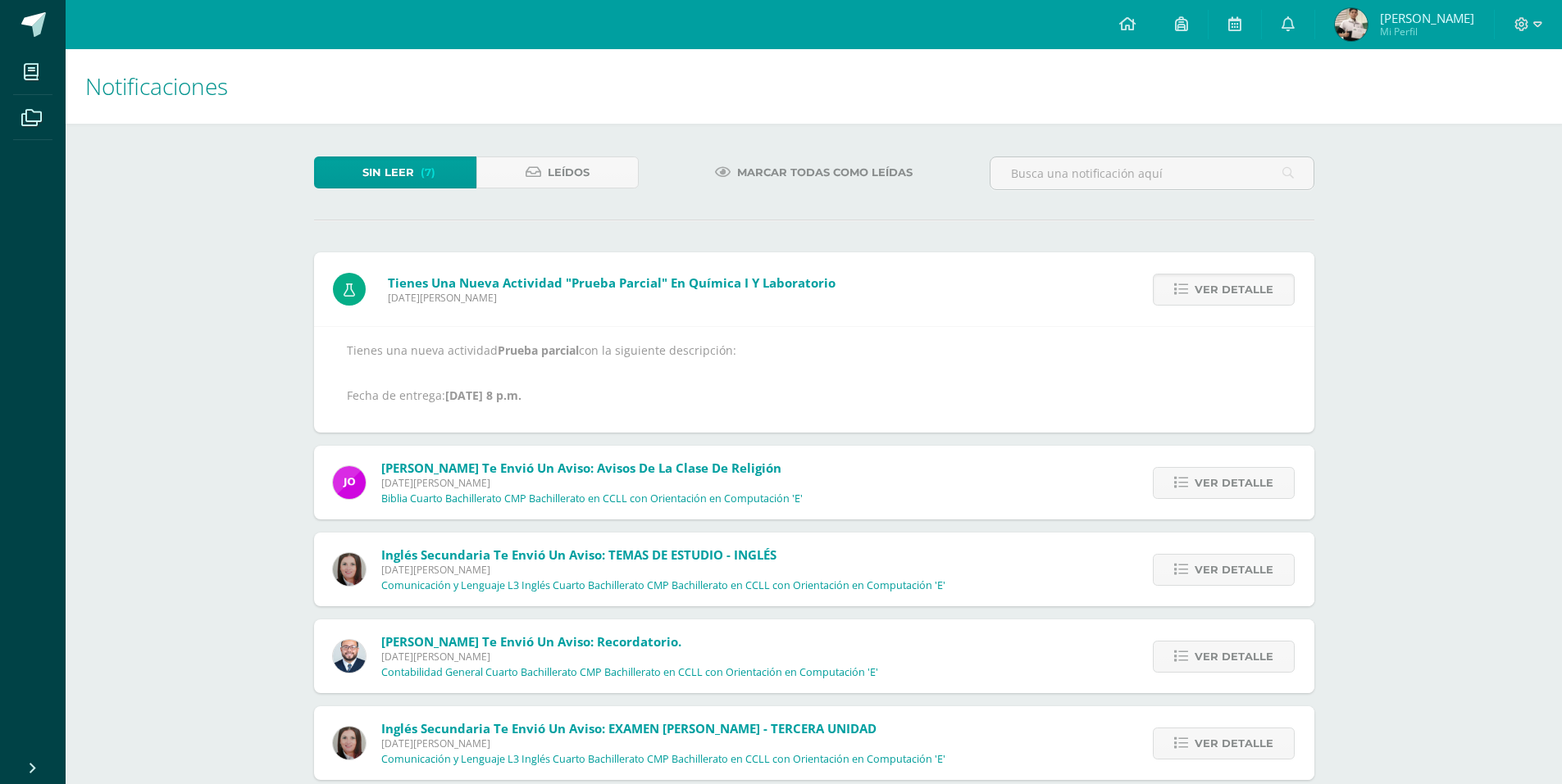
click at [1188, 285] on icon at bounding box center [1180, 289] width 14 height 14
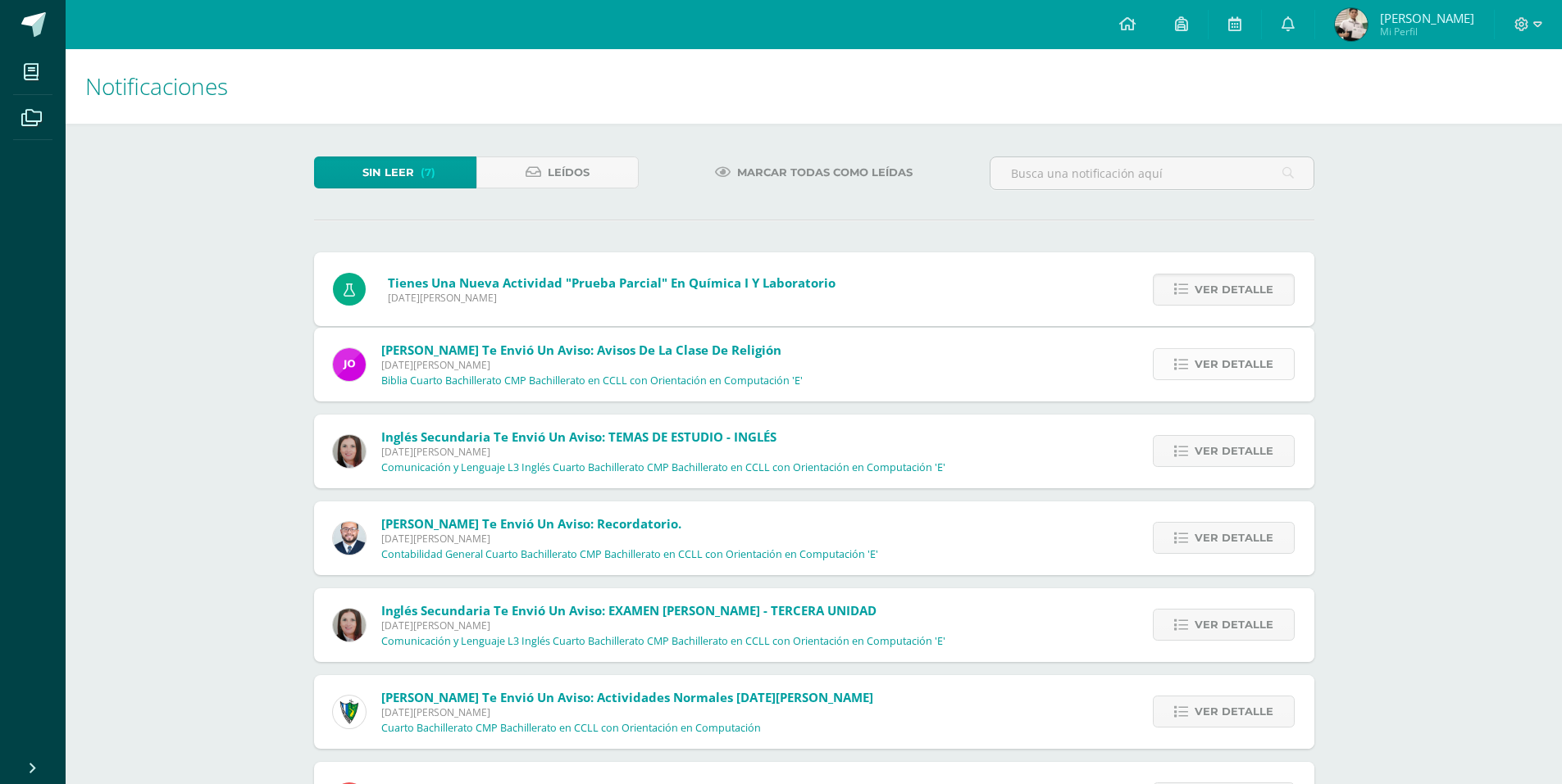
click at [1188, 358] on icon at bounding box center [1180, 364] width 14 height 14
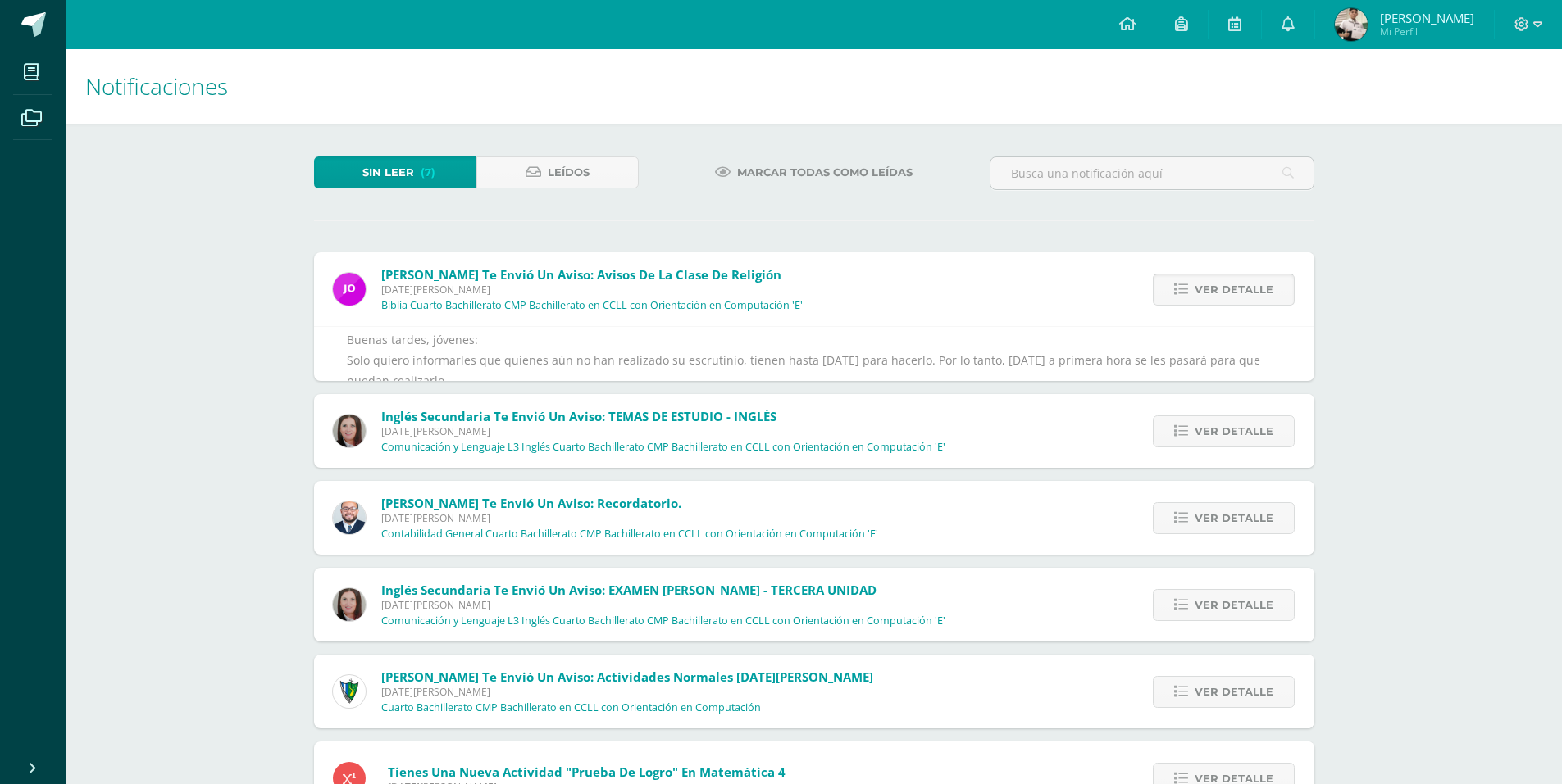
click at [1188, 285] on icon at bounding box center [1180, 289] width 14 height 14
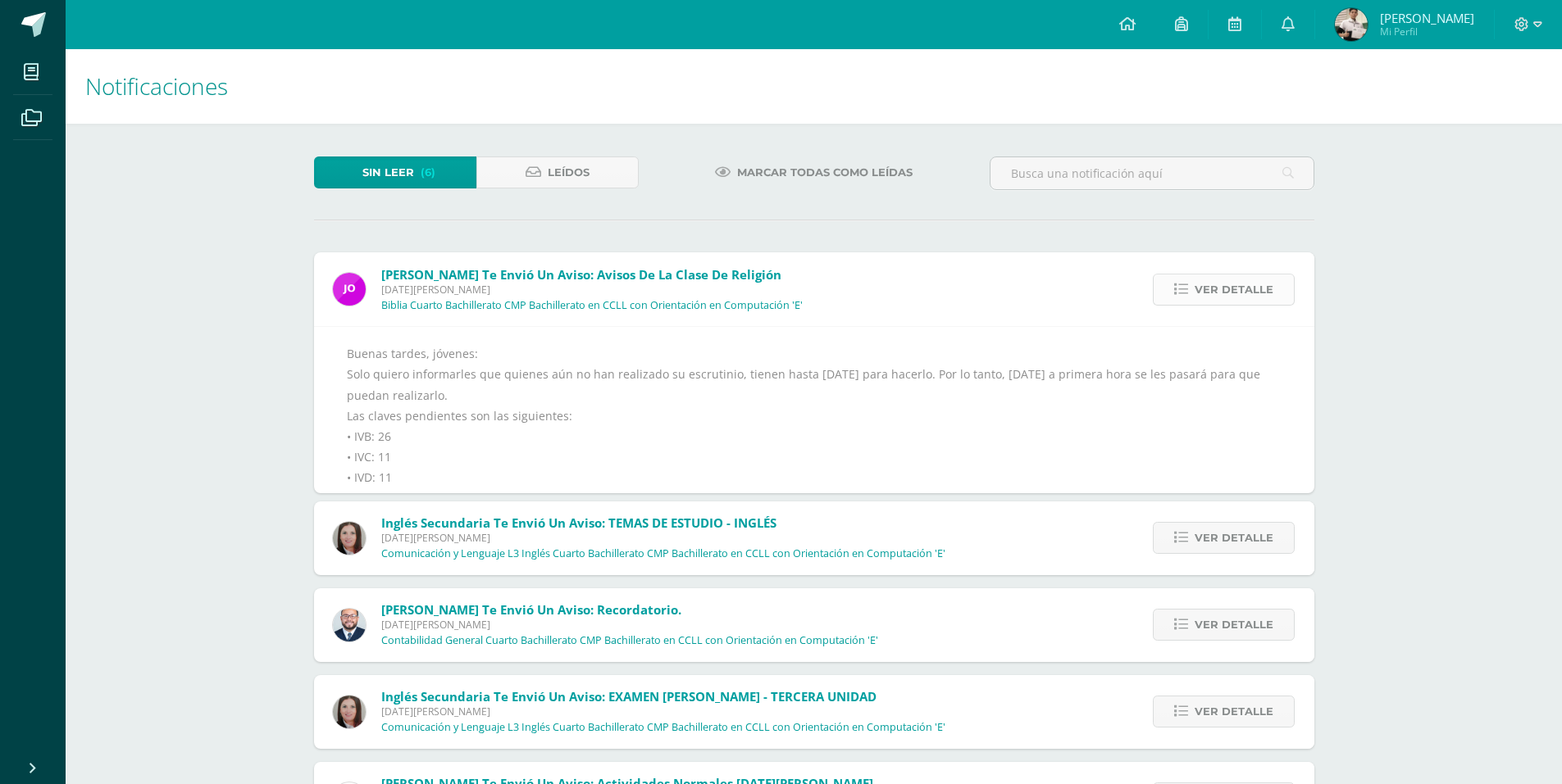
click at [1188, 285] on icon at bounding box center [1180, 289] width 14 height 14
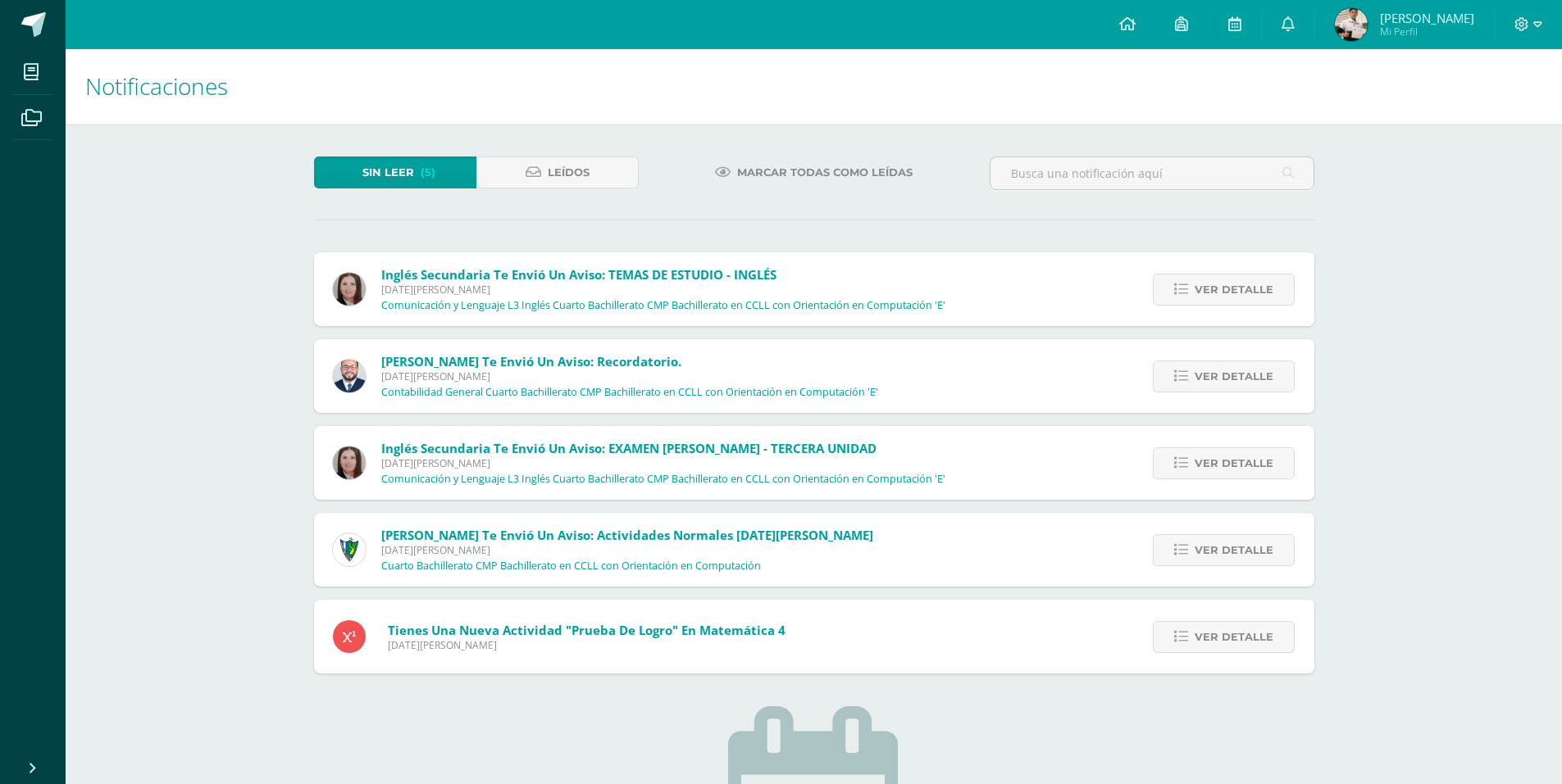
click at [1188, 285] on icon at bounding box center [1180, 289] width 14 height 14
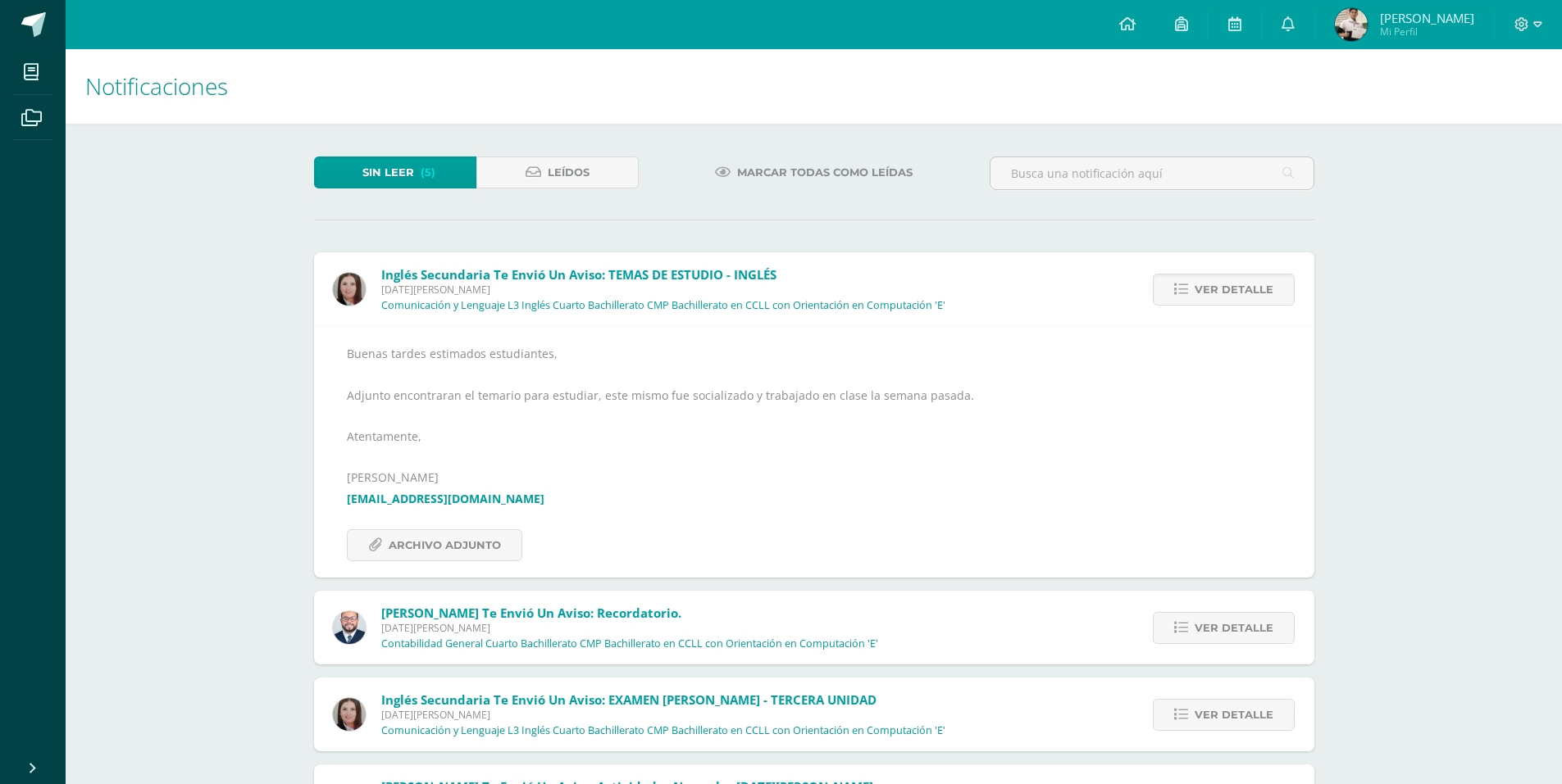
click at [1188, 285] on icon at bounding box center [1180, 289] width 14 height 14
click at [1197, 280] on link "Ver detalle" at bounding box center [1223, 289] width 141 height 32
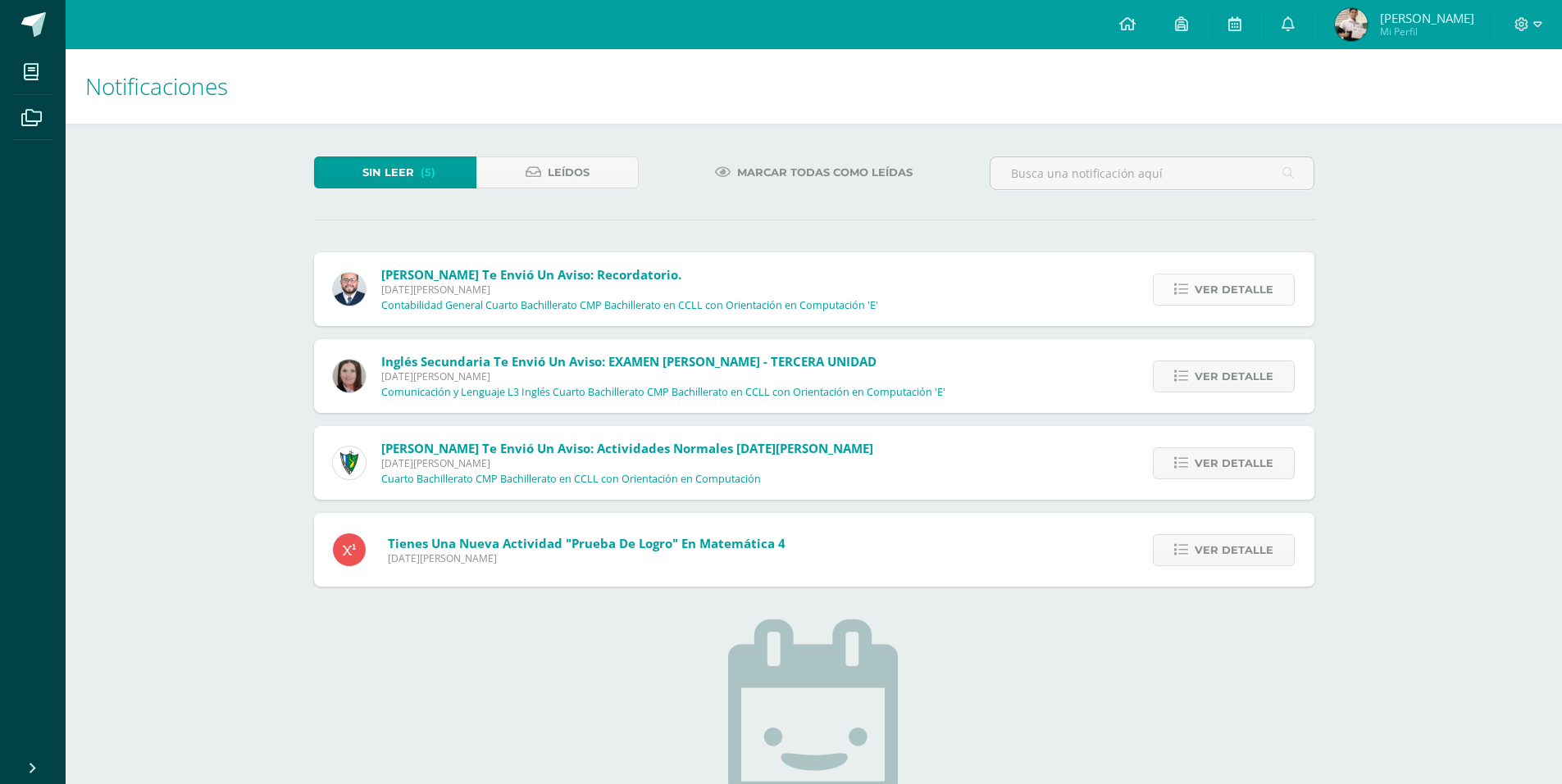
click at [1205, 276] on span "Ver detalle" at bounding box center [1234, 289] width 79 height 30
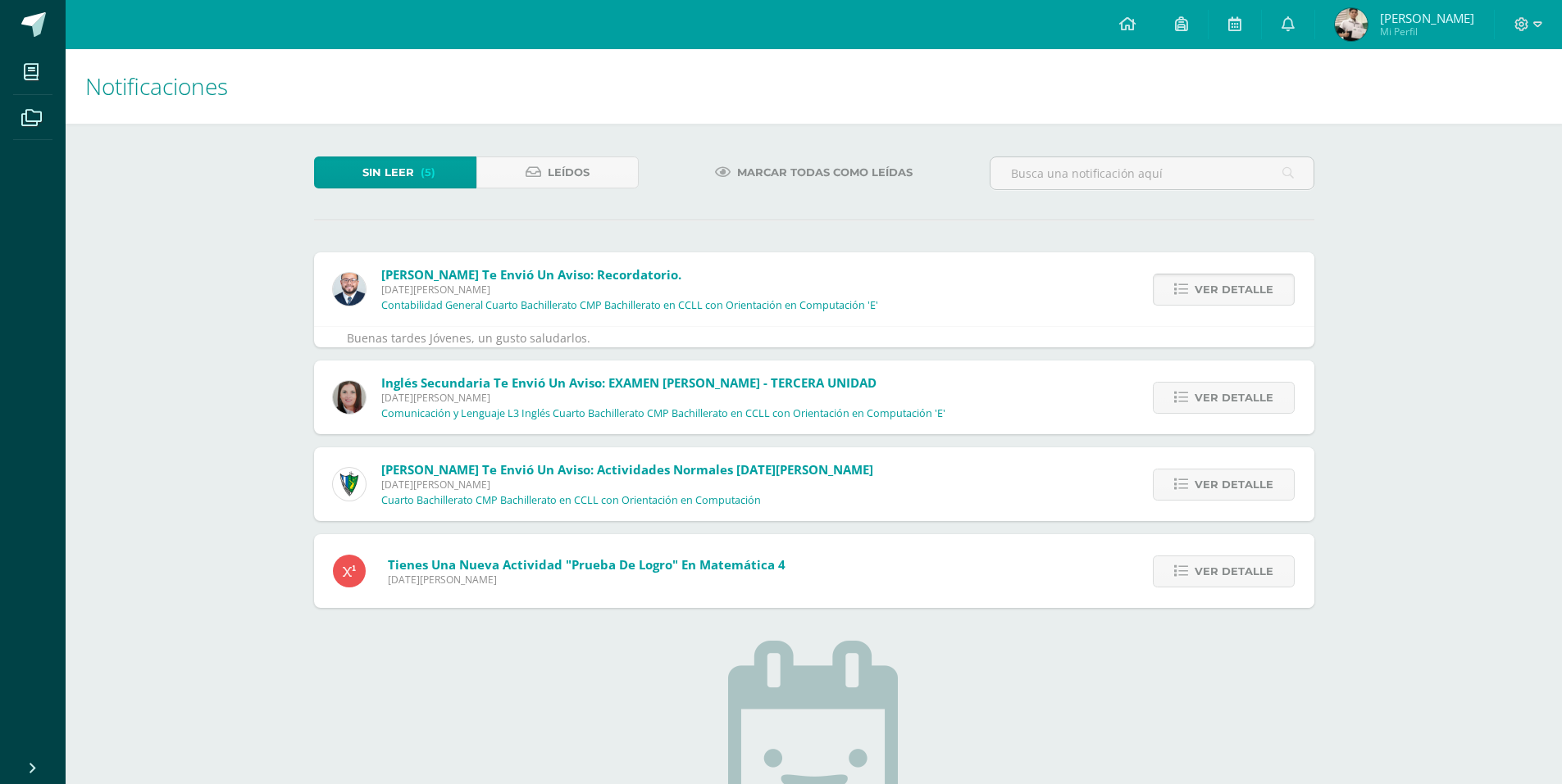
click at [1200, 275] on span "Ver detalle" at bounding box center [1234, 289] width 79 height 30
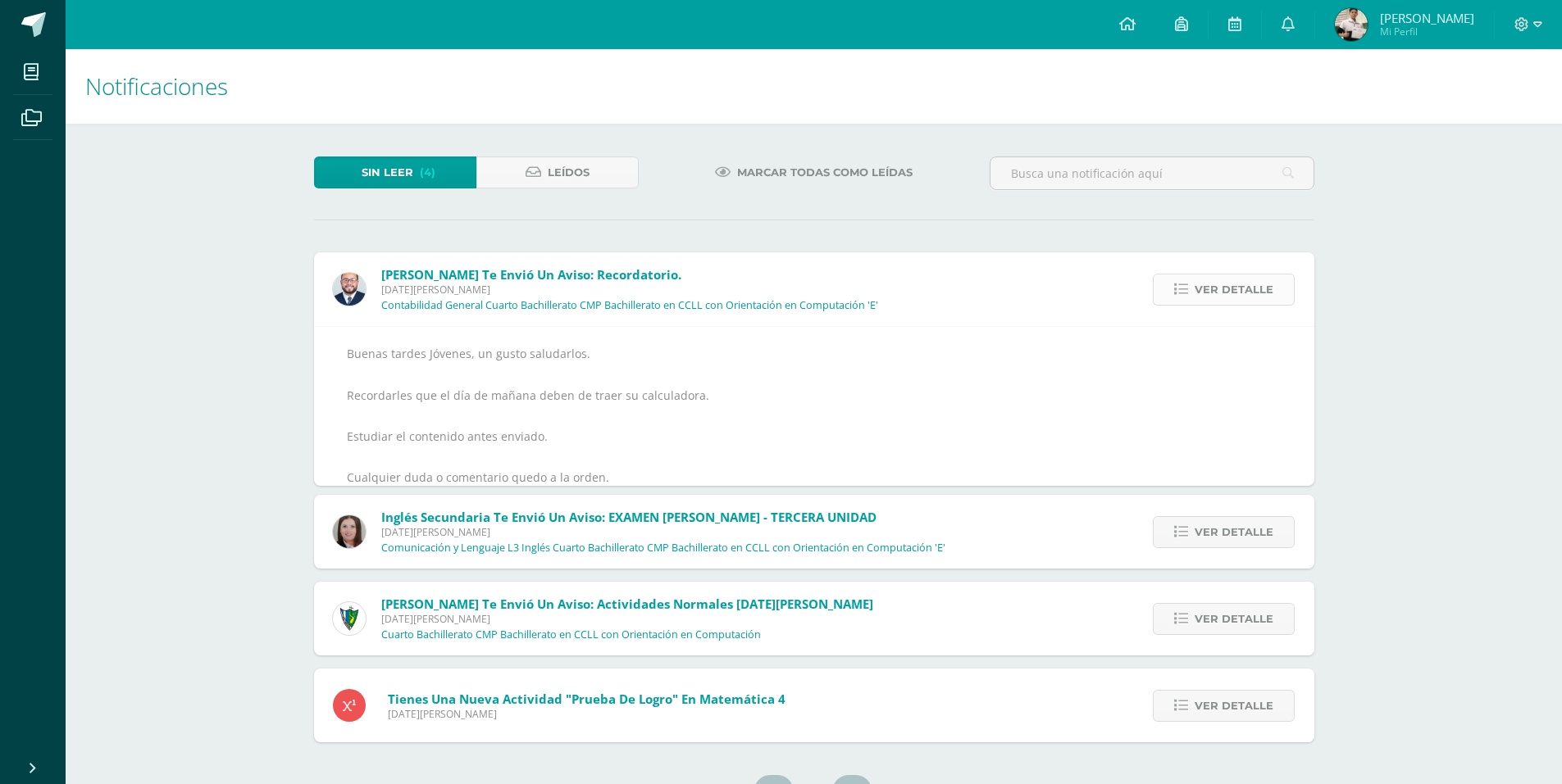
click at [1196, 275] on span "Ver detalle" at bounding box center [1234, 289] width 79 height 30
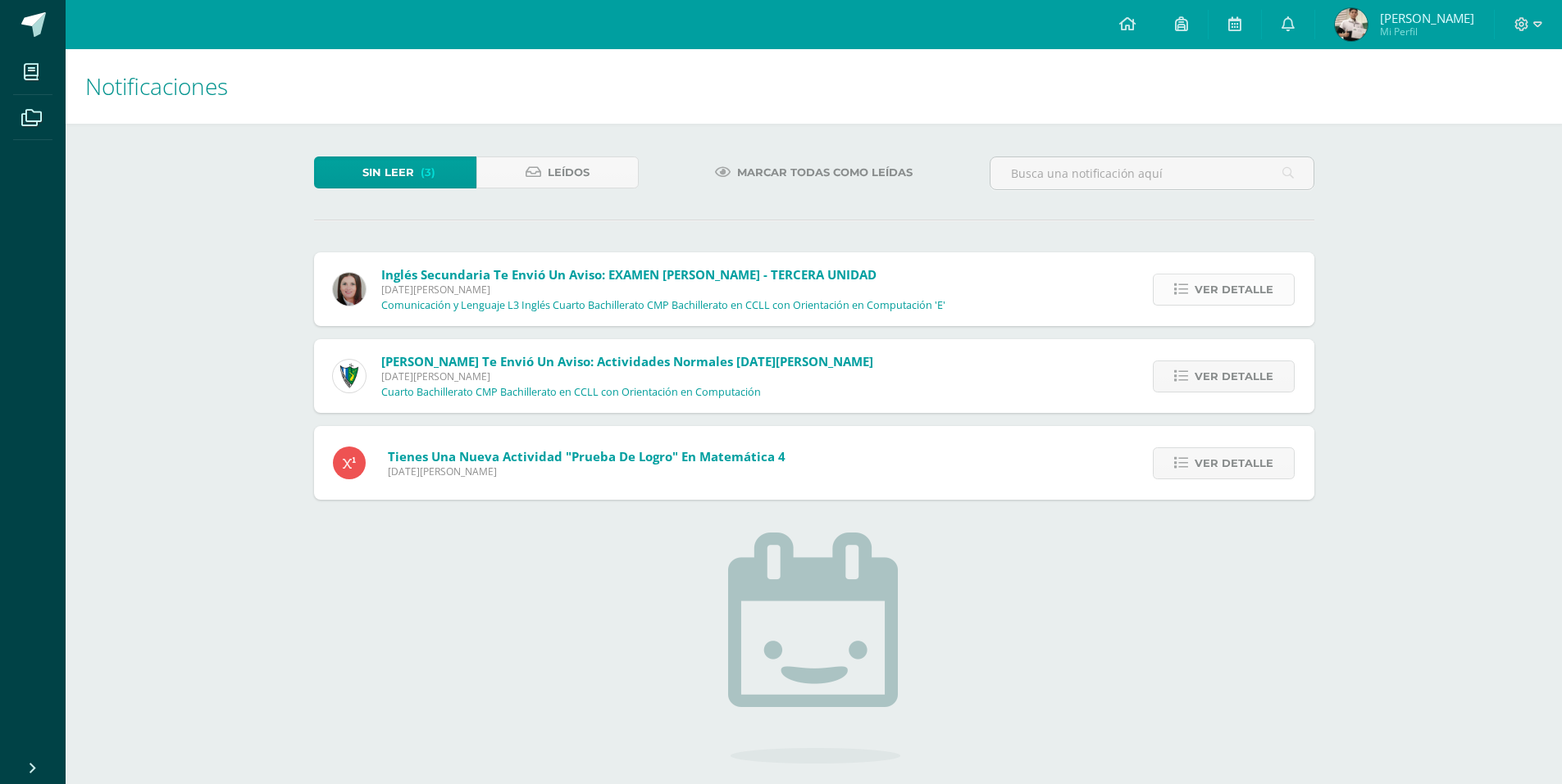
click at [1192, 274] on link "Ver detalle" at bounding box center [1223, 289] width 141 height 32
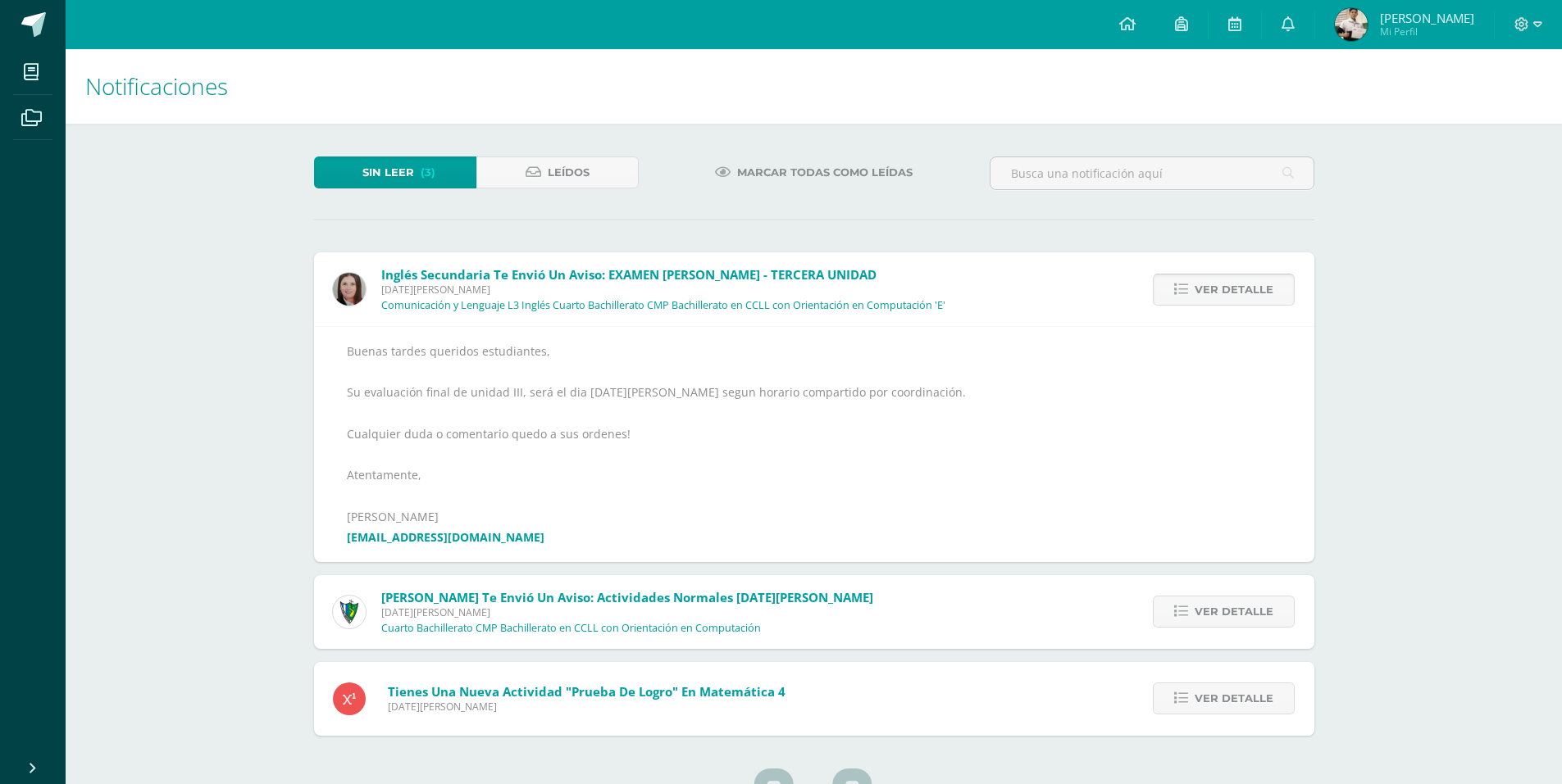
click at [1187, 274] on link "Ver detalle" at bounding box center [1223, 289] width 141 height 32
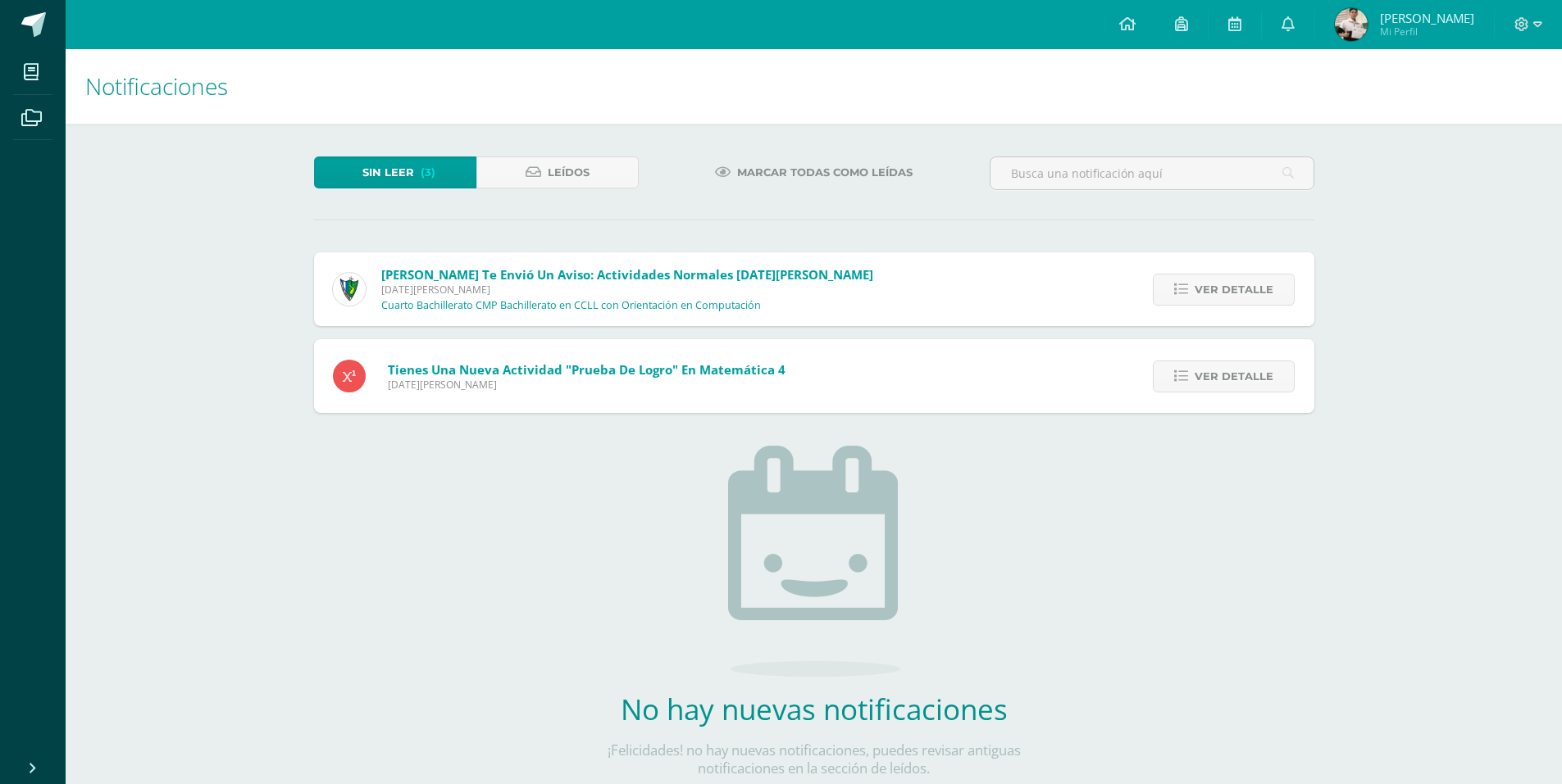
click at [1187, 274] on link "Ver detalle" at bounding box center [1223, 289] width 141 height 32
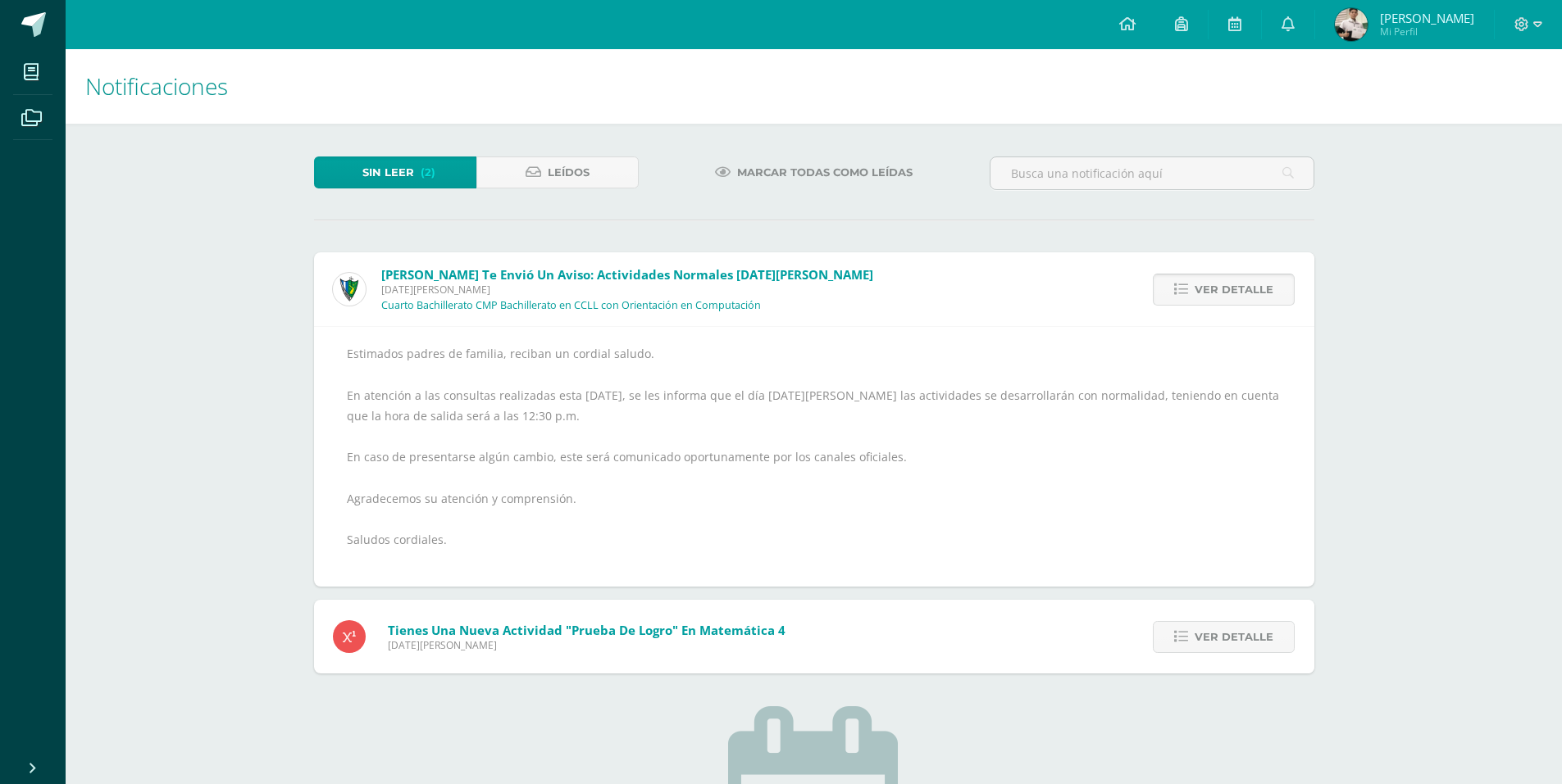
click at [1180, 274] on link "Ver detalle" at bounding box center [1223, 289] width 141 height 32
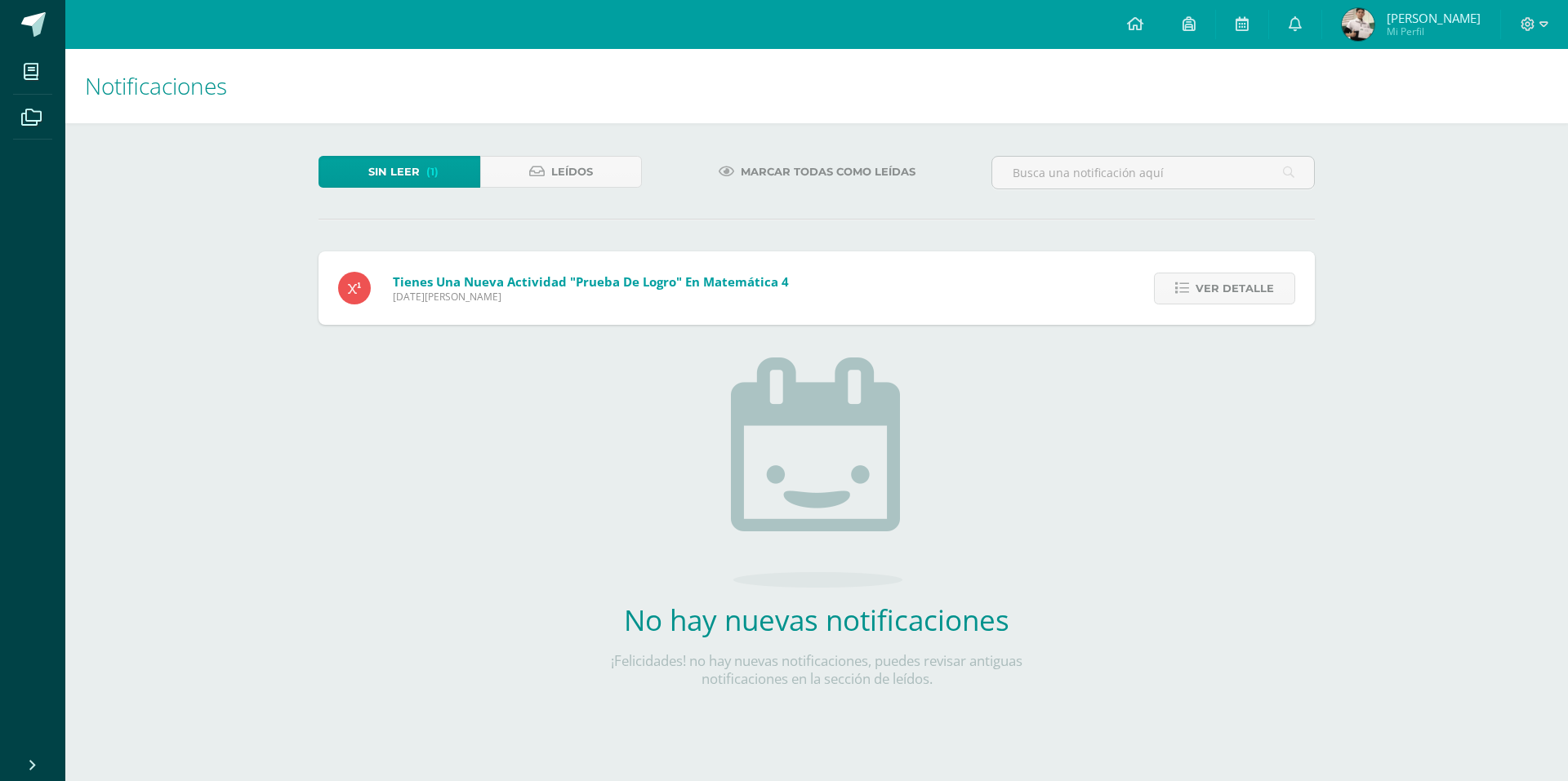
click at [1176, 273] on link "Ver detalle" at bounding box center [1225, 288] width 141 height 32
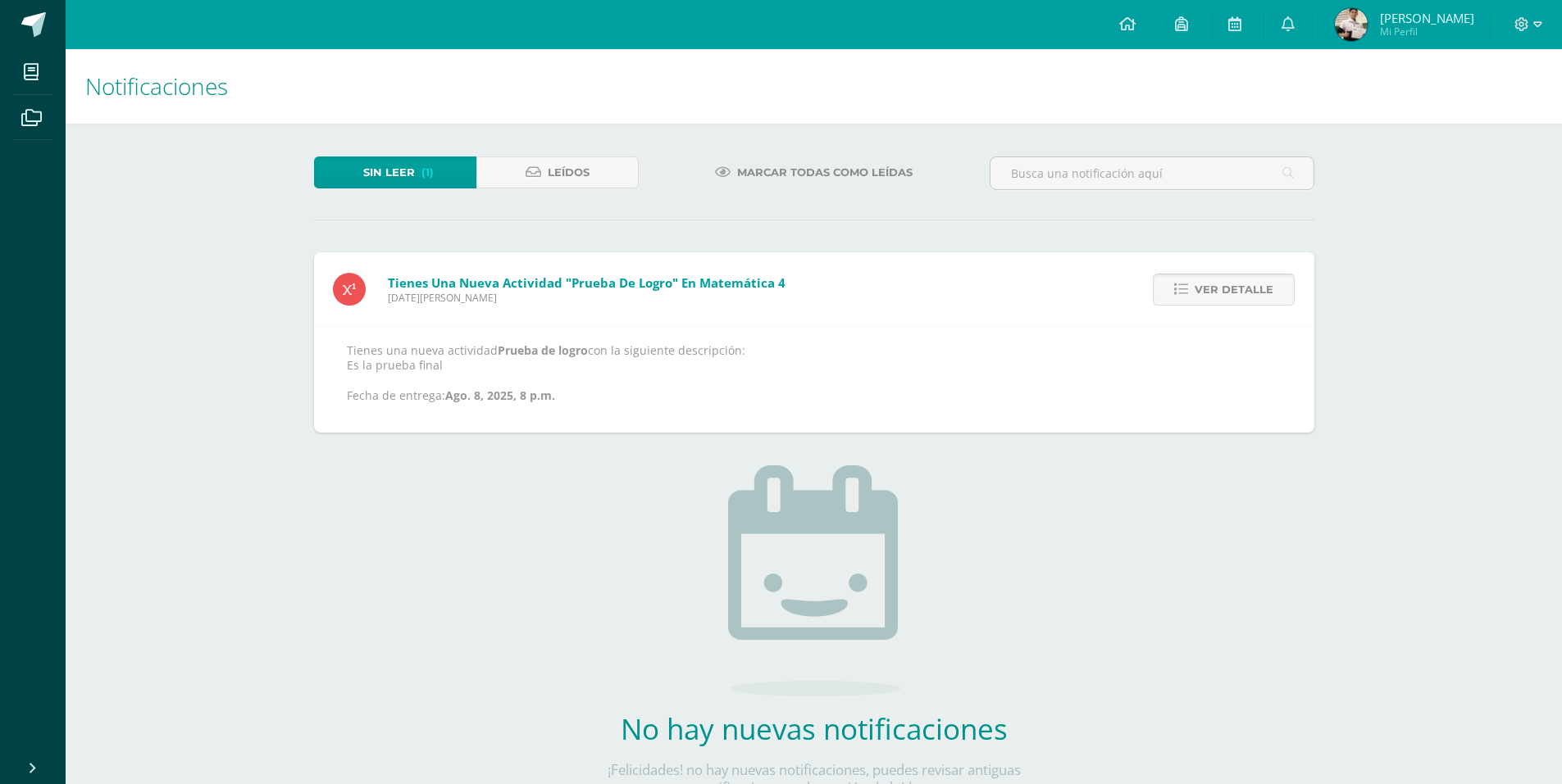
click at [1177, 274] on link "Ver detalle" at bounding box center [1223, 289] width 141 height 32
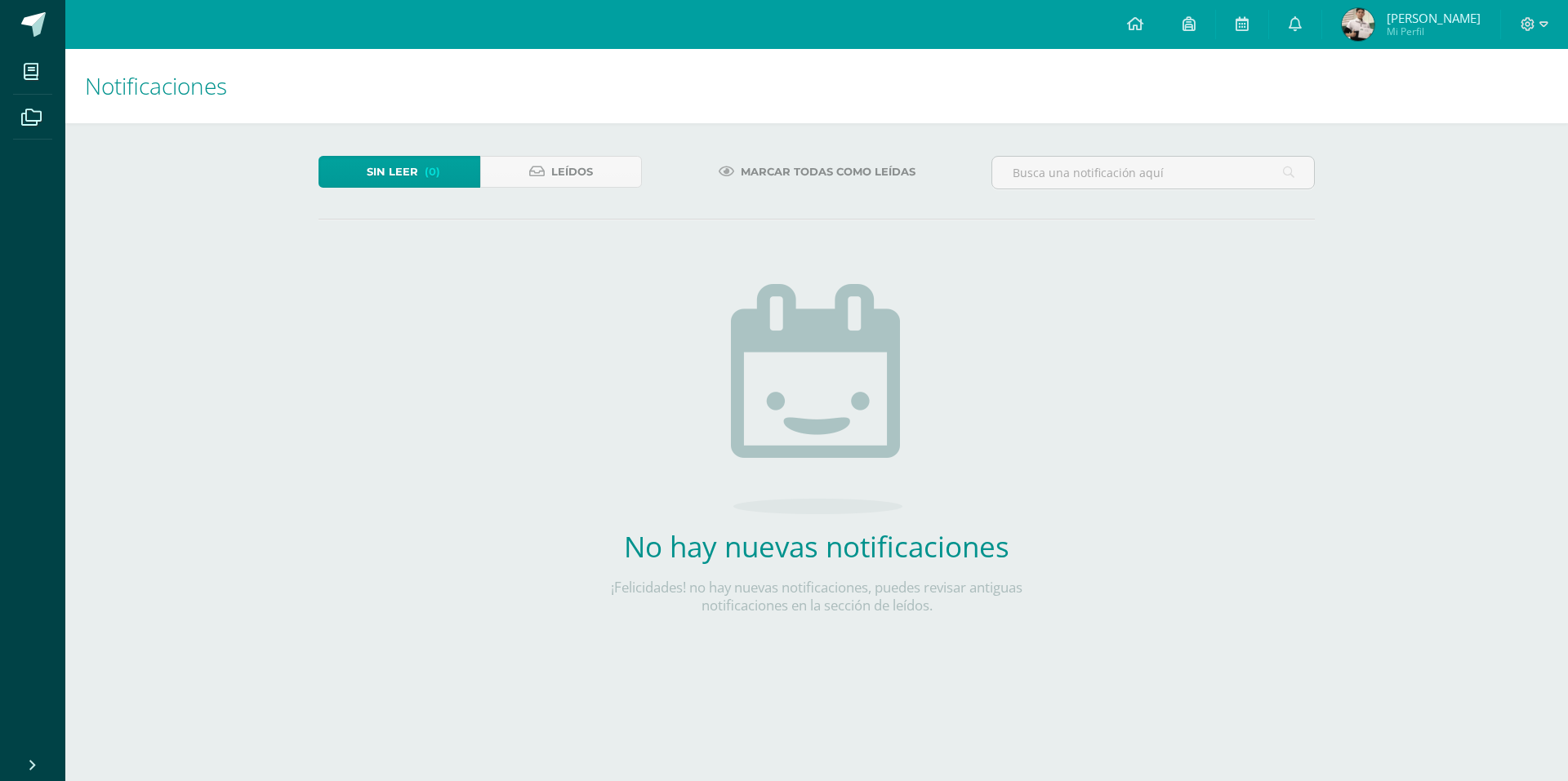
drag, startPoint x: 314, startPoint y: 55, endPoint x: 851, endPoint y: 379, distance: 627.2
click at [849, 380] on img at bounding box center [817, 399] width 172 height 230
click at [1134, 14] on link at bounding box center [1134, 24] width 55 height 49
